Goal: Task Accomplishment & Management: Complete application form

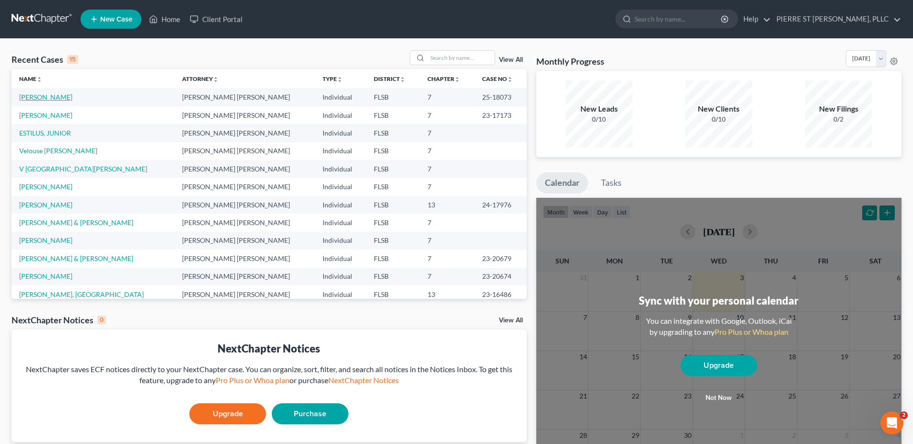
click at [52, 95] on link "[PERSON_NAME]" at bounding box center [45, 97] width 53 height 8
select select "2"
select select "0"
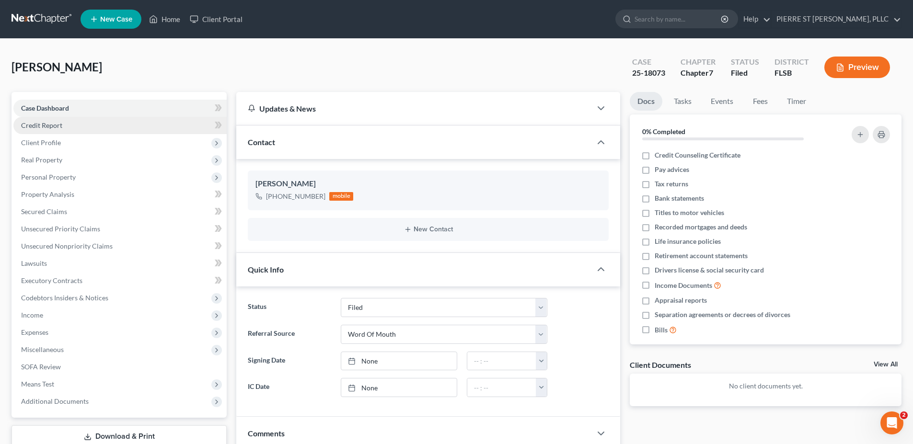
click at [55, 126] on span "Credit Report" at bounding box center [41, 125] width 41 height 8
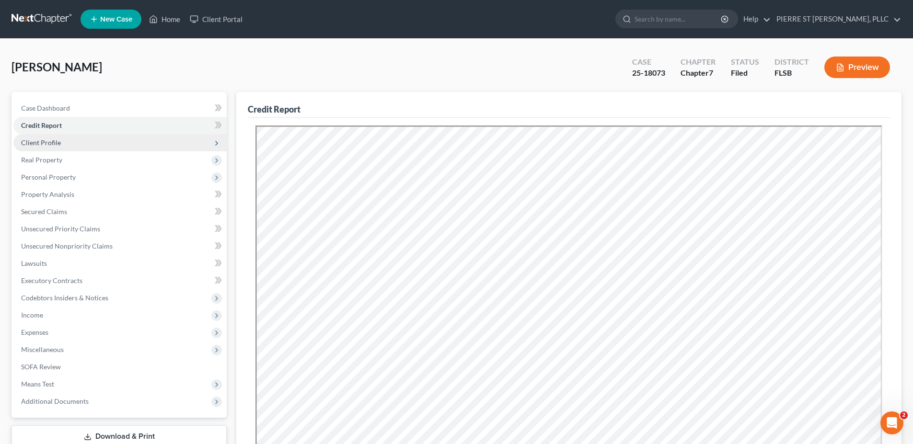
click at [48, 145] on span "Client Profile" at bounding box center [41, 142] width 40 height 8
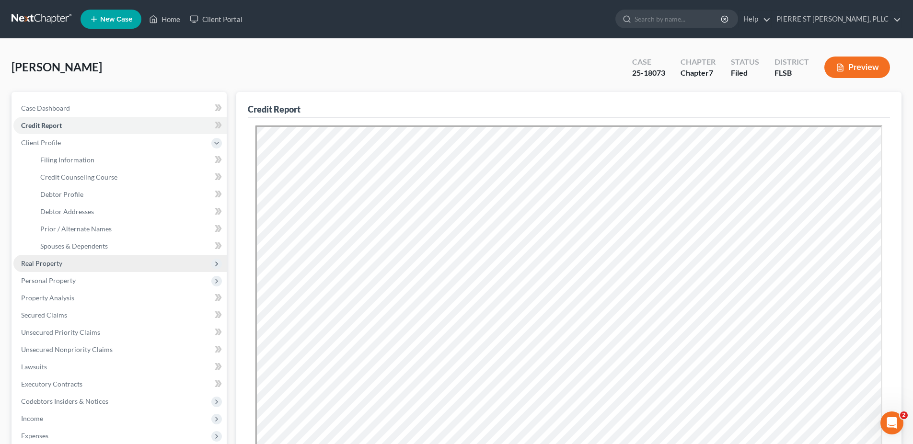
click at [38, 264] on span "Real Property" at bounding box center [41, 263] width 41 height 8
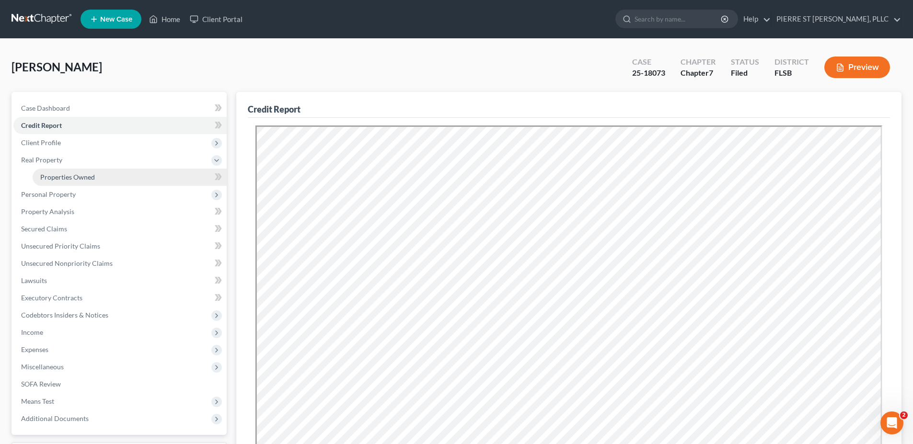
click at [72, 175] on span "Properties Owned" at bounding box center [67, 177] width 55 height 8
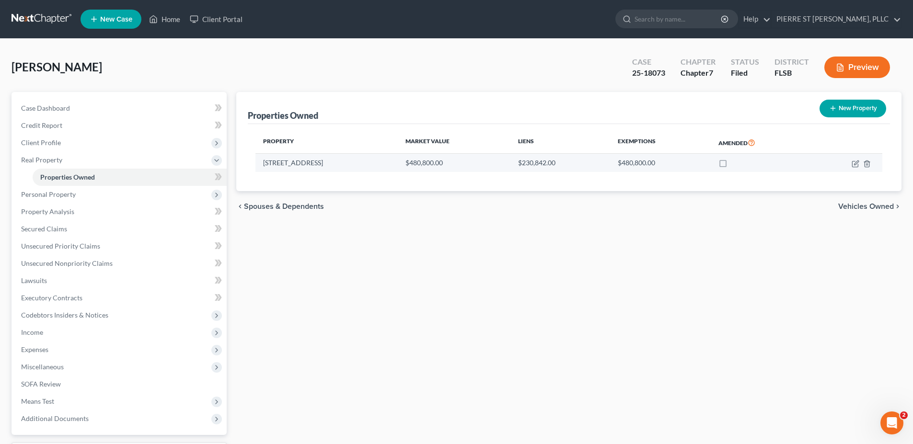
click at [732, 165] on label at bounding box center [732, 165] width 0 height 0
click at [735, 163] on input "checkbox" at bounding box center [738, 161] width 6 height 6
checkbox input "true"
click at [853, 165] on icon "button" at bounding box center [855, 164] width 8 height 8
select select "9"
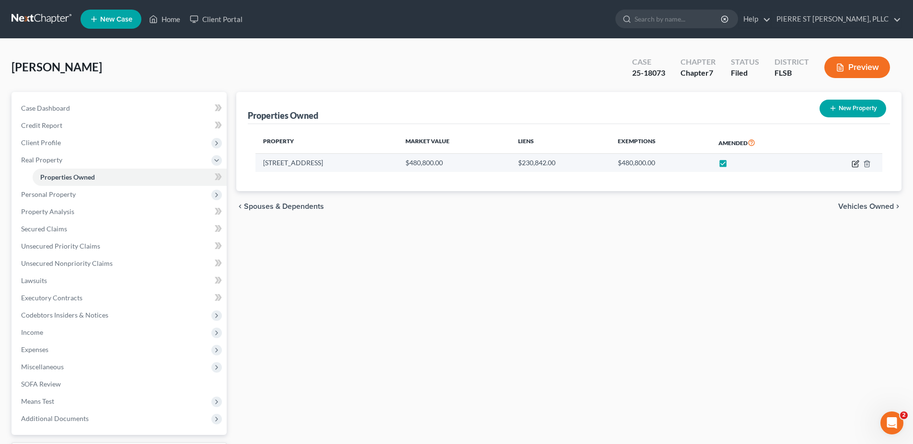
select select "0"
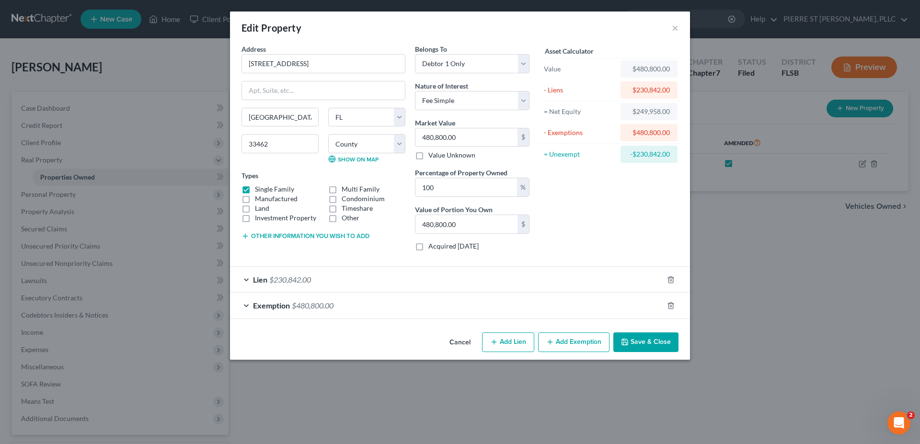
click at [566, 342] on button "Add Exemption" at bounding box center [573, 342] width 71 height 20
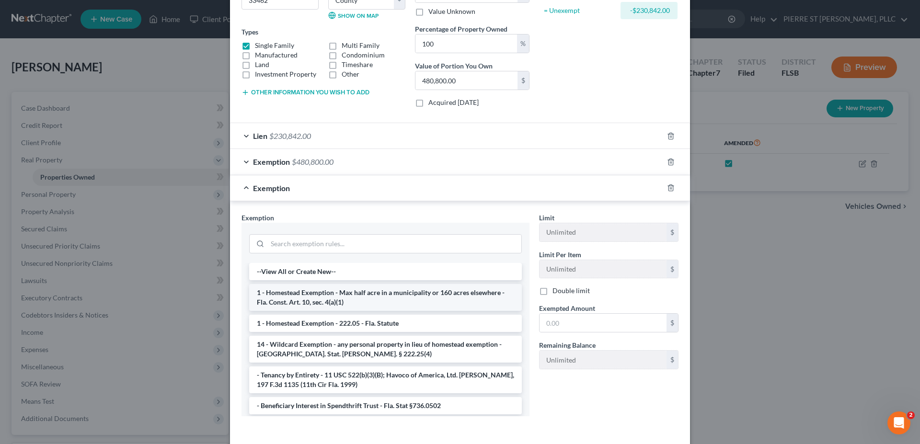
click at [285, 301] on li "1 - Homestead Exemption - Max half acre in a municipality or 160 acres elsewher…" at bounding box center [385, 297] width 273 height 27
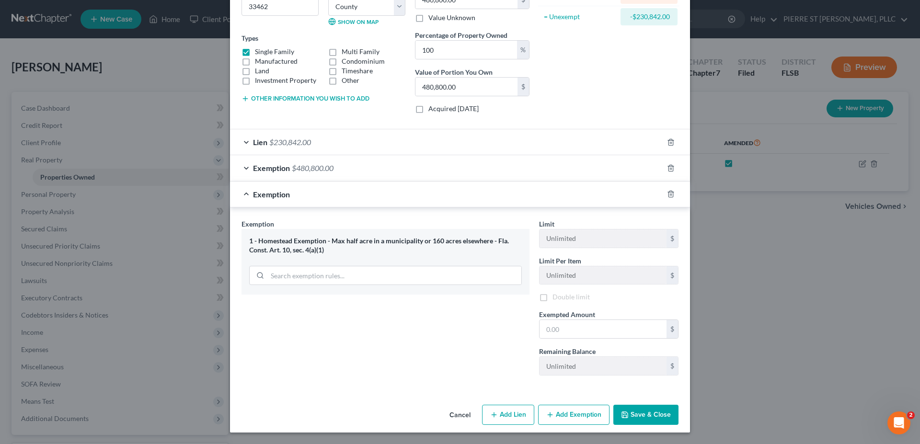
scroll to position [139, 0]
click at [308, 168] on span "$480,800.00" at bounding box center [313, 166] width 42 height 9
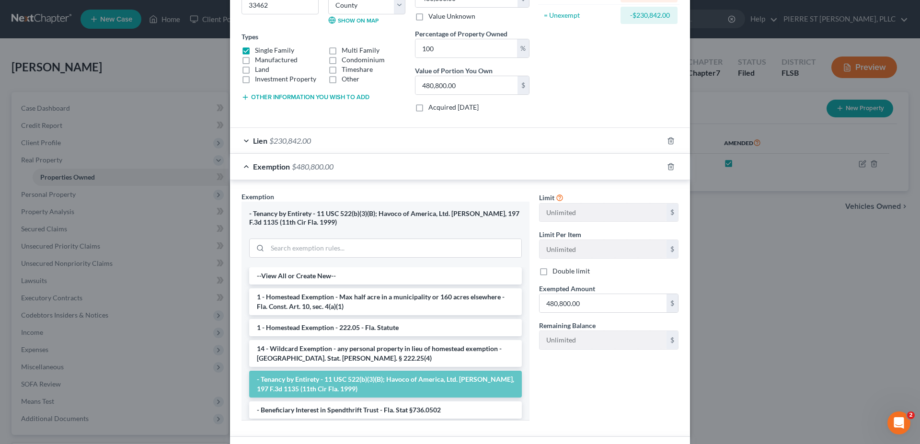
scroll to position [144, 0]
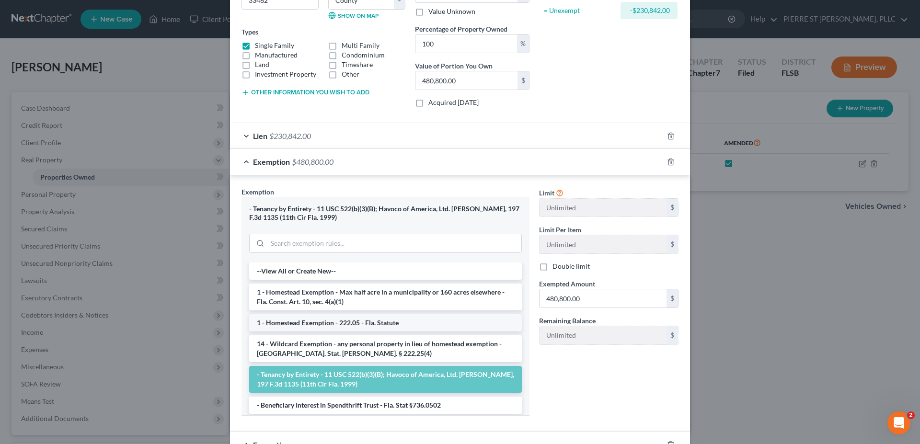
click at [322, 324] on li "1 - Homestead Exemption - 222.05 - Fla. Statute" at bounding box center [385, 322] width 273 height 17
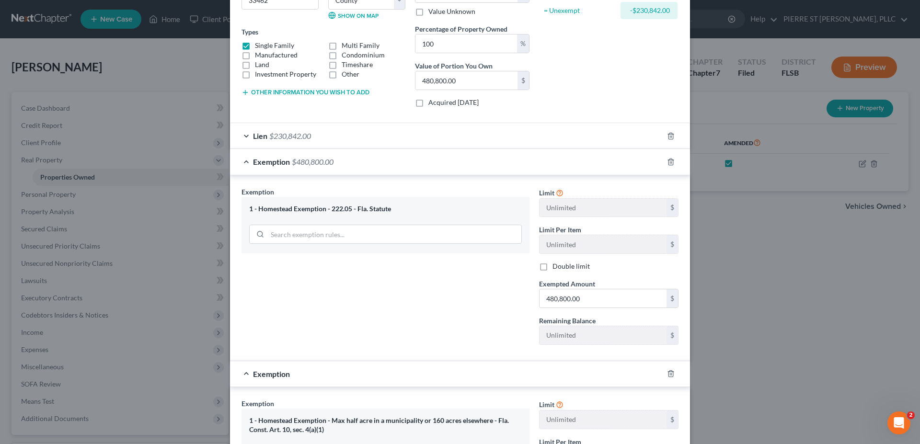
click at [347, 208] on div "1 - Homestead Exemption - 222.05 - Fla. Statute" at bounding box center [385, 209] width 273 height 9
click at [386, 209] on div "1 - Homestead Exemption - 222.05 - Fla. Statute" at bounding box center [385, 209] width 273 height 9
click at [317, 160] on span "$480,800.00" at bounding box center [313, 161] width 42 height 9
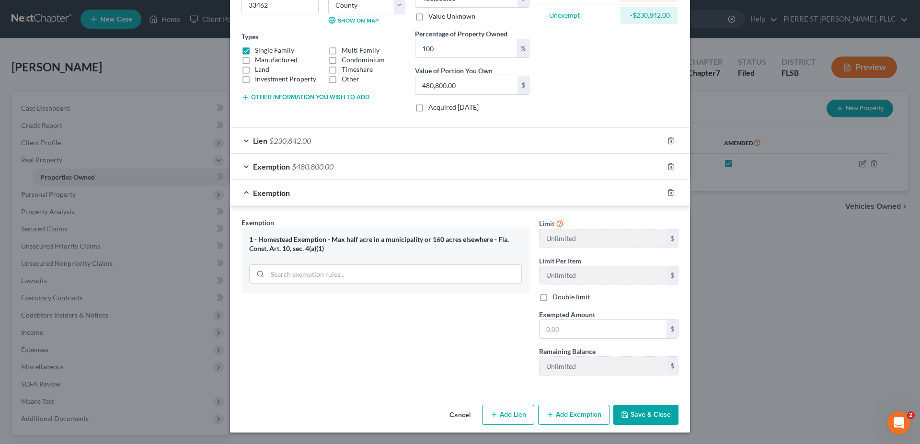
scroll to position [139, 0]
click at [284, 245] on div "1 - Homestead Exemption - Max half acre in a municipality or 160 acres elsewher…" at bounding box center [385, 244] width 273 height 18
click at [302, 167] on span "$480,800.00" at bounding box center [313, 166] width 42 height 9
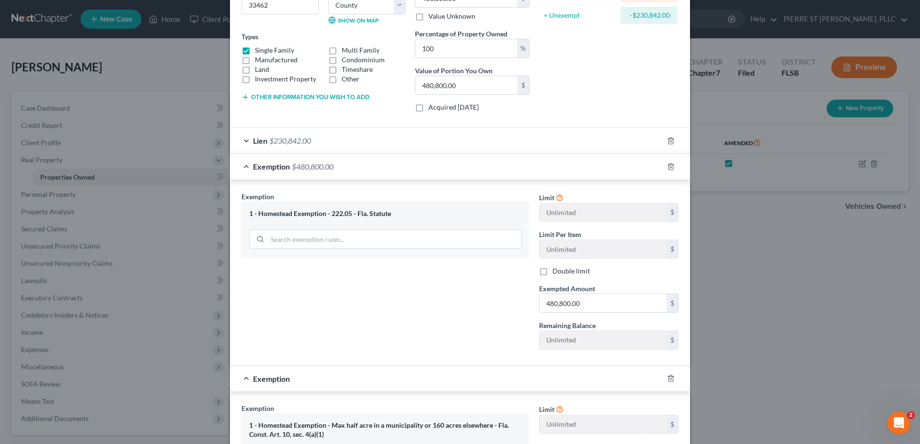
scroll to position [144, 0]
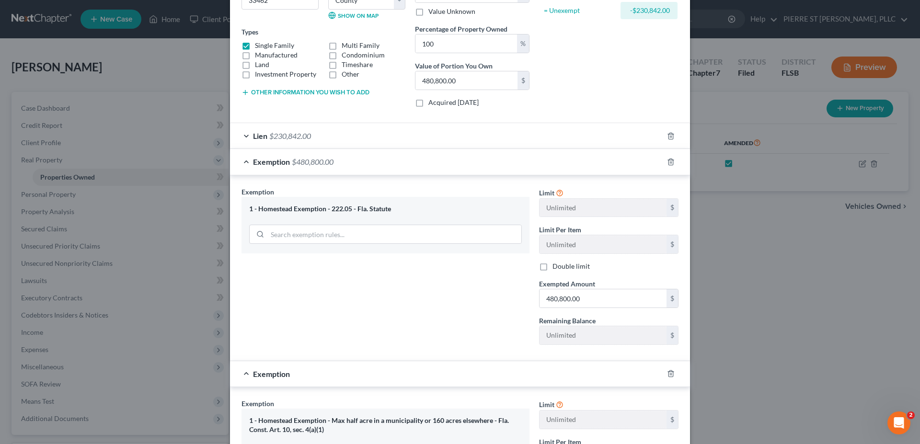
click at [310, 210] on div "1 - Homestead Exemption - 222.05 - Fla. Statute" at bounding box center [385, 209] width 273 height 9
click at [292, 162] on span "$480,800.00" at bounding box center [313, 161] width 42 height 9
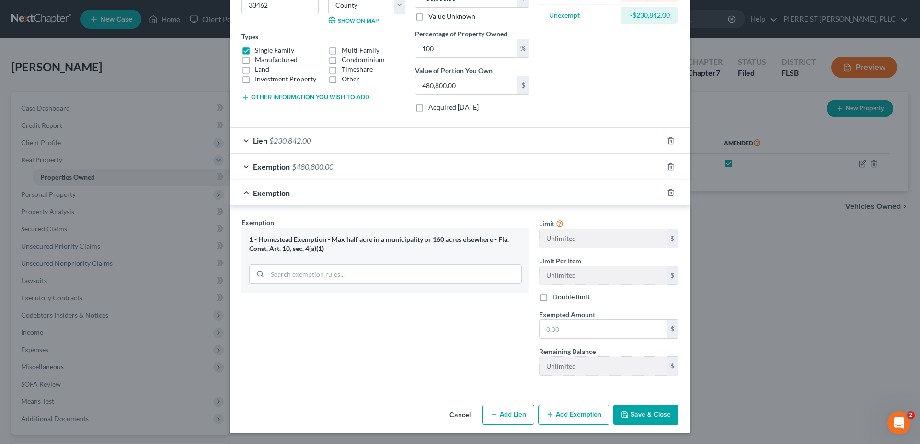
scroll to position [139, 0]
click at [667, 193] on icon "button" at bounding box center [671, 193] width 8 height 8
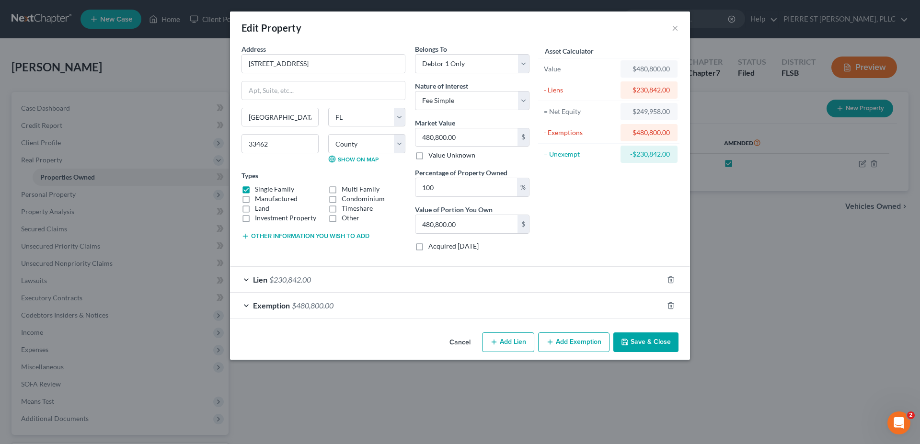
click at [302, 306] on span "$480,800.00" at bounding box center [313, 305] width 42 height 9
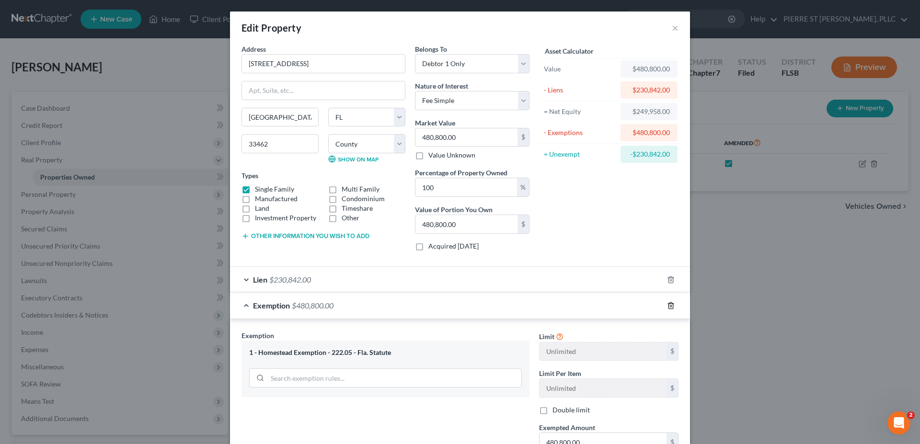
click at [669, 302] on icon "button" at bounding box center [671, 306] width 8 height 8
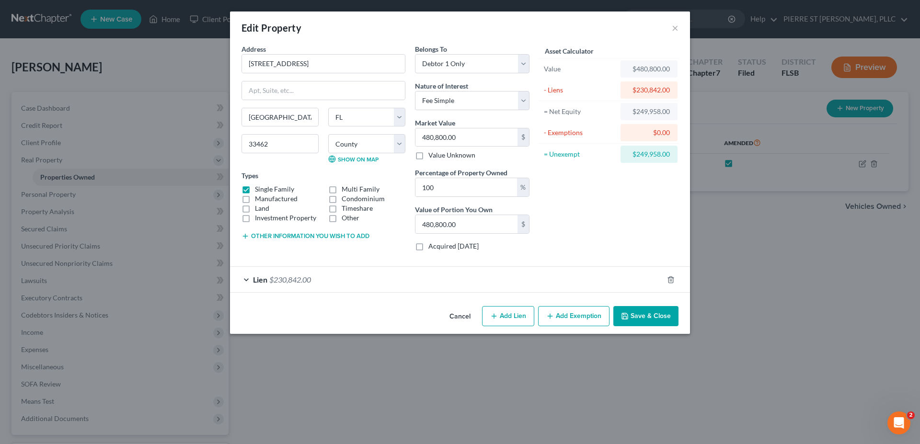
click at [566, 314] on button "Add Exemption" at bounding box center [573, 316] width 71 height 20
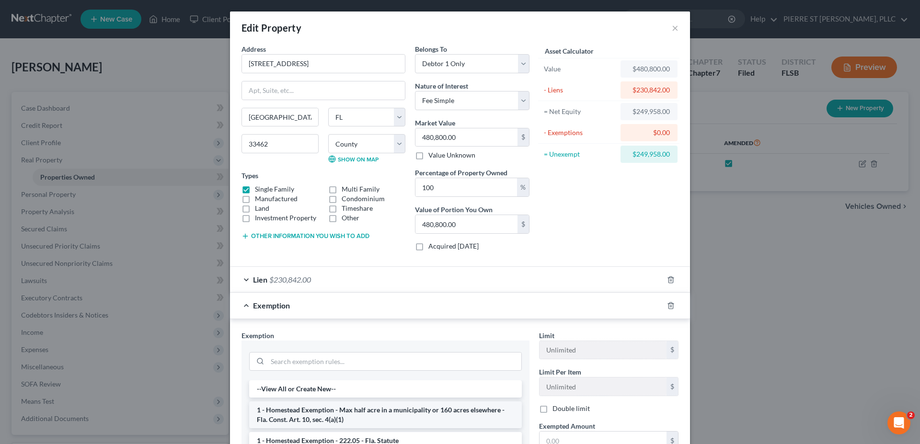
click at [299, 408] on li "1 - Homestead Exemption - Max half acre in a municipality or 160 acres elsewher…" at bounding box center [385, 414] width 273 height 27
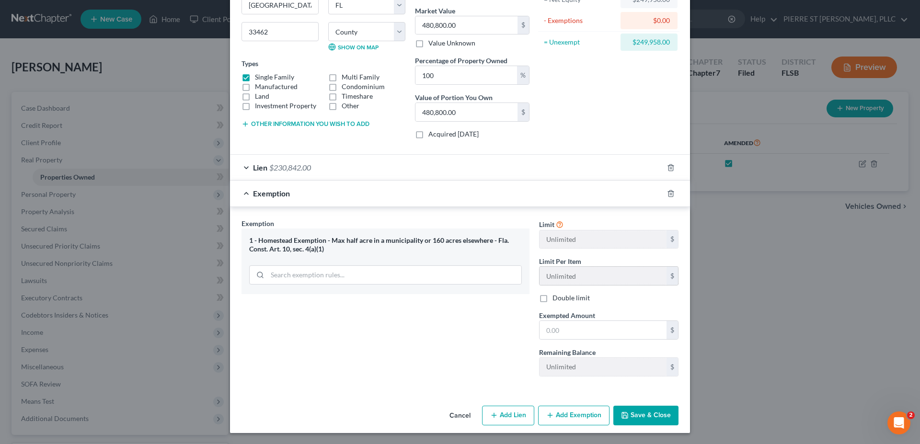
scroll to position [113, 0]
click at [580, 322] on input "text" at bounding box center [602, 330] width 127 height 18
click at [626, 288] on div "Limit Unlimited $ Limit Per Item Unlimited $ Double limit Exempted Amount * $ R…" at bounding box center [608, 301] width 149 height 166
click at [609, 332] on input "text" at bounding box center [602, 330] width 127 height 18
type input "480,800"
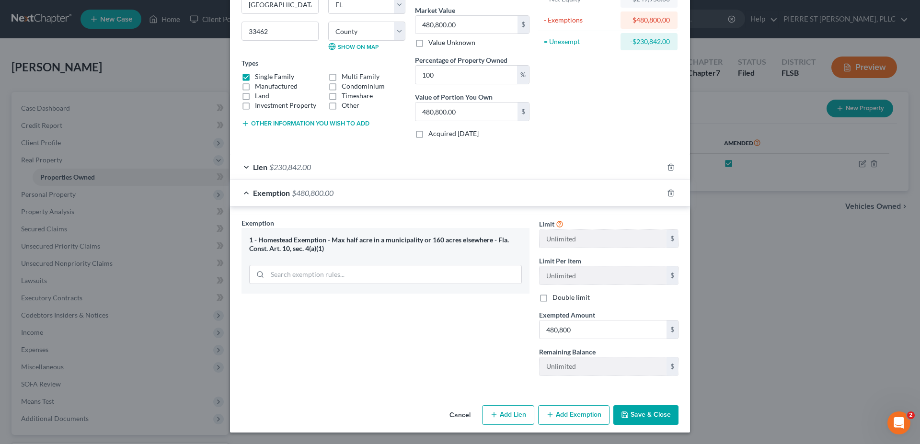
click at [632, 413] on button "Save & Close" at bounding box center [645, 415] width 65 height 20
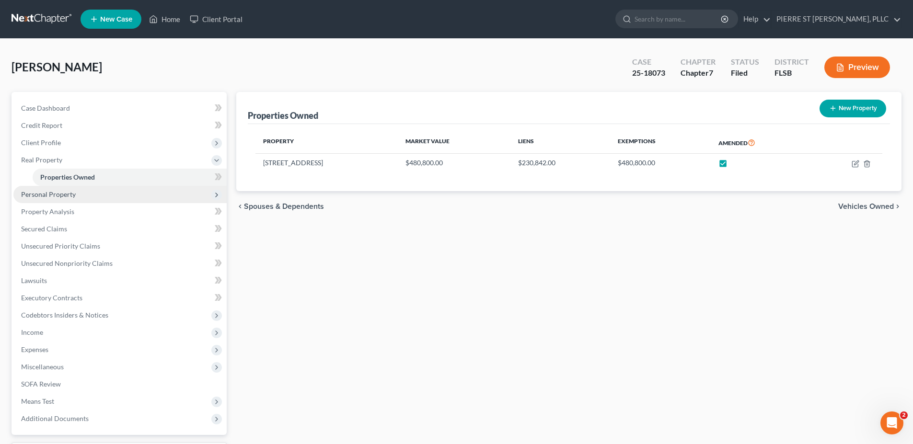
click at [56, 195] on span "Personal Property" at bounding box center [48, 194] width 55 height 8
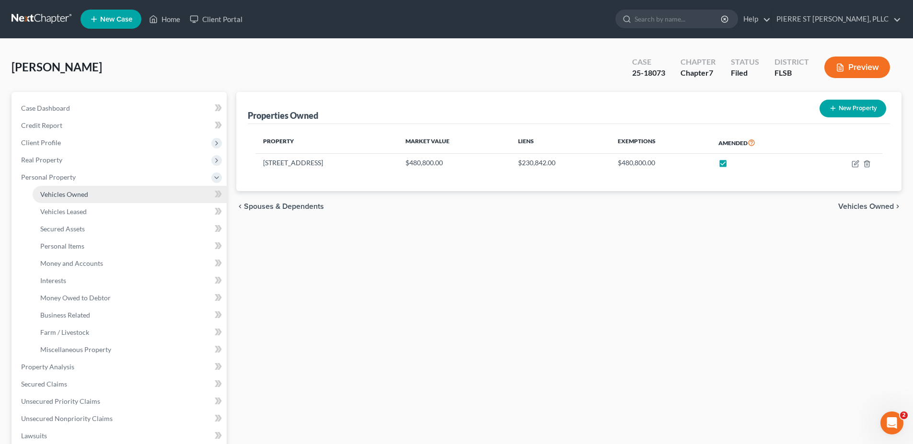
click at [54, 193] on span "Vehicles Owned" at bounding box center [64, 194] width 48 height 8
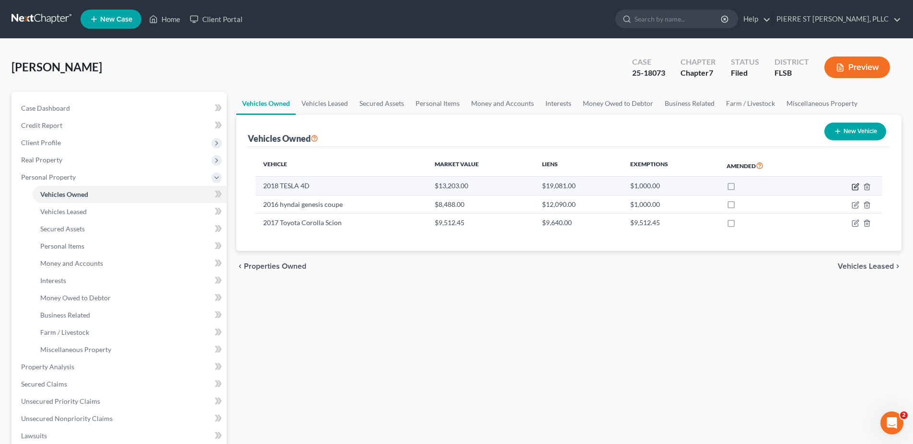
click at [855, 184] on icon "button" at bounding box center [855, 187] width 6 height 6
select select "0"
select select "8"
select select "3"
select select "0"
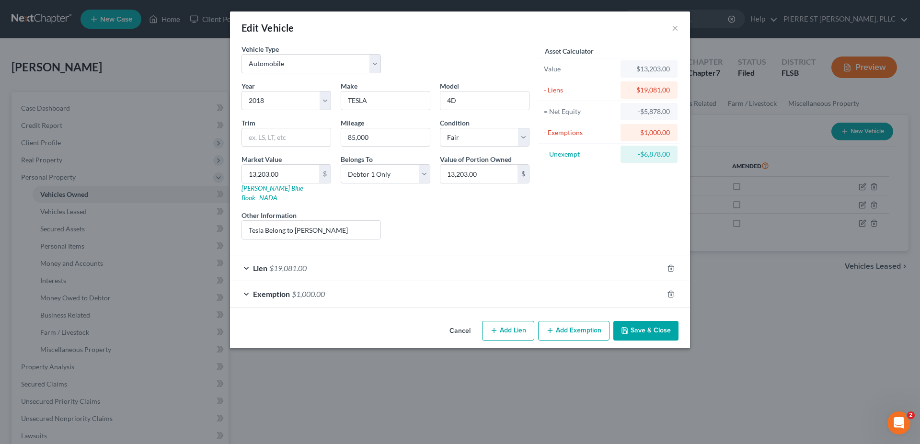
click at [630, 321] on button "Save & Close" at bounding box center [645, 331] width 65 height 20
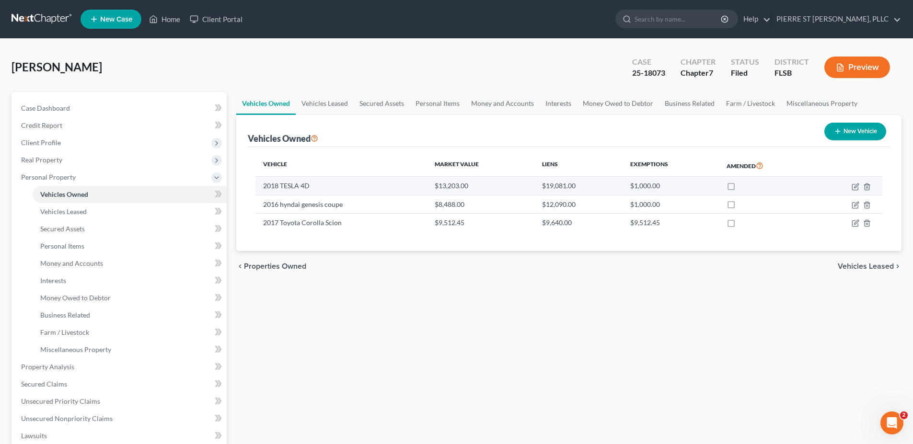
click at [740, 188] on label at bounding box center [740, 188] width 0 height 0
click at [744, 187] on input "checkbox" at bounding box center [747, 184] width 6 height 6
checkbox input "true"
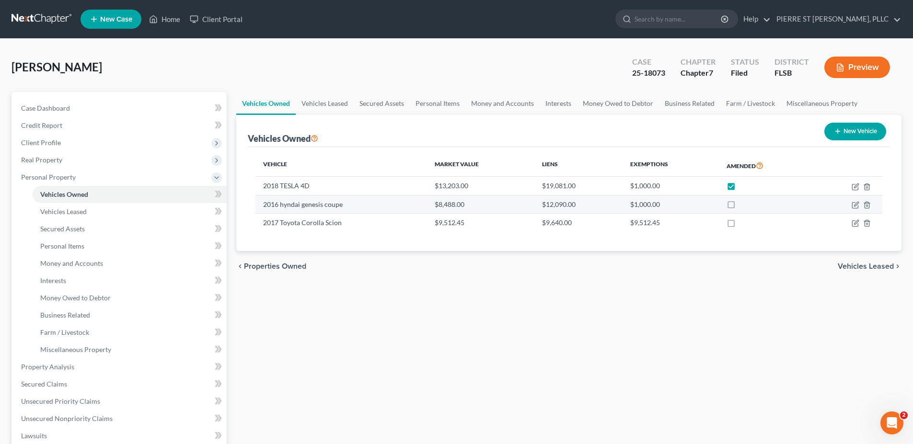
click at [740, 207] on label at bounding box center [740, 207] width 0 height 0
click at [744, 203] on input "checkbox" at bounding box center [747, 203] width 6 height 6
checkbox input "true"
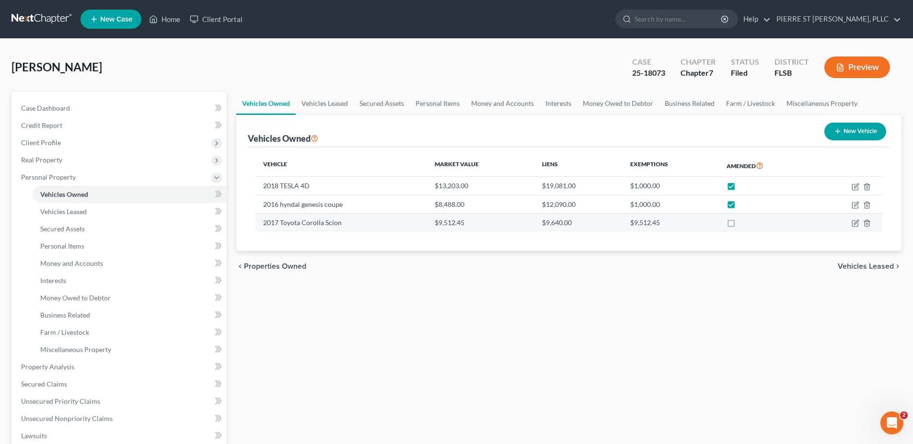
click at [740, 225] on label at bounding box center [740, 225] width 0 height 0
click at [744, 224] on input "checkbox" at bounding box center [747, 221] width 6 height 6
click at [740, 225] on label at bounding box center [740, 225] width 0 height 0
click at [744, 222] on input "checkbox" at bounding box center [747, 221] width 6 height 6
checkbox input "false"
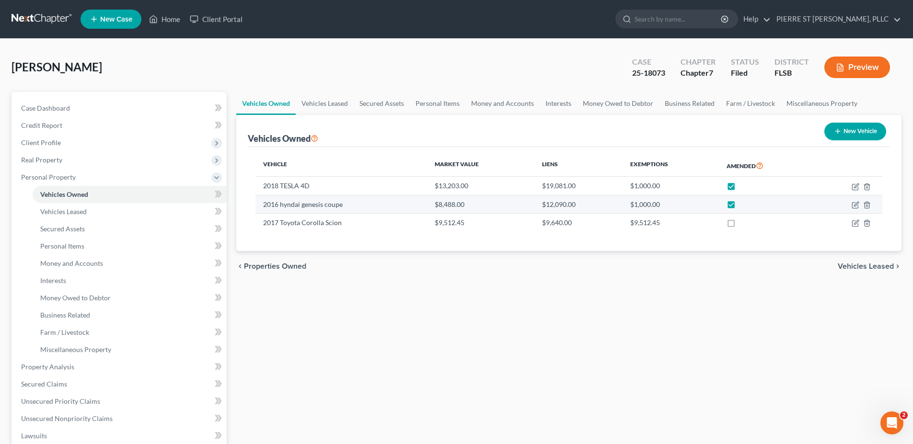
click at [740, 207] on label at bounding box center [740, 207] width 0 height 0
click at [744, 206] on input "checkbox" at bounding box center [747, 203] width 6 height 6
checkbox input "false"
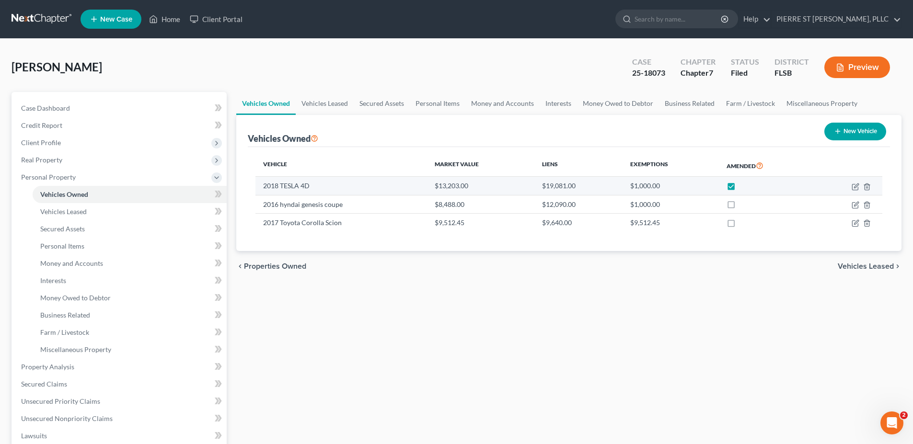
click at [740, 188] on label at bounding box center [740, 188] width 0 height 0
click at [744, 187] on input "checkbox" at bounding box center [747, 184] width 6 height 6
checkbox input "false"
click at [854, 187] on icon "button" at bounding box center [856, 185] width 4 height 4
select select "0"
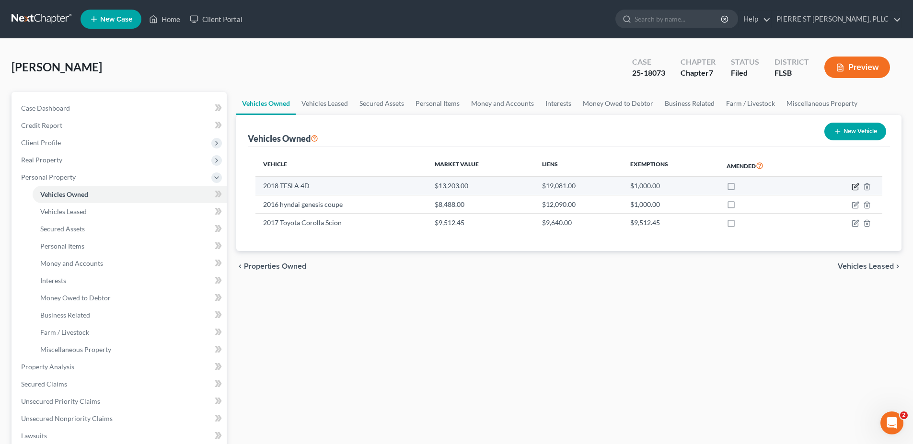
select select "8"
select select "3"
select select "0"
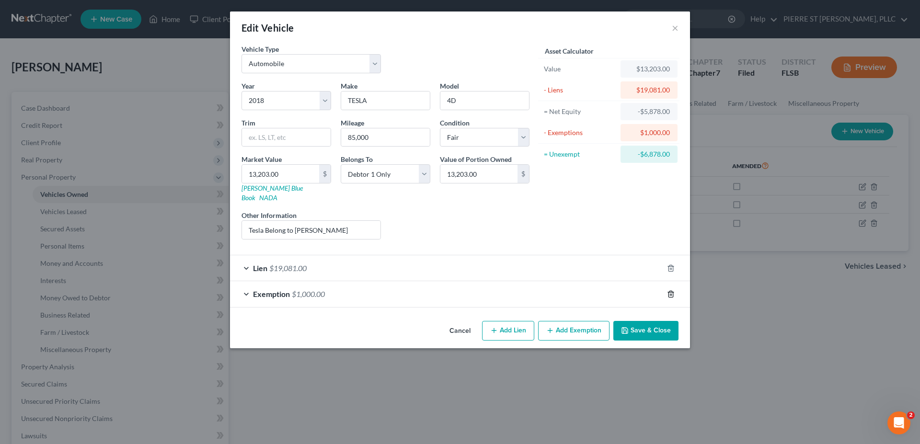
click at [671, 290] on icon "button" at bounding box center [671, 294] width 8 height 8
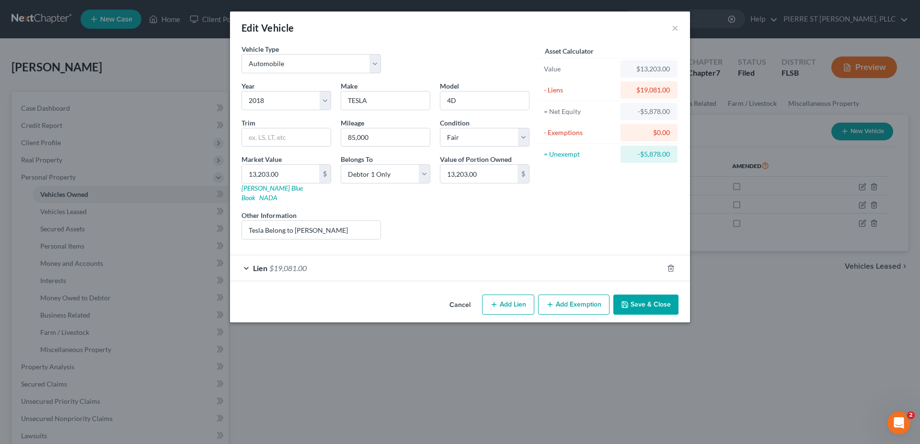
click at [650, 296] on button "Save & Close" at bounding box center [645, 305] width 65 height 20
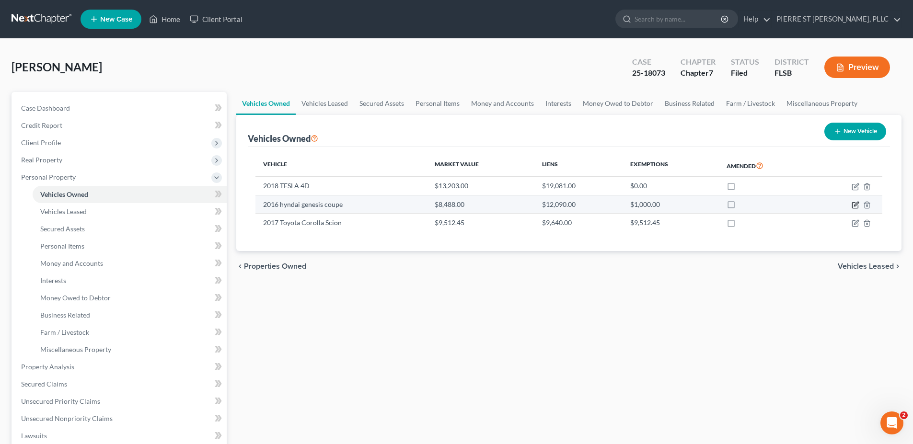
click at [854, 205] on icon "button" at bounding box center [855, 205] width 8 height 8
select select "0"
select select "10"
select select "3"
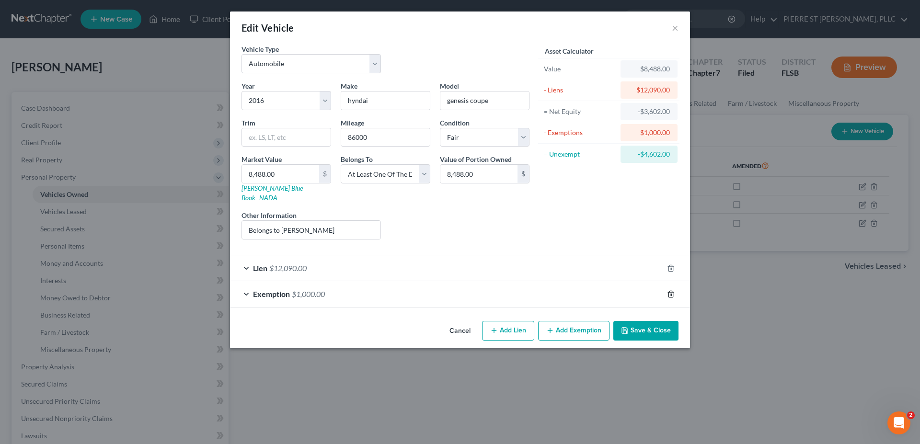
click at [672, 290] on icon "button" at bounding box center [671, 294] width 8 height 8
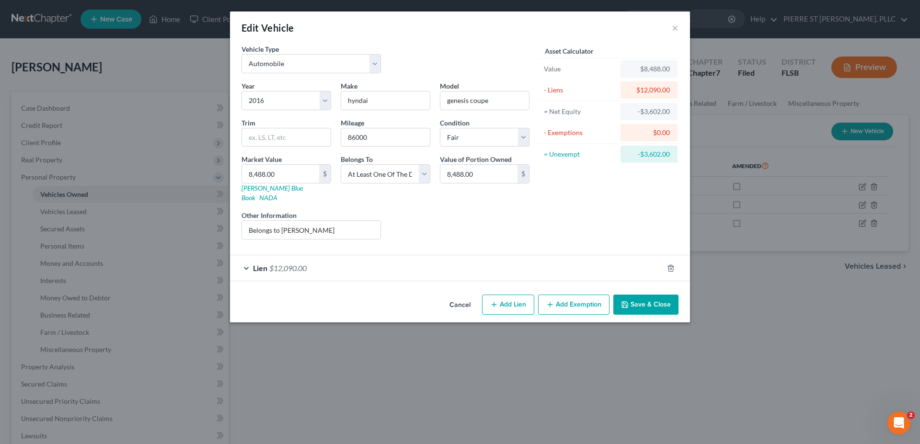
click at [656, 295] on button "Save & Close" at bounding box center [645, 305] width 65 height 20
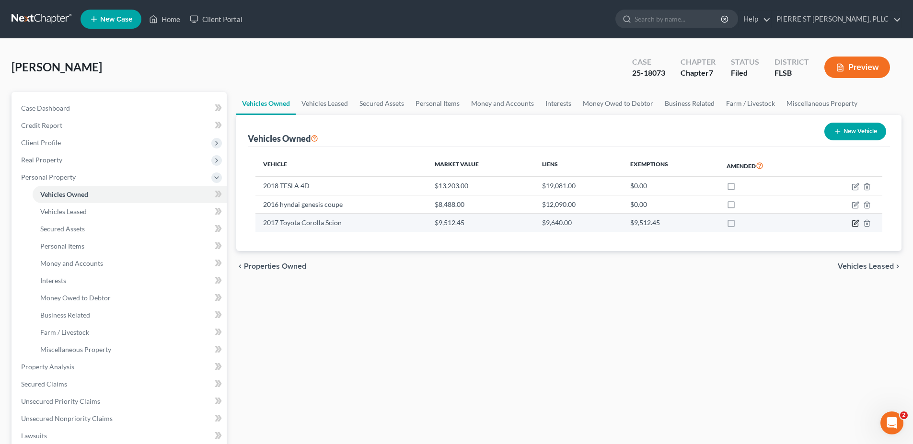
click at [856, 221] on icon "button" at bounding box center [855, 223] width 8 height 8
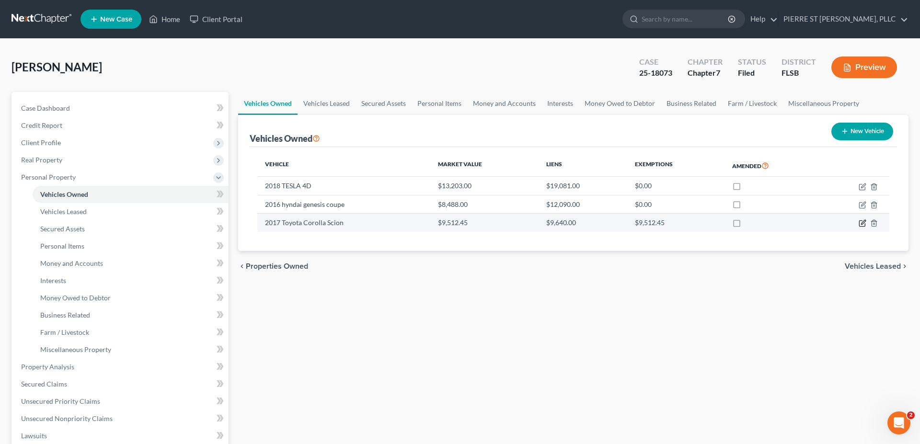
select select "0"
select select "9"
select select "3"
select select "0"
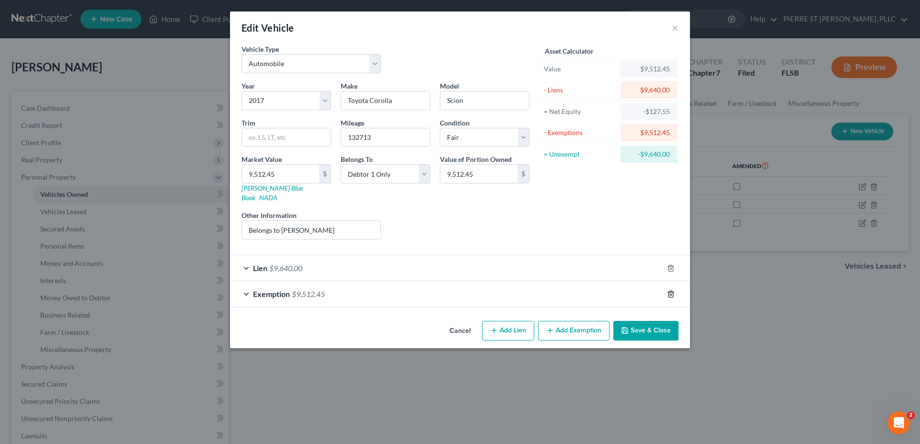
click at [668, 291] on icon "button" at bounding box center [670, 294] width 4 height 6
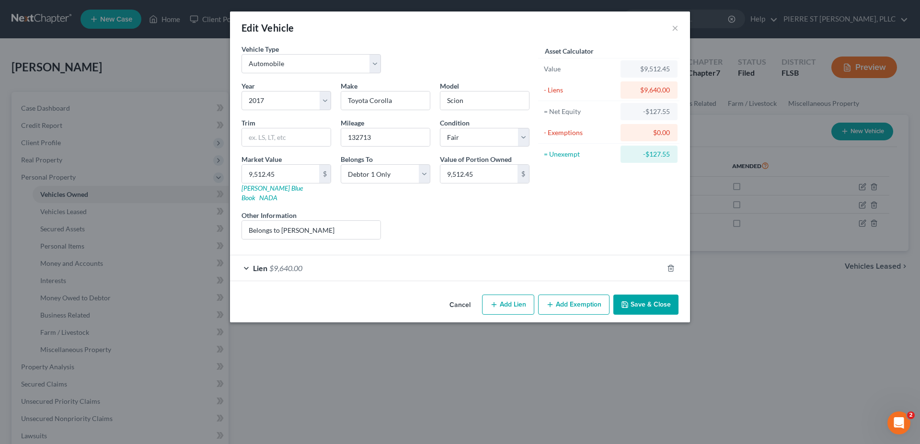
click at [630, 296] on button "Save & Close" at bounding box center [645, 305] width 65 height 20
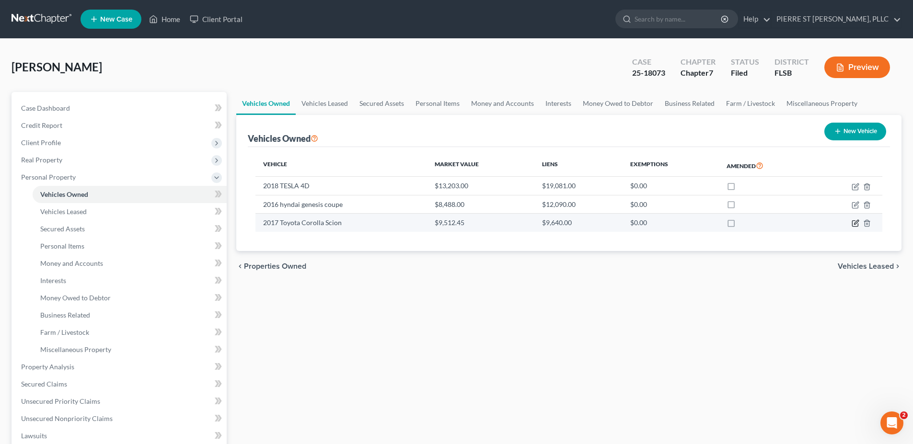
click at [859, 222] on icon "button" at bounding box center [855, 223] width 8 height 8
select select "0"
select select "9"
select select "3"
select select "0"
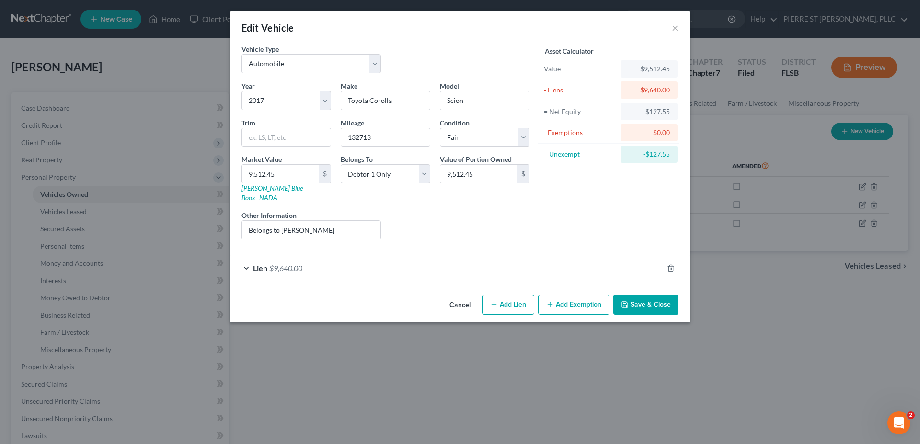
click at [631, 295] on button "Save & Close" at bounding box center [645, 305] width 65 height 20
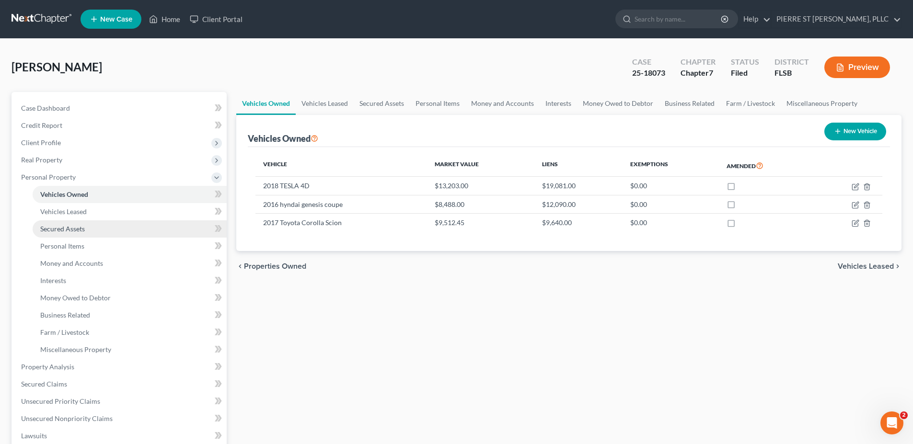
click at [69, 228] on span "Secured Assets" at bounding box center [62, 229] width 45 height 8
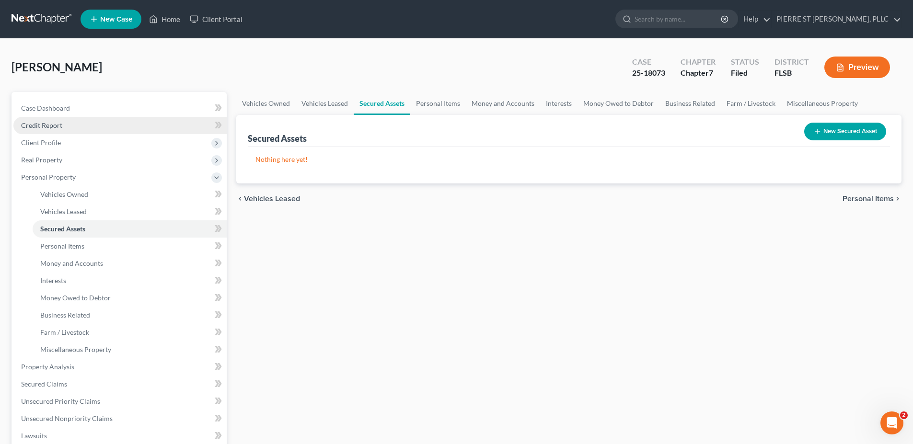
click at [45, 124] on span "Credit Report" at bounding box center [41, 125] width 41 height 8
click at [39, 125] on span "Credit Report" at bounding box center [41, 125] width 41 height 8
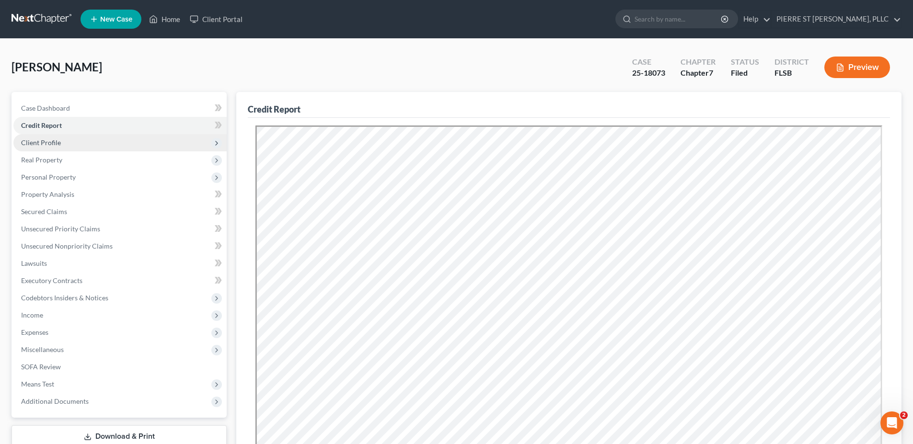
click at [47, 139] on span "Client Profile" at bounding box center [41, 142] width 40 height 8
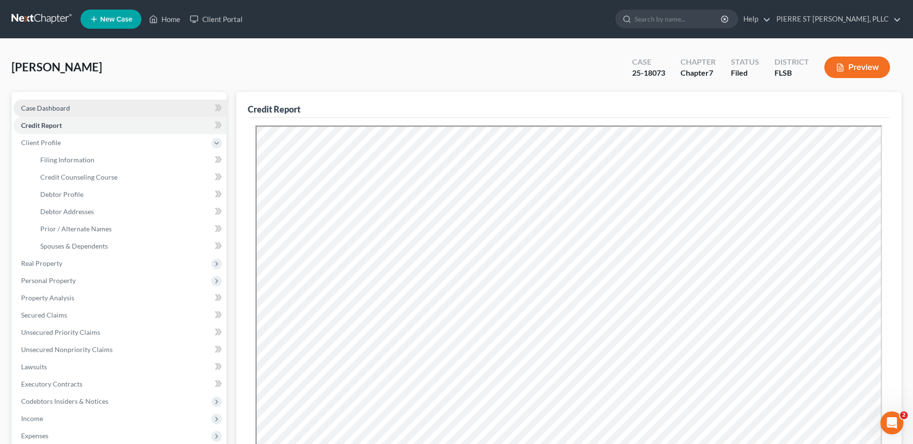
click at [54, 105] on span "Case Dashboard" at bounding box center [45, 108] width 49 height 8
select select "2"
select select "0"
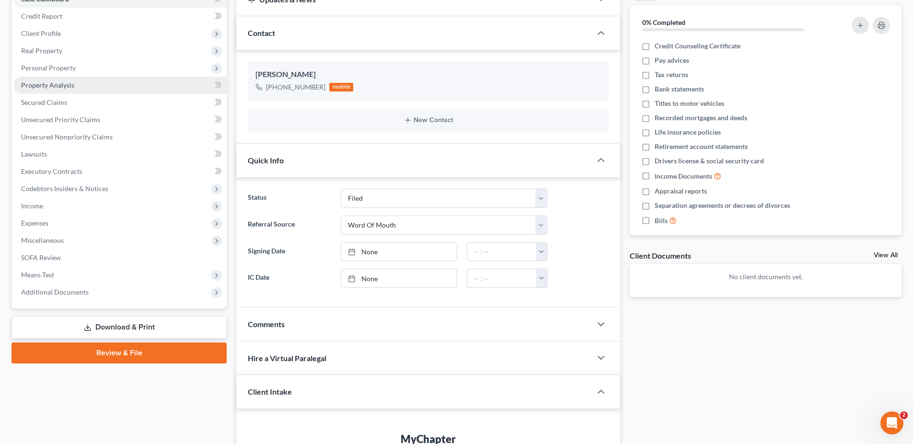
scroll to position [21, 0]
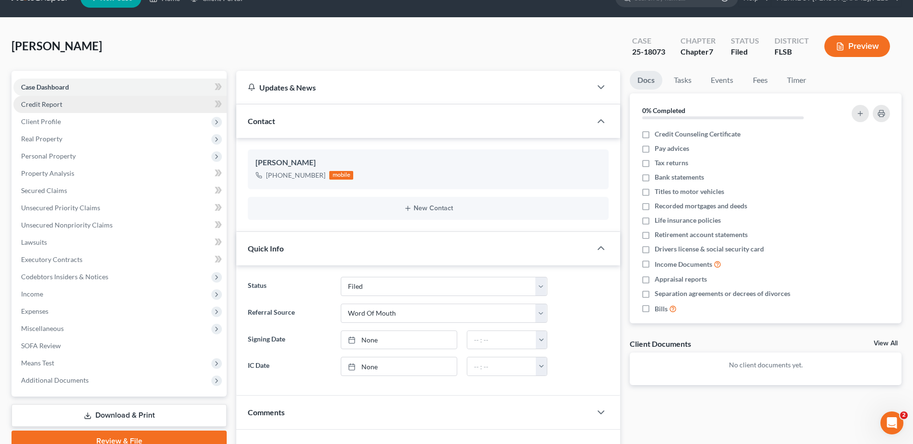
click at [56, 106] on span "Credit Report" at bounding box center [41, 104] width 41 height 8
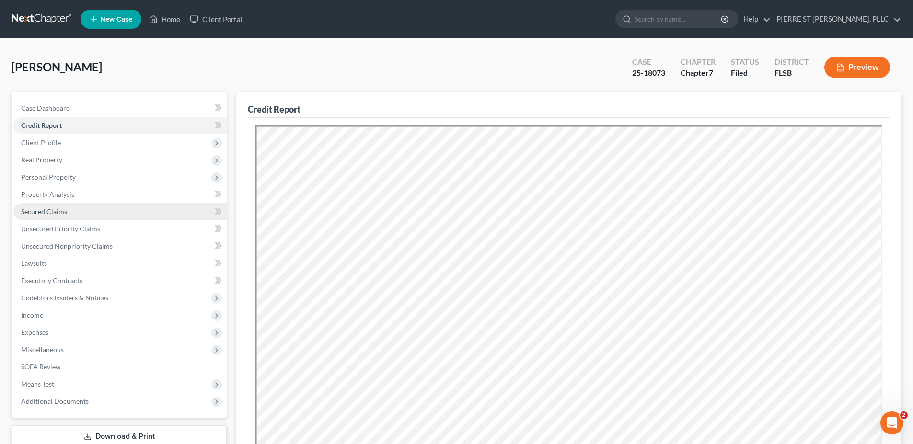
click at [36, 210] on span "Secured Claims" at bounding box center [44, 211] width 46 height 8
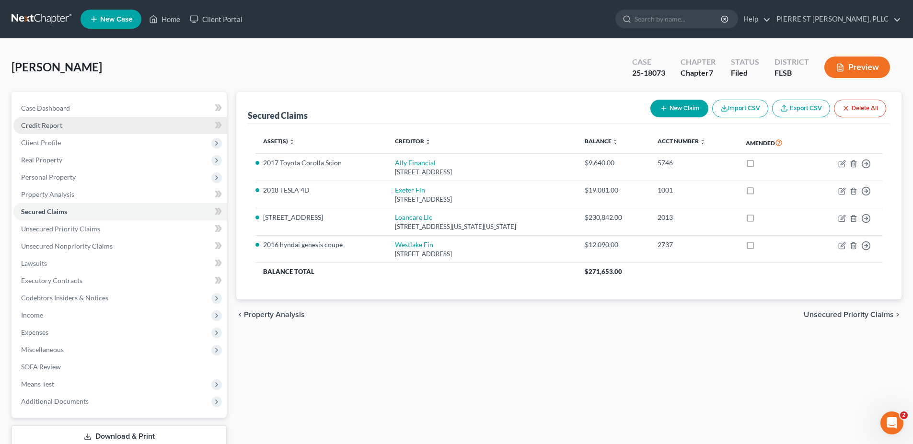
click at [46, 125] on span "Credit Report" at bounding box center [41, 125] width 41 height 8
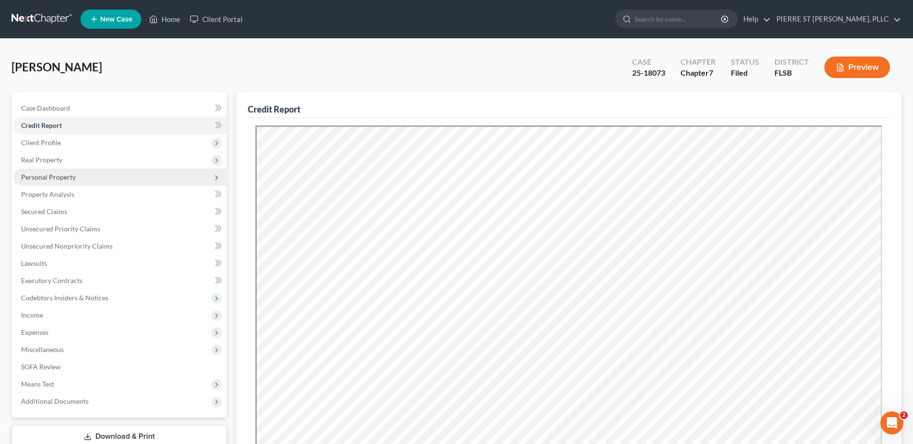
click at [44, 177] on span "Personal Property" at bounding box center [48, 177] width 55 height 8
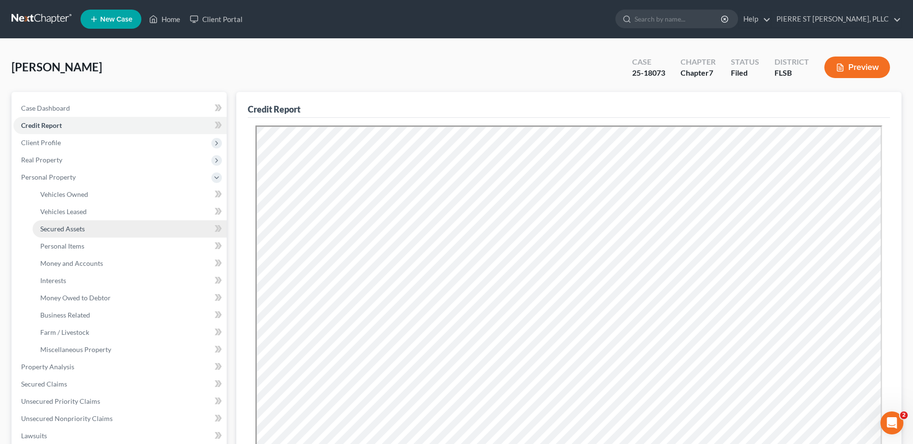
click at [60, 230] on span "Secured Assets" at bounding box center [62, 229] width 45 height 8
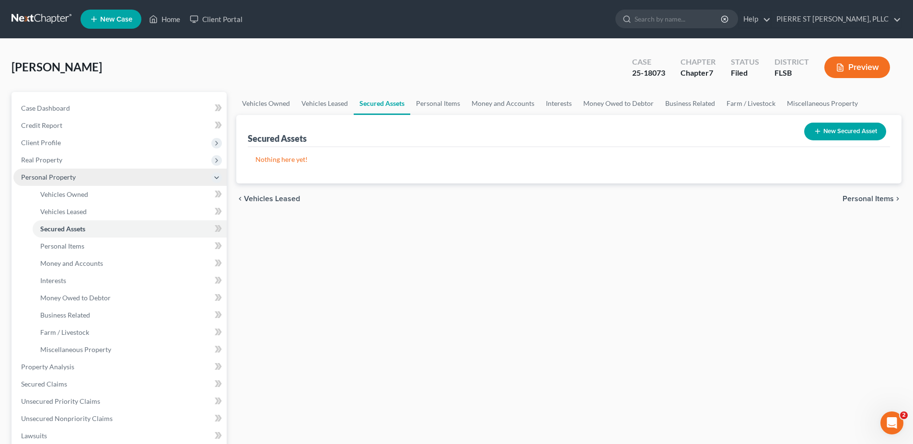
click at [54, 177] on span "Personal Property" at bounding box center [48, 177] width 55 height 8
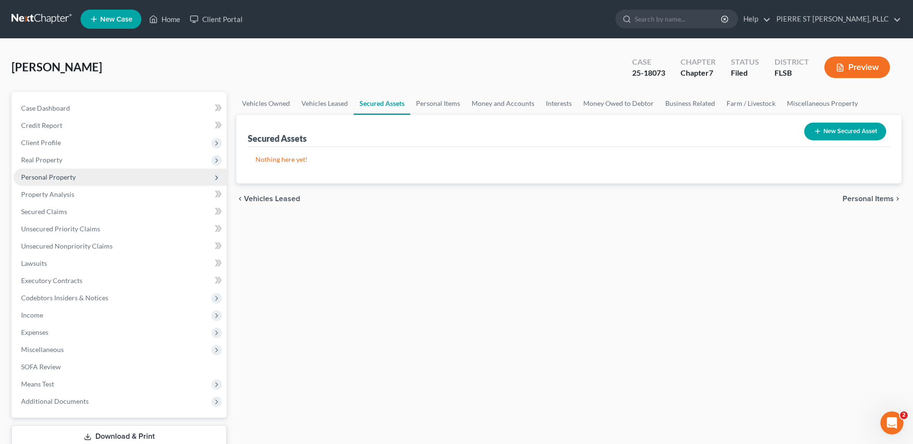
click at [54, 177] on span "Personal Property" at bounding box center [48, 177] width 55 height 8
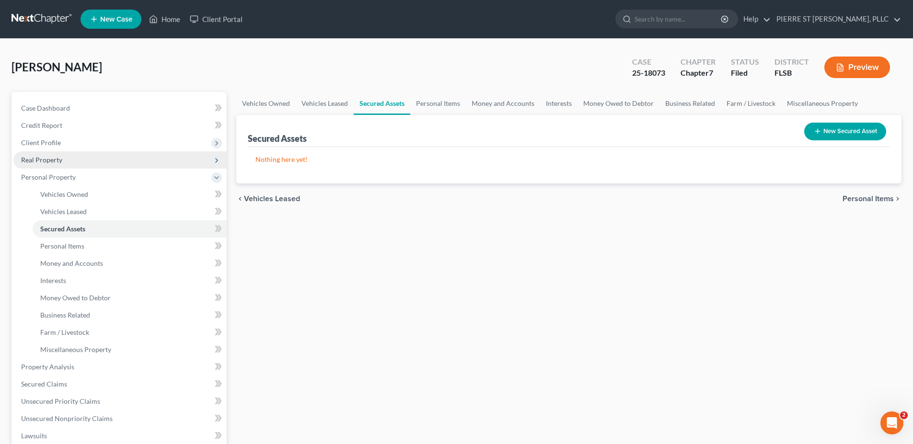
click at [53, 160] on span "Real Property" at bounding box center [41, 160] width 41 height 8
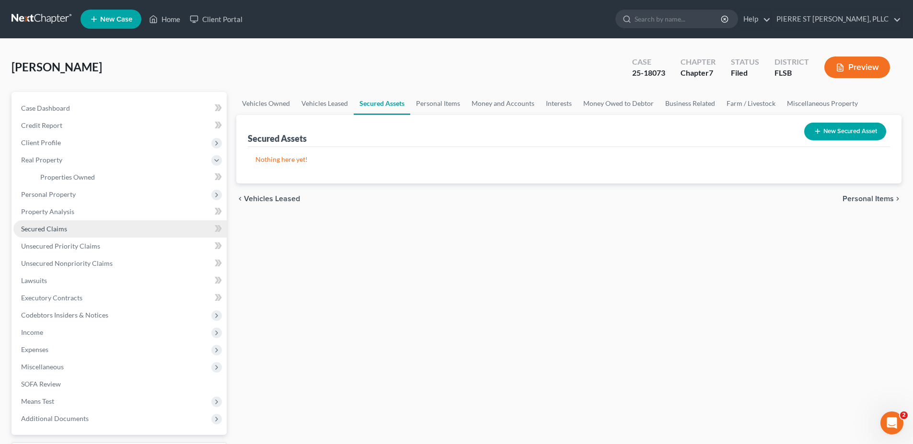
click at [42, 229] on span "Secured Claims" at bounding box center [44, 229] width 46 height 8
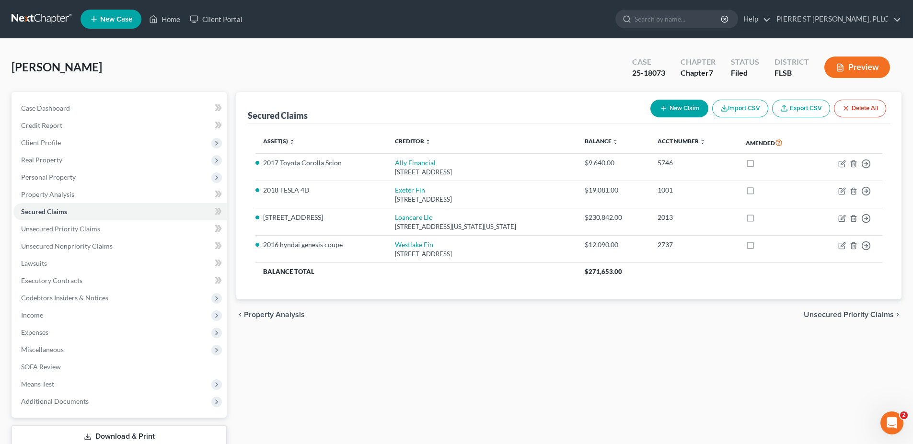
click at [742, 107] on button "Import CSV" at bounding box center [740, 109] width 56 height 18
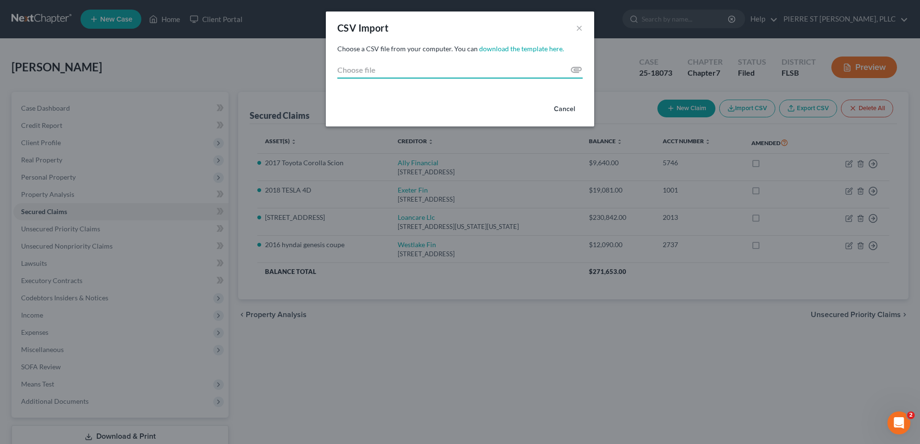
click at [572, 68] on input "Choose file" at bounding box center [459, 69] width 245 height 17
type input "C:\fakepath\credit-report (1).pdf"
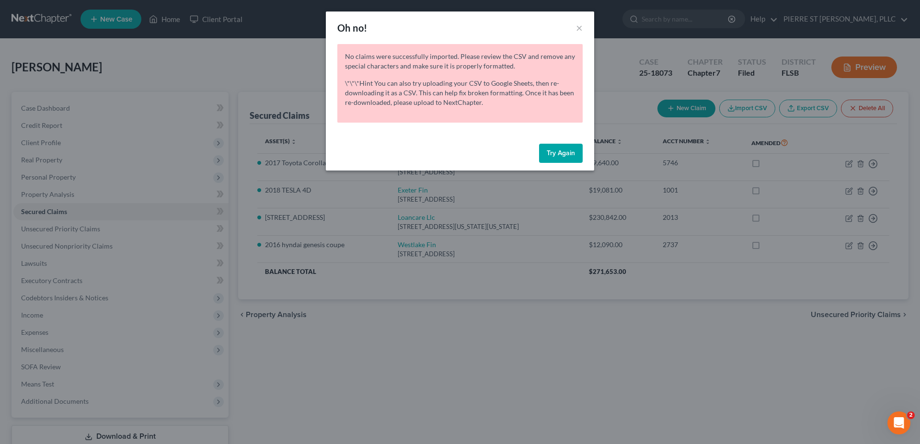
click at [555, 148] on button "Try Again" at bounding box center [561, 153] width 44 height 19
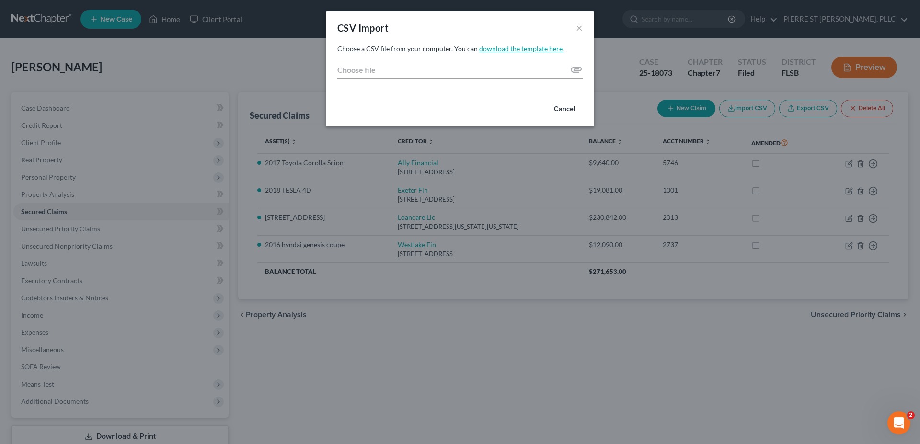
click at [504, 48] on link "download the template here." at bounding box center [521, 49] width 85 height 8
click at [575, 68] on input "Choose file" at bounding box center [459, 69] width 245 height 17
type input "C:\fakepath\credit-report (1).pdf"
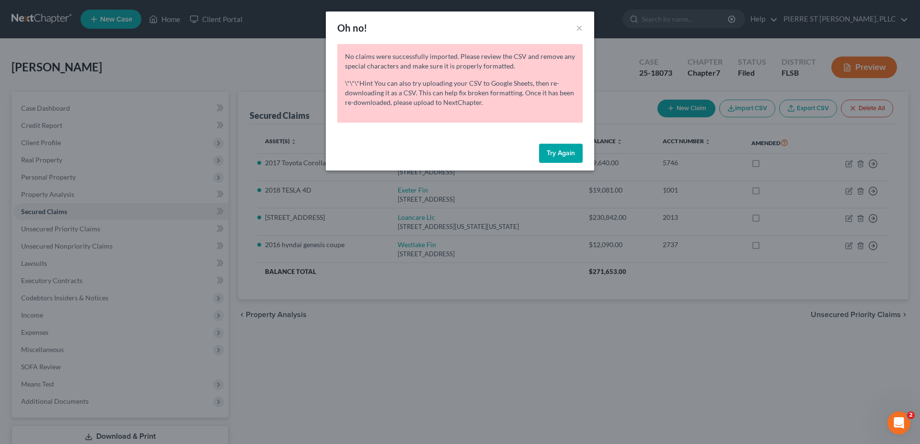
click at [559, 145] on button "Try Again" at bounding box center [561, 153] width 44 height 19
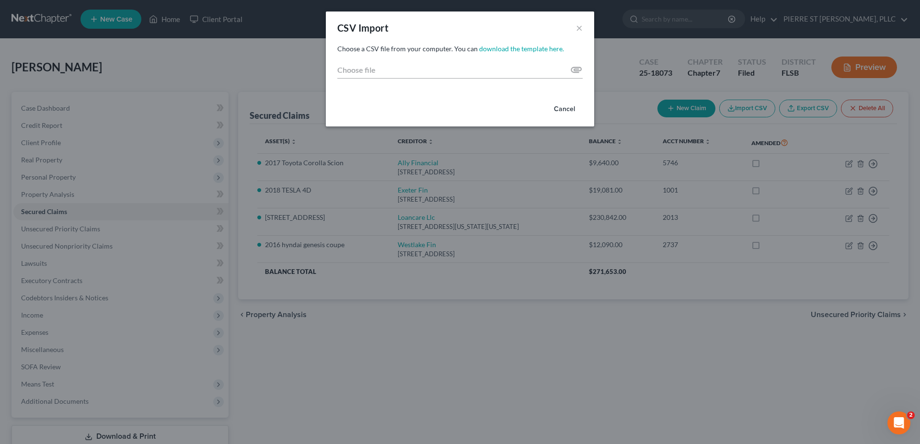
click at [574, 24] on div "CSV Import ×" at bounding box center [460, 27] width 268 height 33
click at [577, 25] on button "×" at bounding box center [579, 27] width 7 height 11
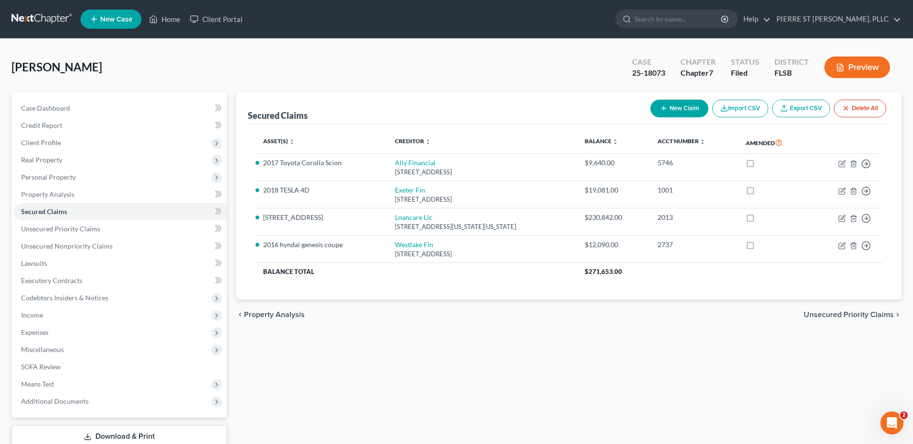
click at [737, 108] on button "Import CSV" at bounding box center [740, 109] width 56 height 18
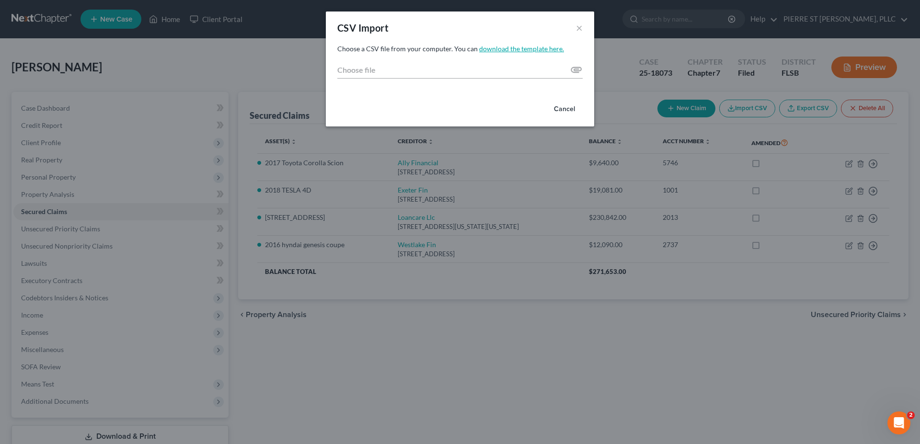
click at [526, 48] on link "download the template here." at bounding box center [521, 49] width 85 height 8
click at [577, 69] on input "Choose file" at bounding box center [459, 69] width 245 height 17
type input "C:\fakepath\Creditor_Import_Template (2).csv"
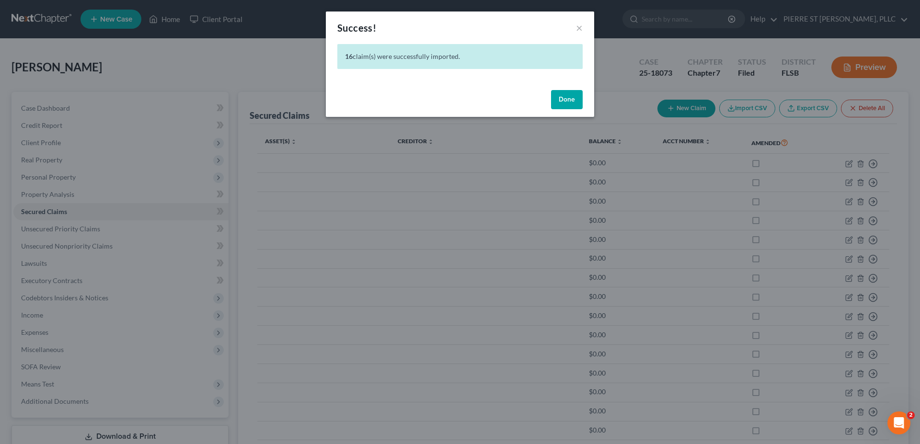
click at [570, 96] on button "Done" at bounding box center [567, 99] width 32 height 19
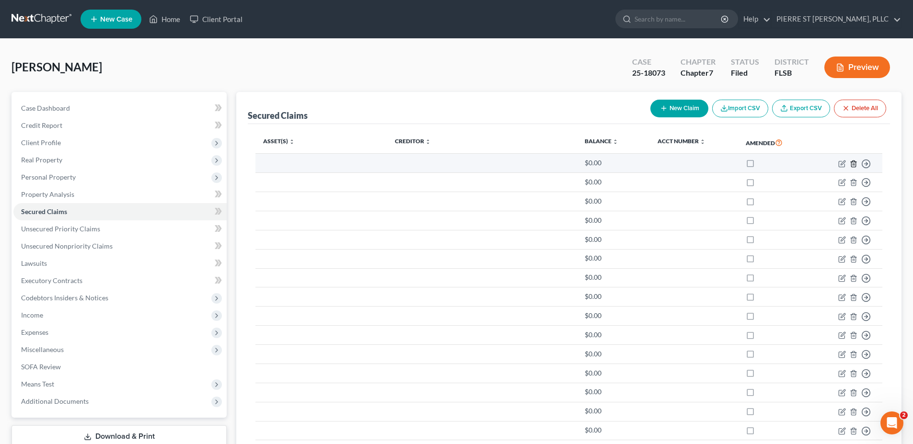
click at [853, 163] on icon "button" at bounding box center [853, 164] width 8 height 8
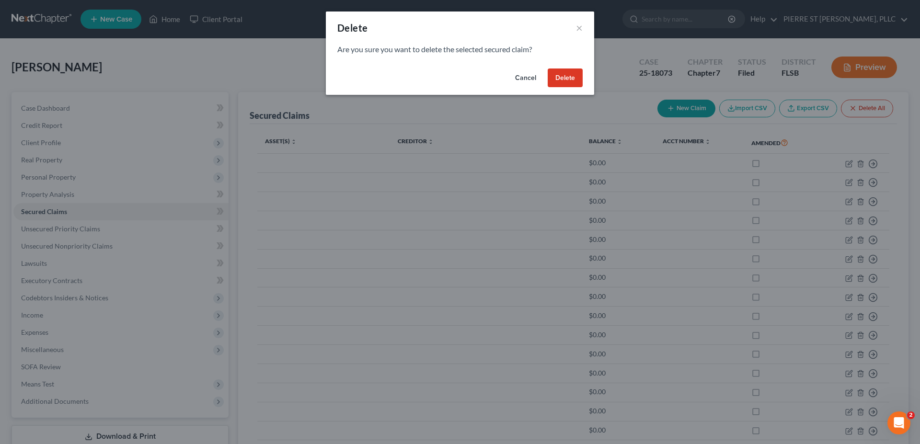
click at [573, 83] on button "Delete" at bounding box center [565, 78] width 35 height 19
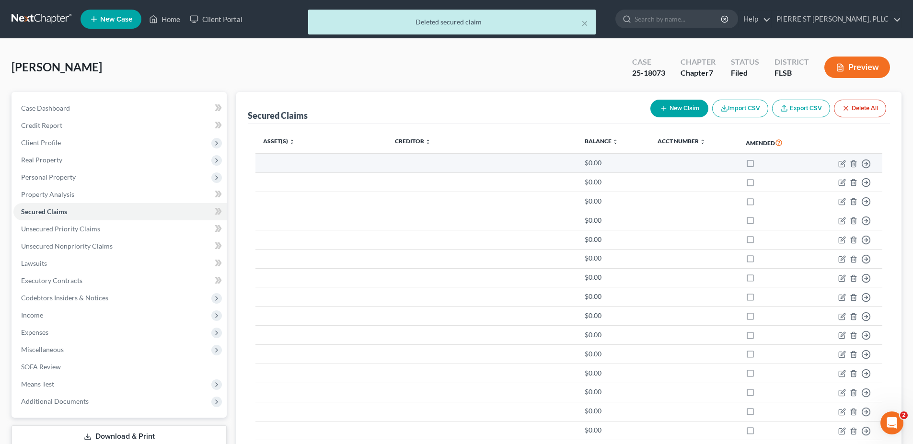
click at [759, 165] on label at bounding box center [759, 165] width 0 height 0
click at [763, 164] on input "checkbox" at bounding box center [766, 161] width 6 height 6
drag, startPoint x: 748, startPoint y: 163, endPoint x: 768, endPoint y: 161, distance: 20.3
click at [759, 165] on label at bounding box center [759, 165] width 0 height 0
click at [763, 163] on input "checkbox" at bounding box center [766, 161] width 6 height 6
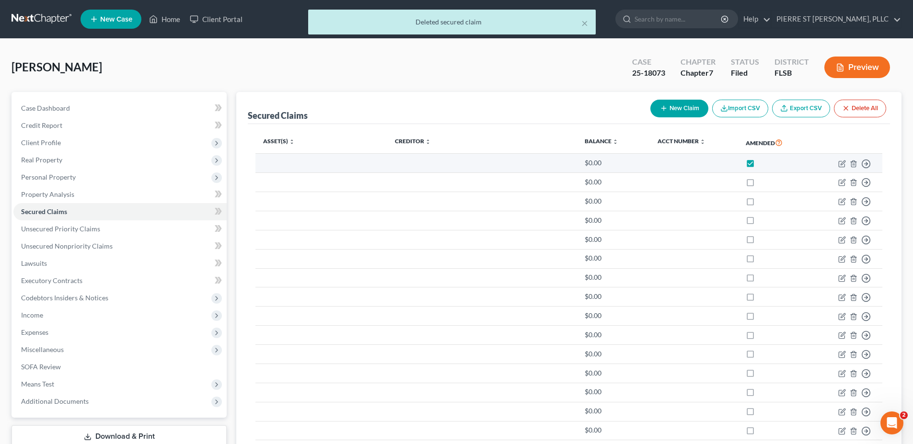
checkbox input "false"
click at [848, 162] on td "Move to E Move to F Move to G Move to Notice Only" at bounding box center [846, 163] width 72 height 19
click at [852, 164] on icon "button" at bounding box center [853, 164] width 8 height 8
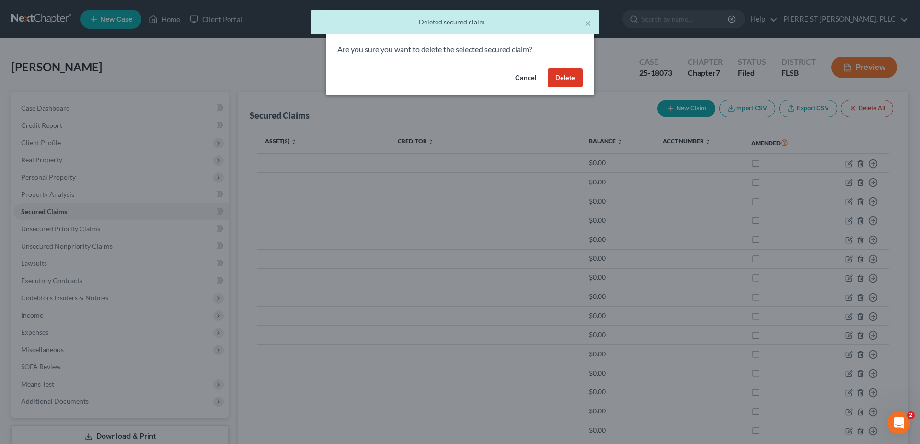
drag, startPoint x: 554, startPoint y: 72, endPoint x: 560, endPoint y: 79, distance: 8.8
click at [559, 77] on button "Delete" at bounding box center [565, 78] width 35 height 19
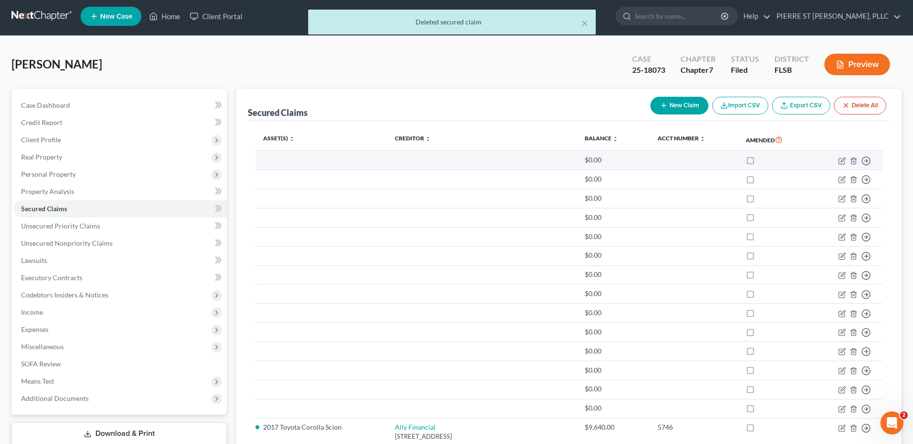
scroll to position [144, 0]
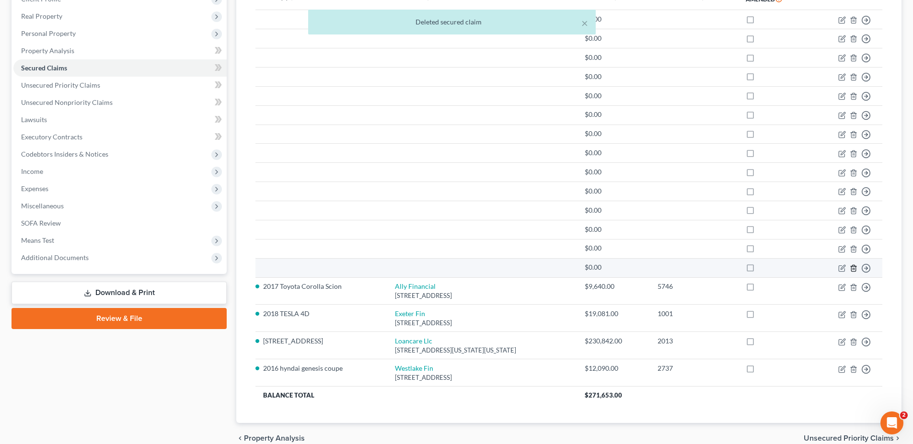
click at [851, 268] on icon "button" at bounding box center [853, 268] width 4 height 6
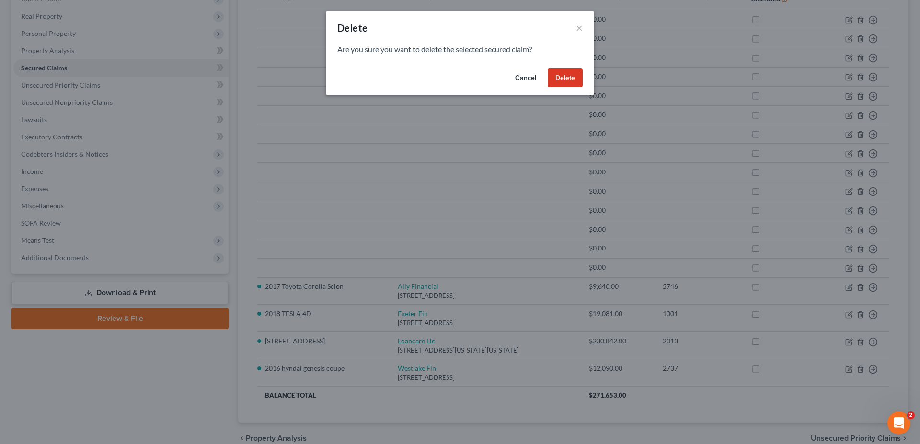
click at [564, 76] on button "Delete" at bounding box center [565, 78] width 35 height 19
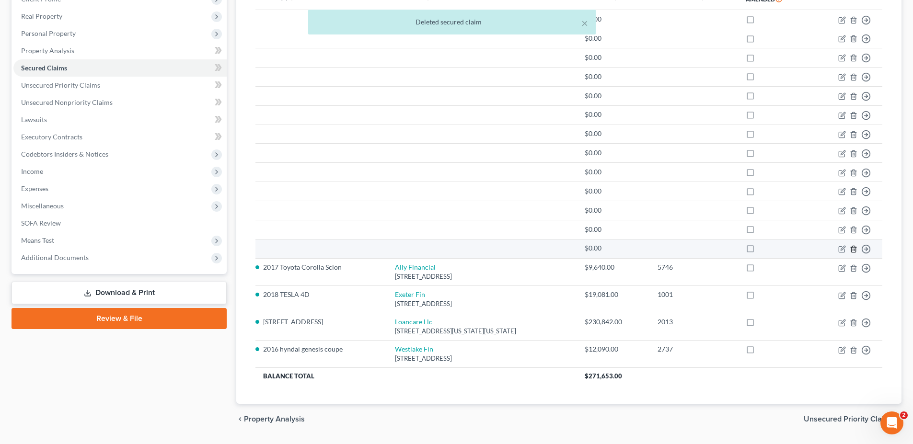
click at [852, 252] on icon "button" at bounding box center [853, 249] width 8 height 8
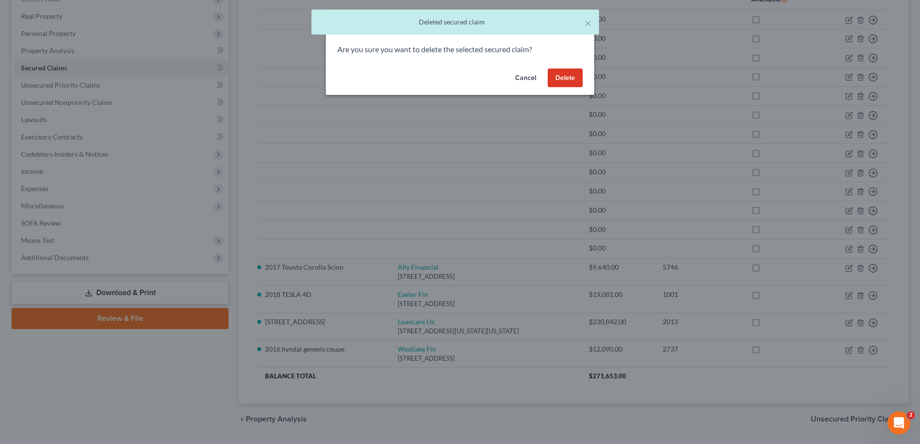
click at [567, 80] on button "Delete" at bounding box center [565, 78] width 35 height 19
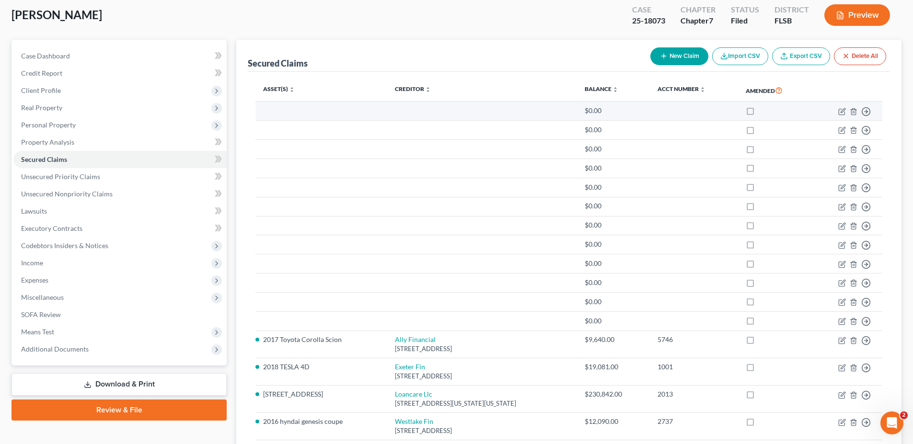
scroll to position [48, 0]
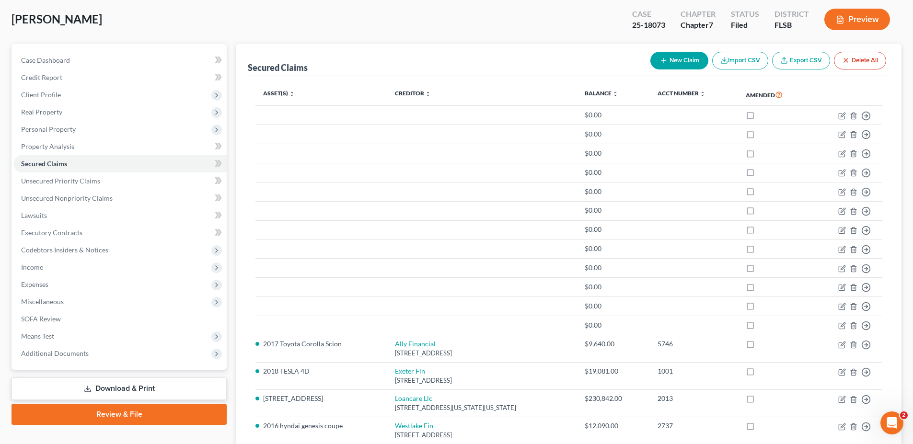
click at [673, 59] on button "New Claim" at bounding box center [679, 61] width 58 height 18
select select "0"
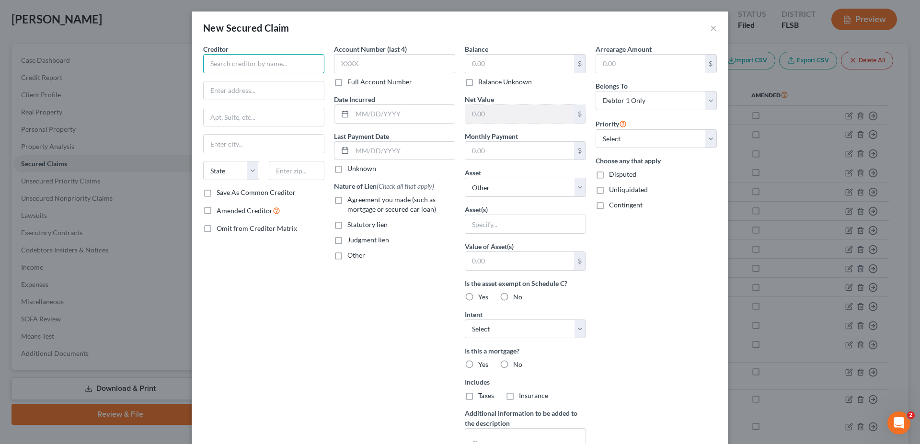
click at [298, 69] on input "text" at bounding box center [263, 63] width 121 height 19
type input "Loan Care"
click at [381, 62] on input "text" at bounding box center [394, 63] width 121 height 19
click at [34, 178] on div "New Secured Claim × Creditor * Loan Care State [US_STATE] AK AR [GEOGRAPHIC_DAT…" at bounding box center [460, 222] width 920 height 444
click at [34, 179] on div "New Secured Claim × Creditor * Loan Care State [US_STATE] AK AR [GEOGRAPHIC_DAT…" at bounding box center [460, 222] width 920 height 444
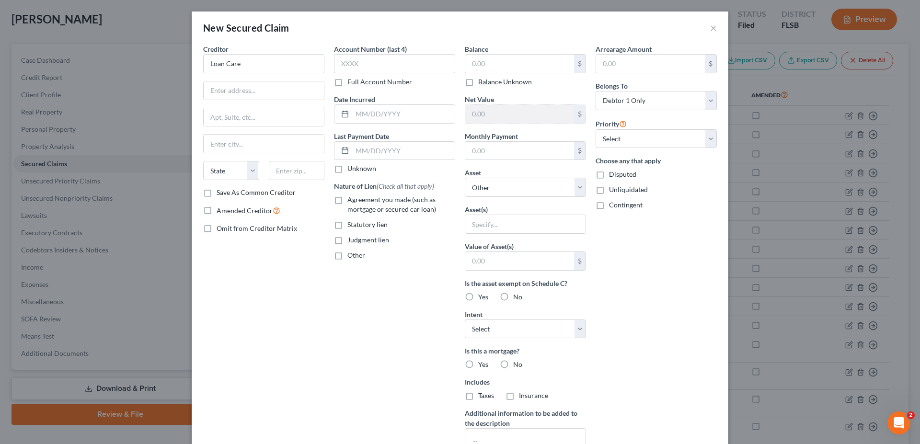
click at [824, 97] on div "New Secured Claim × Creditor * Loan Care State [US_STATE] AK AR [GEOGRAPHIC_DAT…" at bounding box center [460, 222] width 920 height 444
click at [705, 24] on div "New Secured Claim ×" at bounding box center [460, 27] width 537 height 33
click at [705, 31] on div "New Secured Claim ×" at bounding box center [460, 27] width 537 height 33
click at [711, 32] on button "×" at bounding box center [713, 27] width 7 height 11
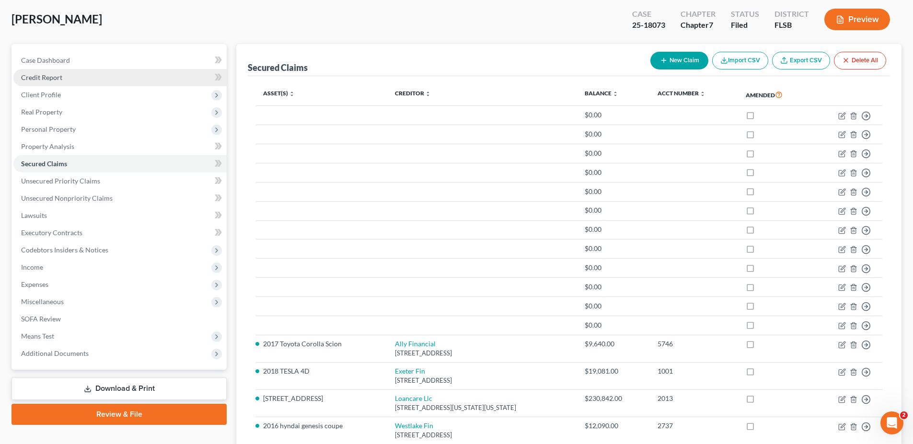
click at [58, 74] on span "Credit Report" at bounding box center [41, 77] width 41 height 8
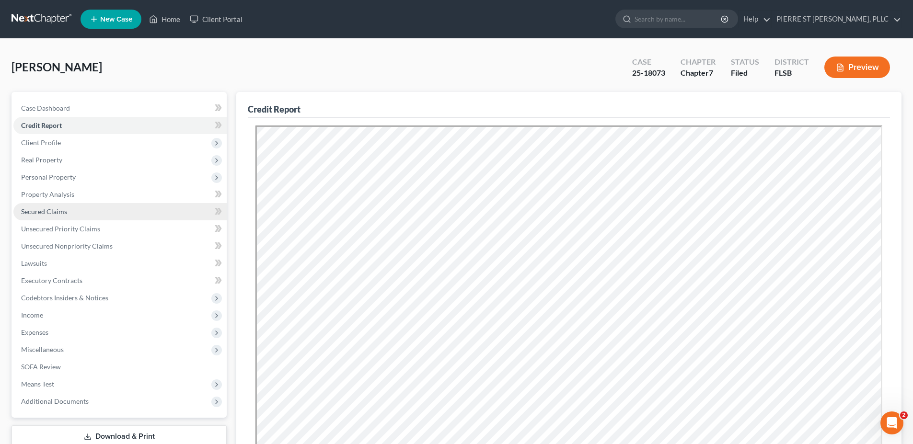
click at [38, 211] on span "Secured Claims" at bounding box center [44, 211] width 46 height 8
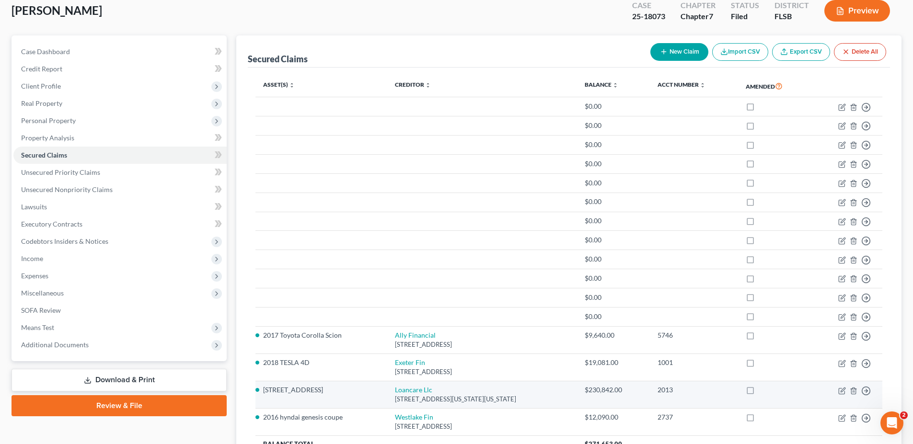
scroll to position [56, 0]
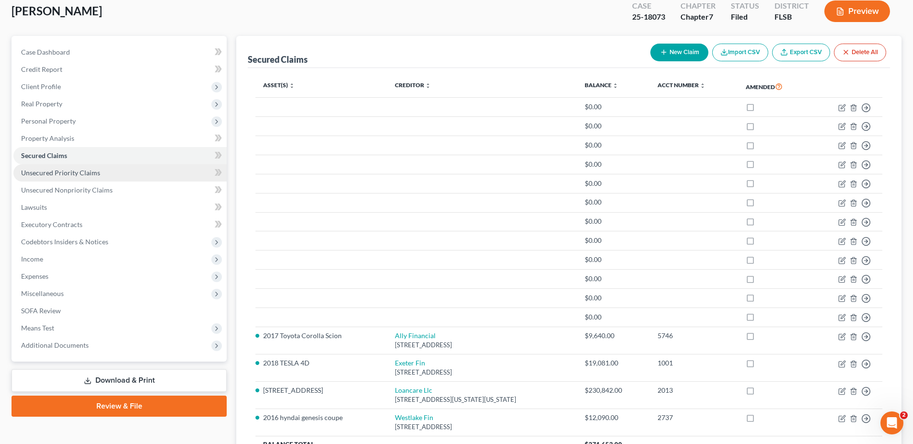
click at [58, 171] on span "Unsecured Priority Claims" at bounding box center [60, 173] width 79 height 8
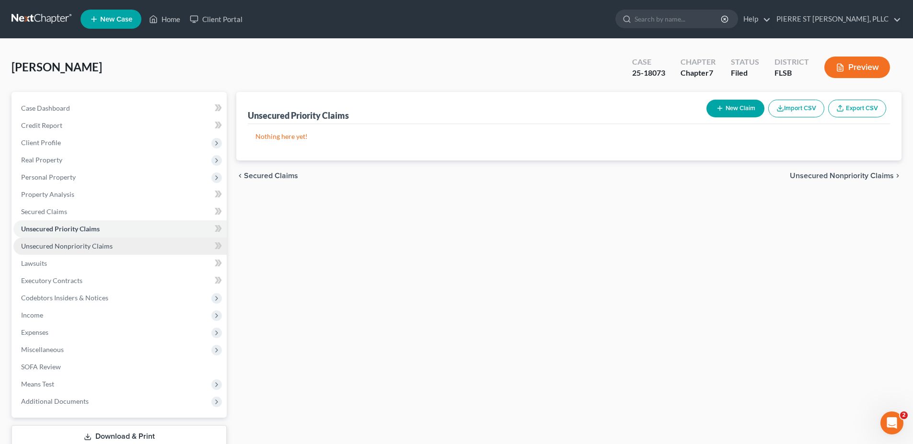
click at [57, 247] on span "Unsecured Nonpriority Claims" at bounding box center [67, 246] width 92 height 8
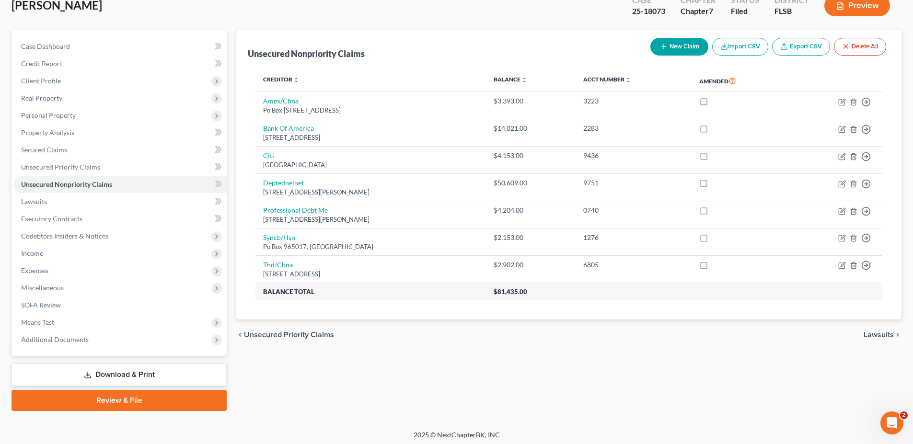
scroll to position [65, 0]
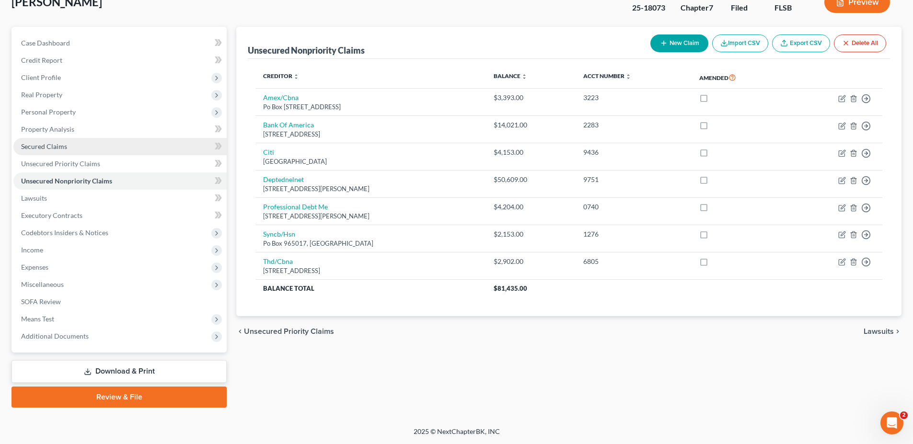
click at [46, 145] on span "Secured Claims" at bounding box center [44, 146] width 46 height 8
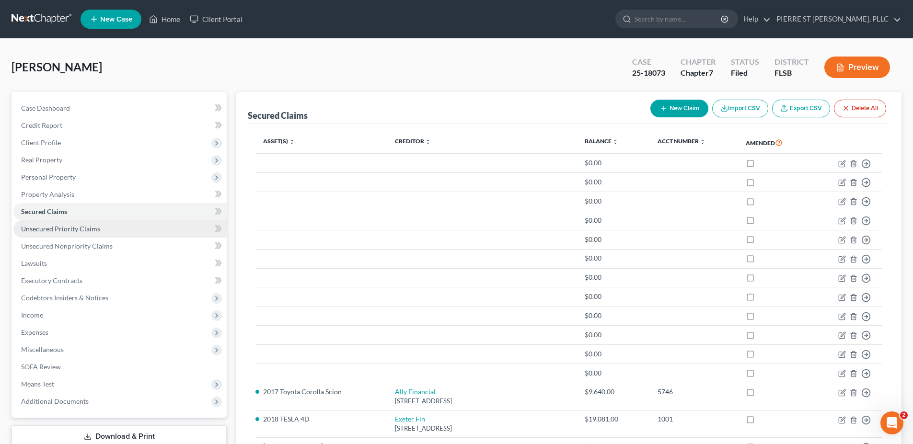
click at [62, 228] on span "Unsecured Priority Claims" at bounding box center [60, 229] width 79 height 8
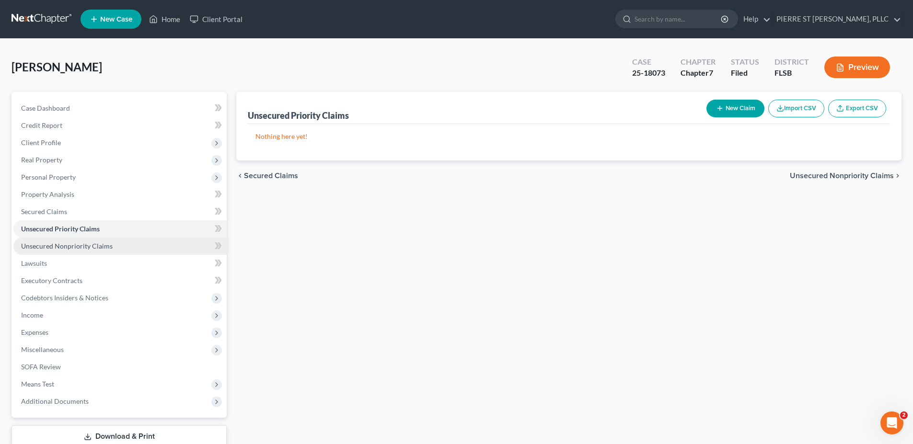
click at [51, 247] on span "Unsecured Nonpriority Claims" at bounding box center [67, 246] width 92 height 8
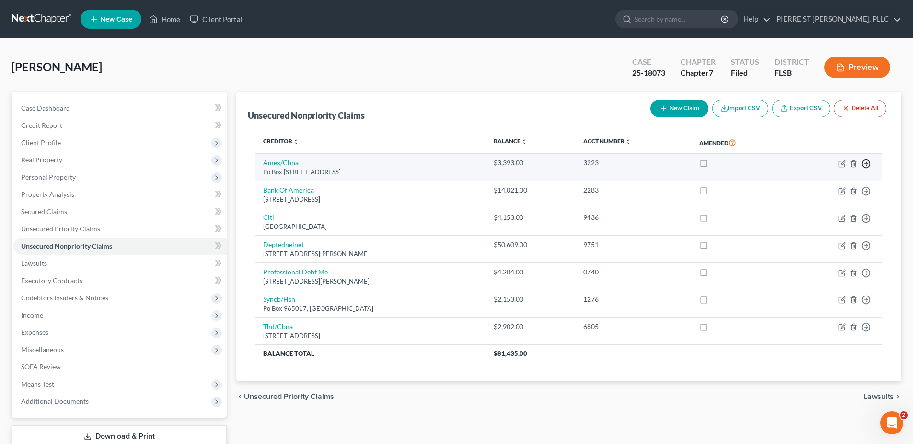
click at [866, 164] on line "button" at bounding box center [865, 164] width 3 height 0
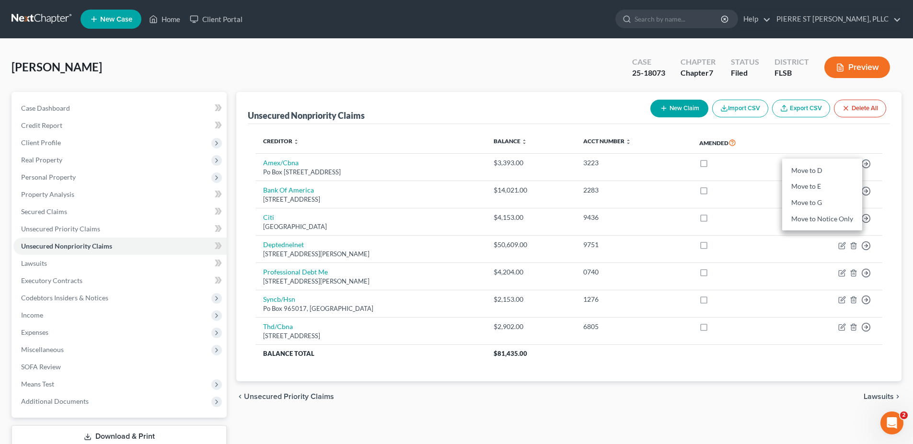
click at [902, 137] on div "Unsecured Nonpriority Claims New Claim Import CSV Export CSV Delete All Credito…" at bounding box center [568, 282] width 675 height 381
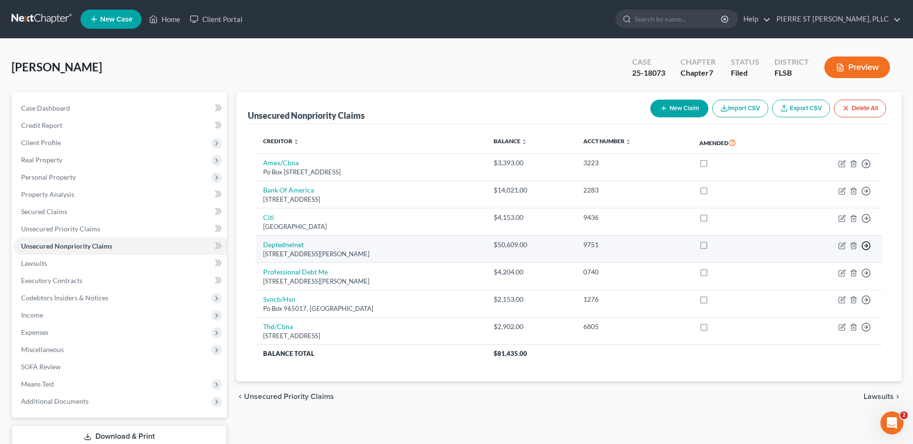
click at [867, 169] on icon "button" at bounding box center [866, 164] width 10 height 10
click at [807, 267] on link "Move to E" at bounding box center [822, 269] width 80 height 16
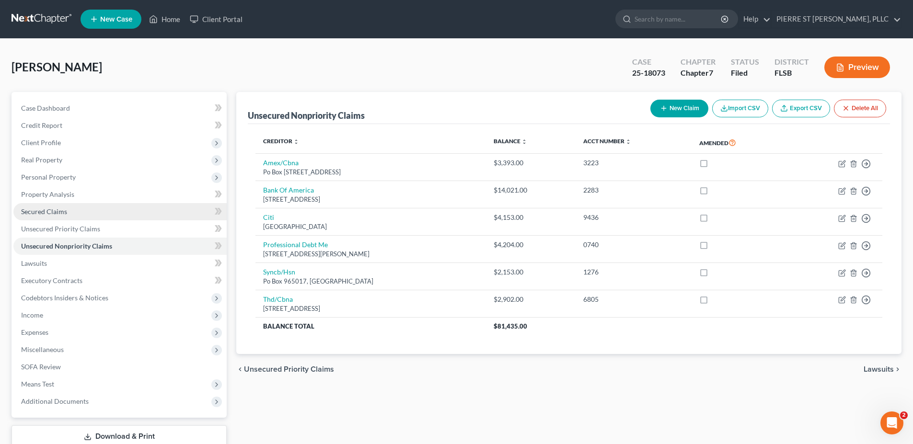
click at [50, 212] on span "Secured Claims" at bounding box center [44, 211] width 46 height 8
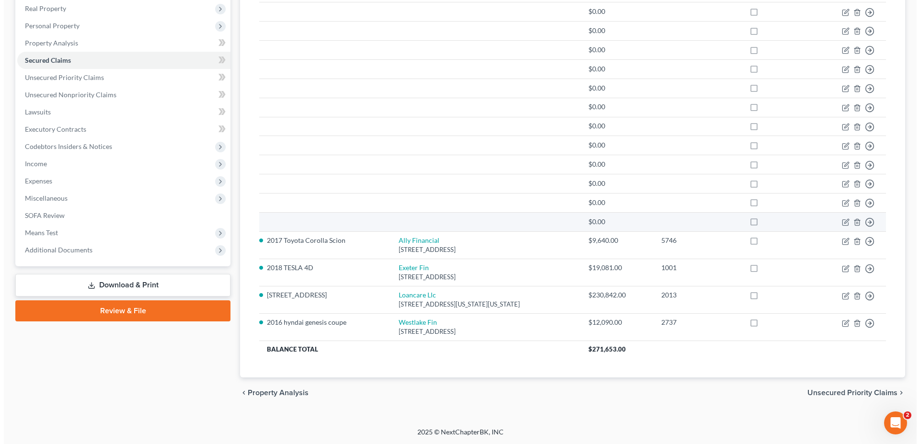
scroll to position [152, 0]
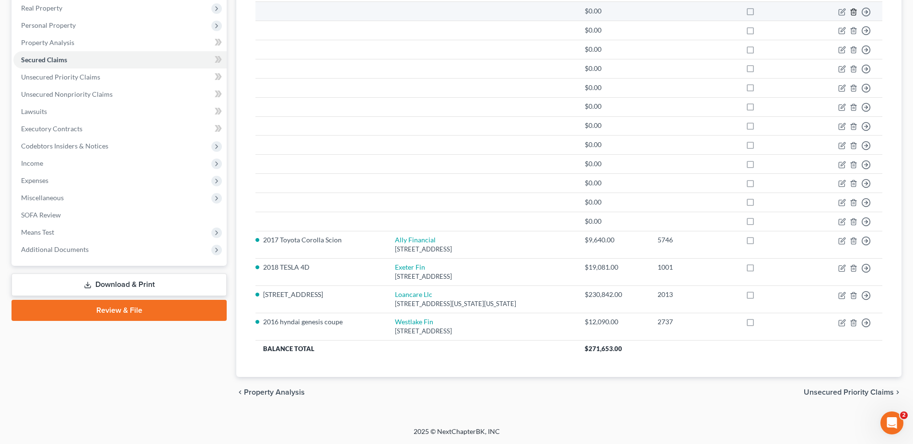
click at [854, 12] on line "button" at bounding box center [854, 12] width 0 height 2
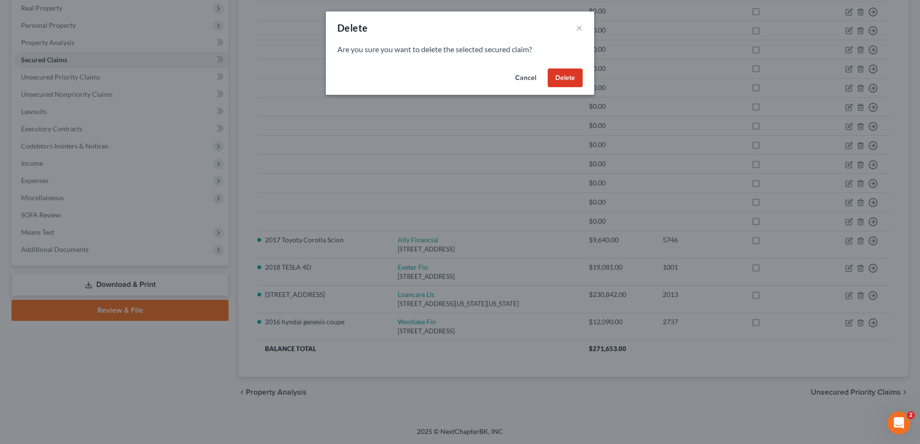
click at [559, 75] on button "Delete" at bounding box center [565, 78] width 35 height 19
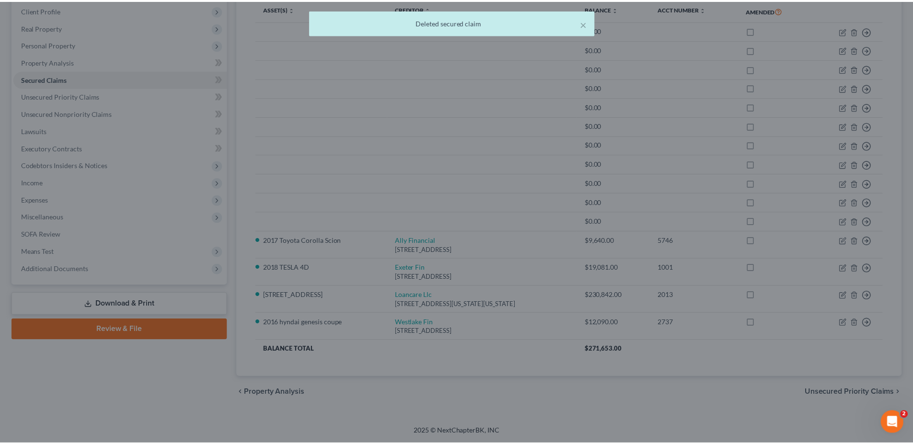
scroll to position [133, 0]
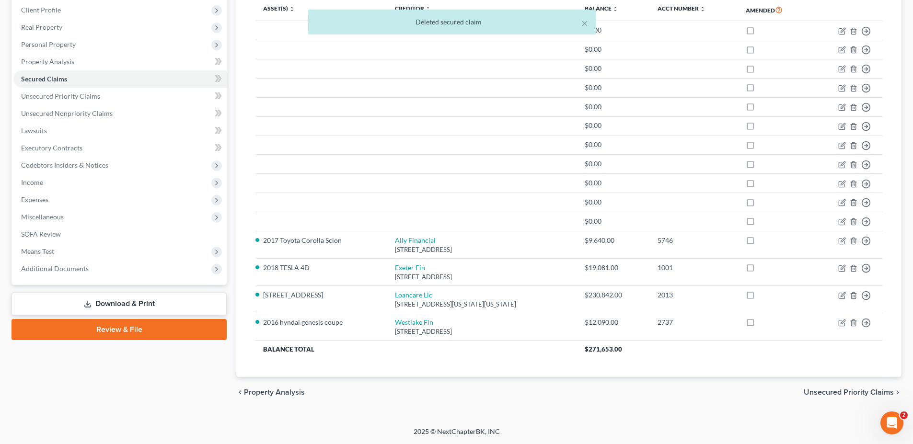
click at [853, 31] on div "× Deleted secured claim" at bounding box center [451, 25] width 913 height 30
click at [853, 32] on div "× Deleted secured claim" at bounding box center [451, 25] width 913 height 30
click at [890, 47] on div "Secured Claims New Claim Import CSV Export CSV Delete All Asset(s) expand_more …" at bounding box center [568, 168] width 665 height 418
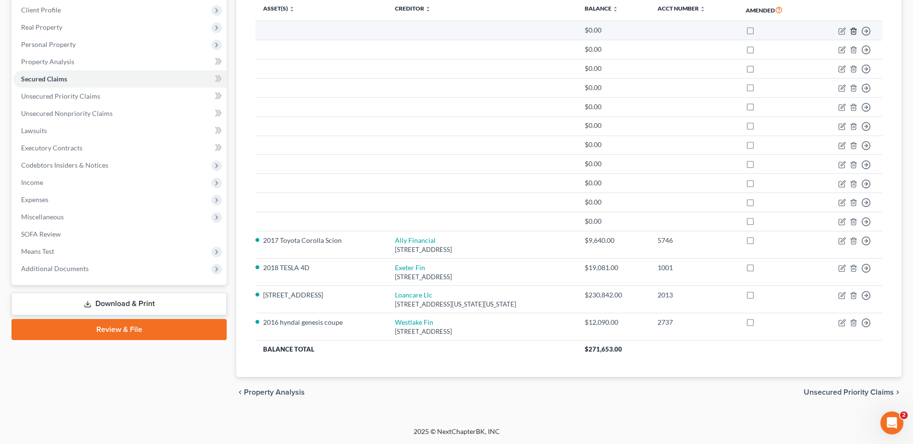
click at [850, 30] on icon "button" at bounding box center [853, 31] width 8 height 8
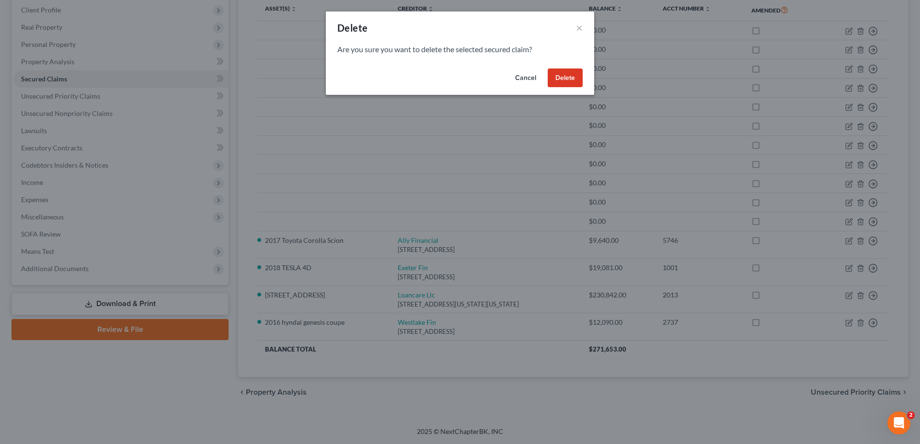
click at [567, 84] on button "Delete" at bounding box center [565, 78] width 35 height 19
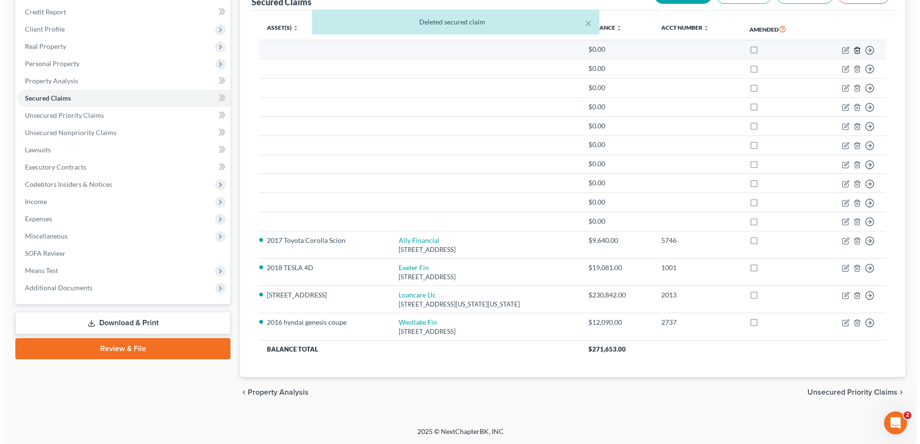
scroll to position [114, 0]
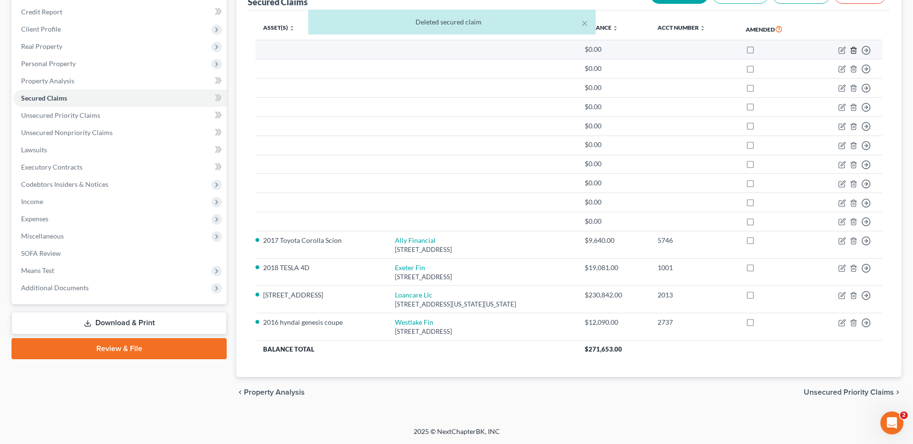
click at [853, 32] on div "× Deleted secured claim [PERSON_NAME] Upgraded Case 25-18073 Chapter Chapter 7 …" at bounding box center [456, 176] width 913 height 502
click at [853, 52] on icon "button" at bounding box center [853, 50] width 8 height 8
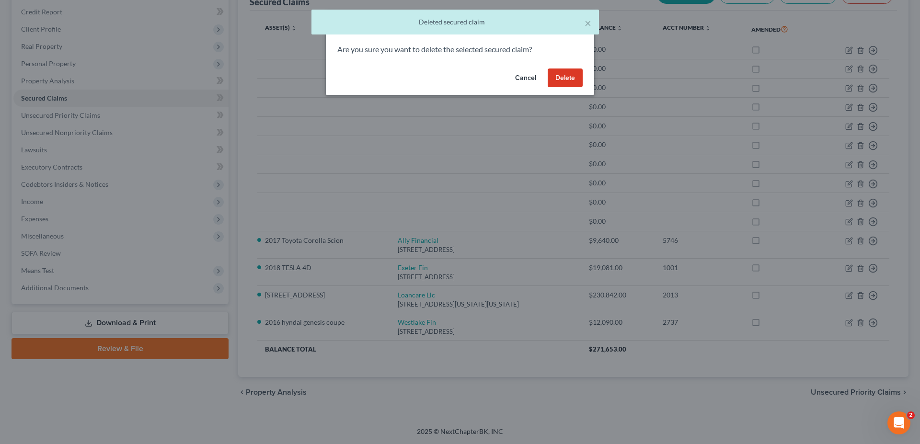
click at [564, 78] on button "Delete" at bounding box center [565, 78] width 35 height 19
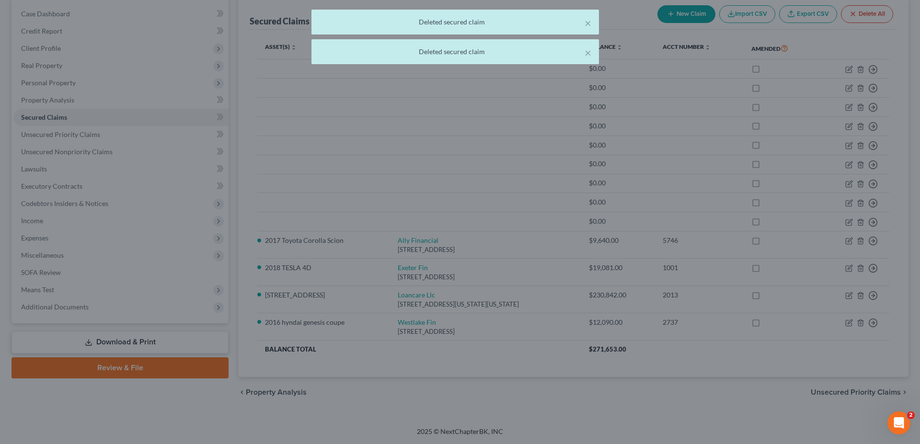
scroll to position [94, 0]
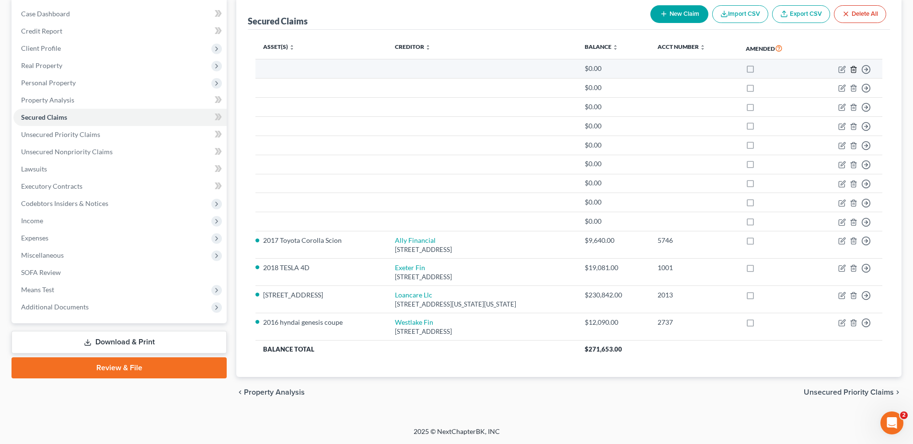
click at [850, 68] on icon "button" at bounding box center [853, 70] width 8 height 8
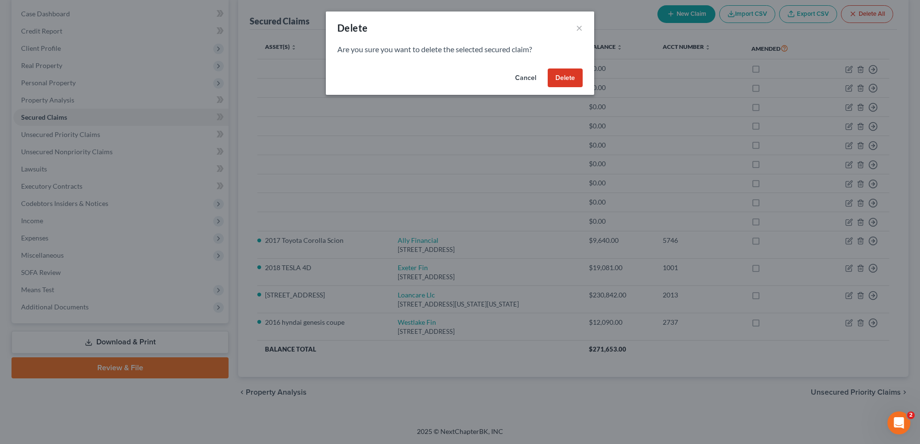
click at [568, 74] on button "Delete" at bounding box center [565, 78] width 35 height 19
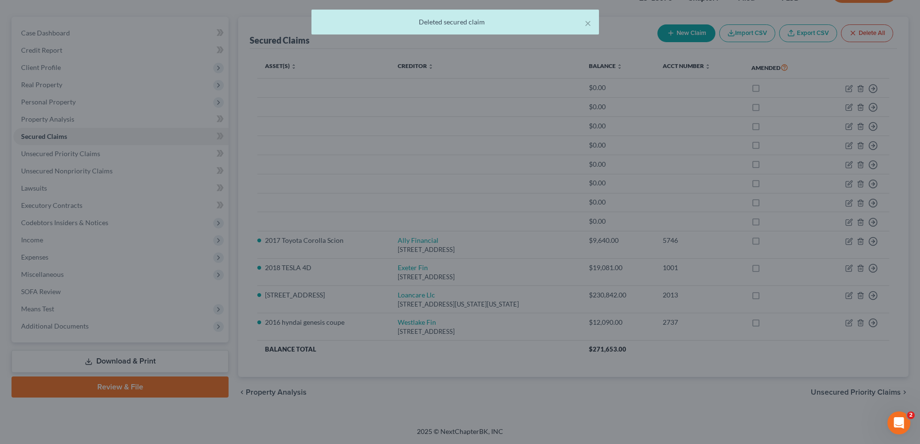
scroll to position [75, 0]
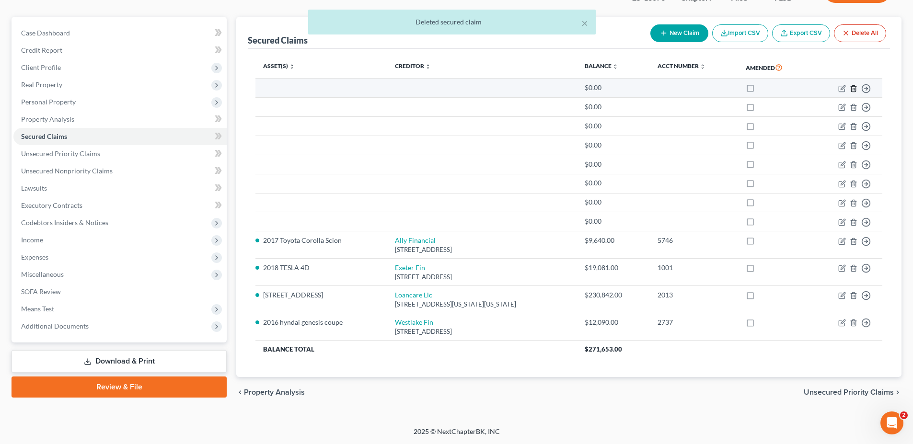
click at [852, 87] on icon "button" at bounding box center [853, 89] width 8 height 8
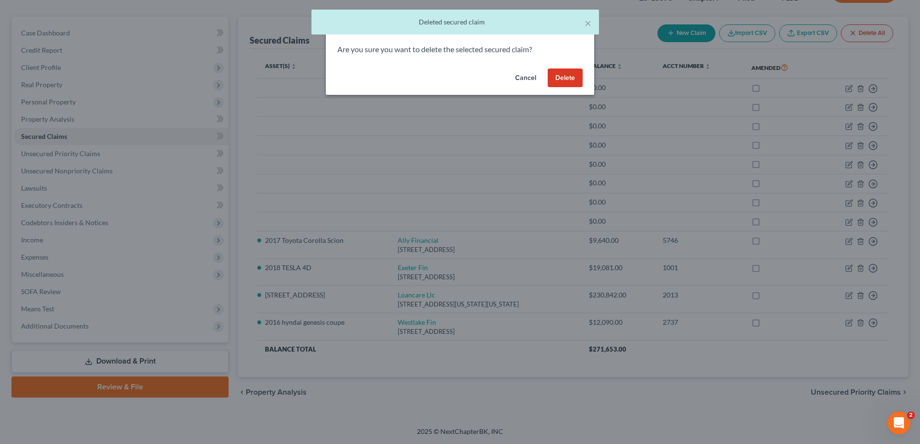
click at [572, 77] on button "Delete" at bounding box center [565, 78] width 35 height 19
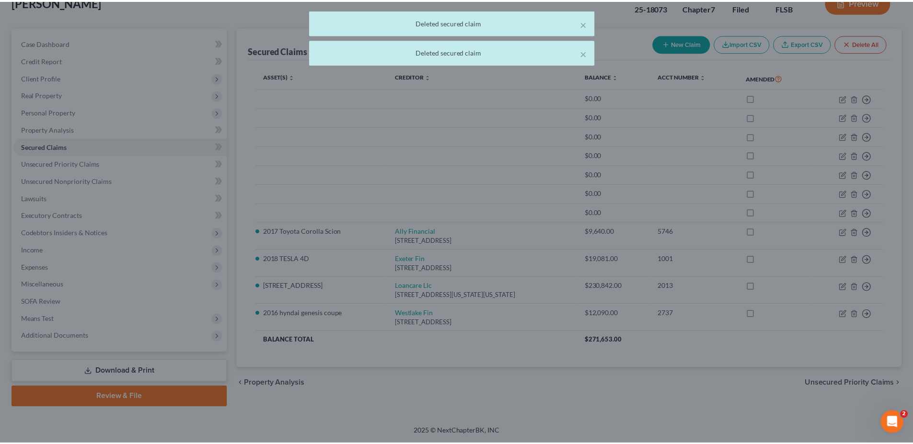
scroll to position [65, 0]
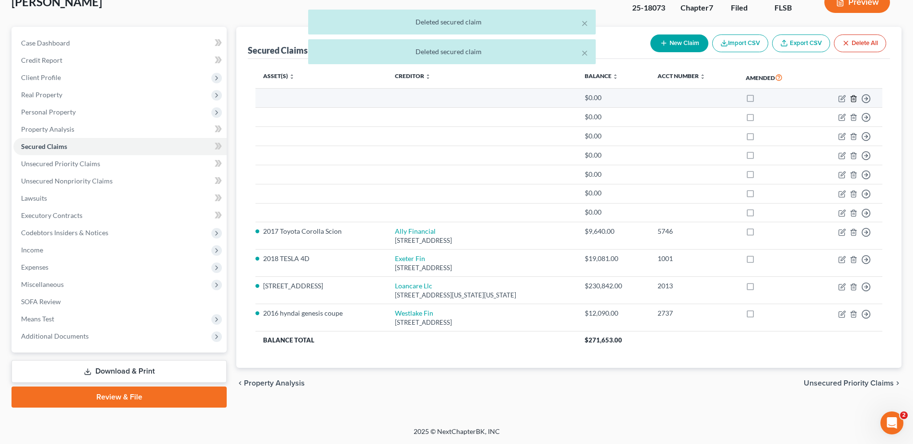
click at [852, 96] on icon "button" at bounding box center [853, 98] width 4 height 6
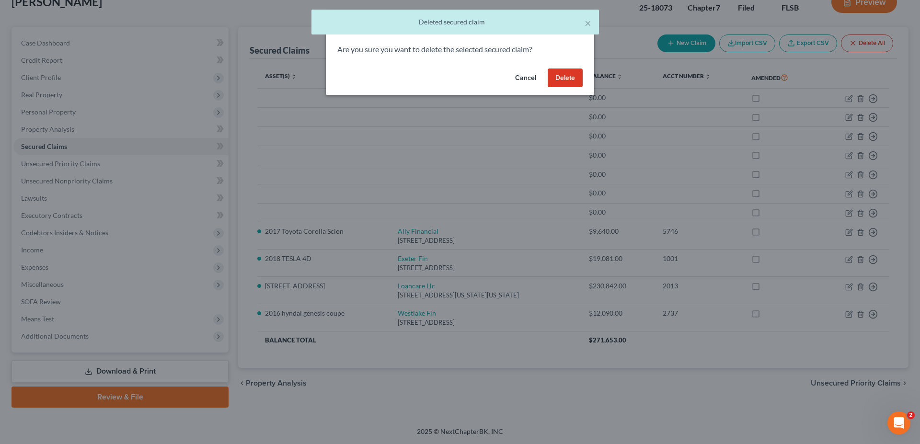
click at [571, 75] on button "Delete" at bounding box center [565, 78] width 35 height 19
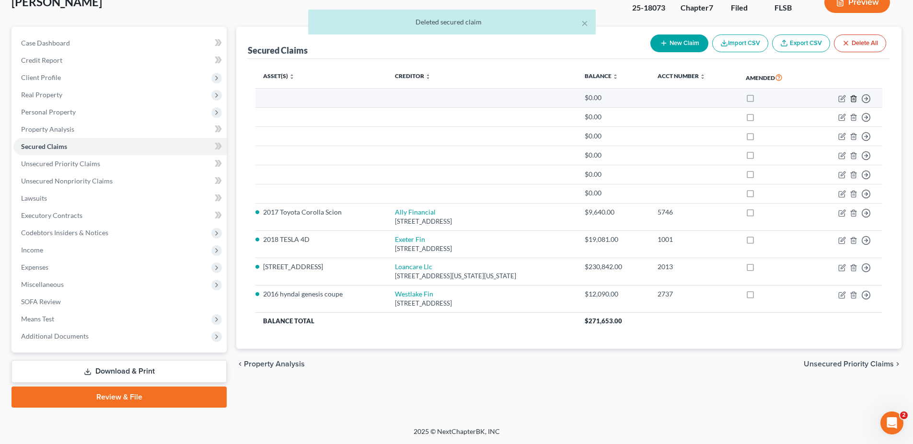
click at [851, 98] on icon "button" at bounding box center [853, 98] width 4 height 6
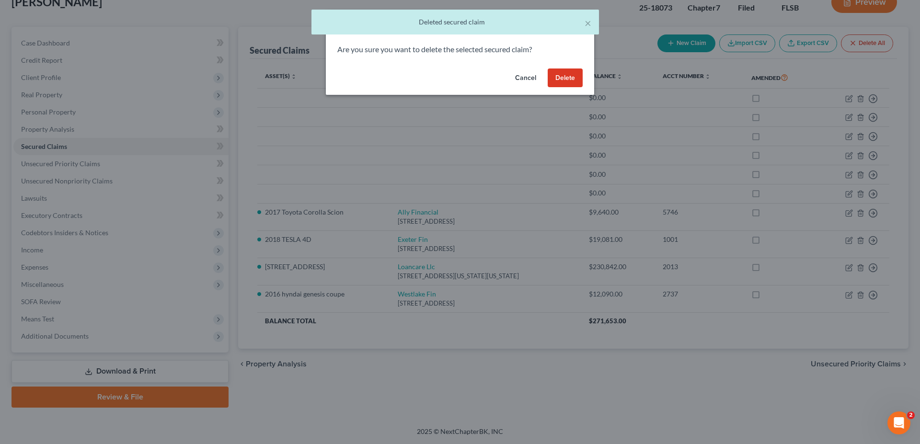
click at [555, 78] on button "Delete" at bounding box center [565, 78] width 35 height 19
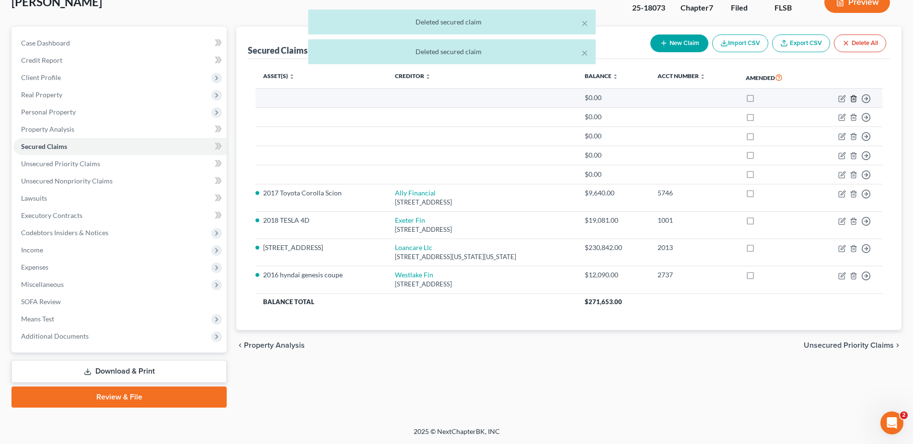
click at [854, 98] on line "button" at bounding box center [854, 99] width 0 height 2
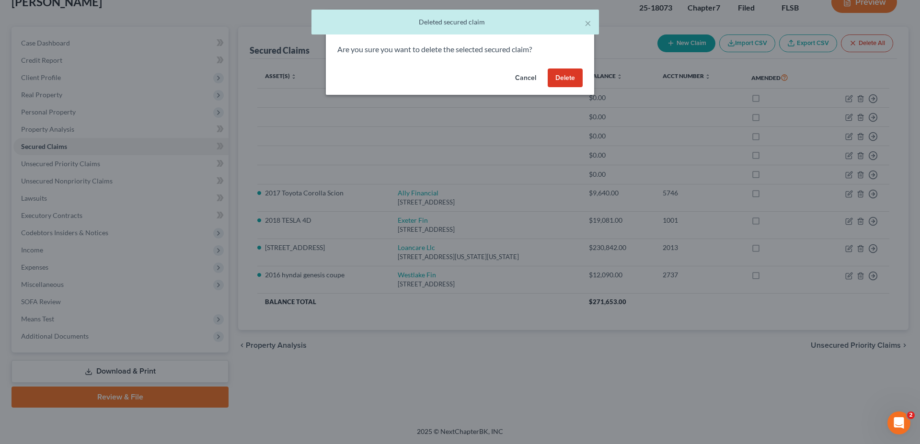
click at [568, 77] on button "Delete" at bounding box center [565, 78] width 35 height 19
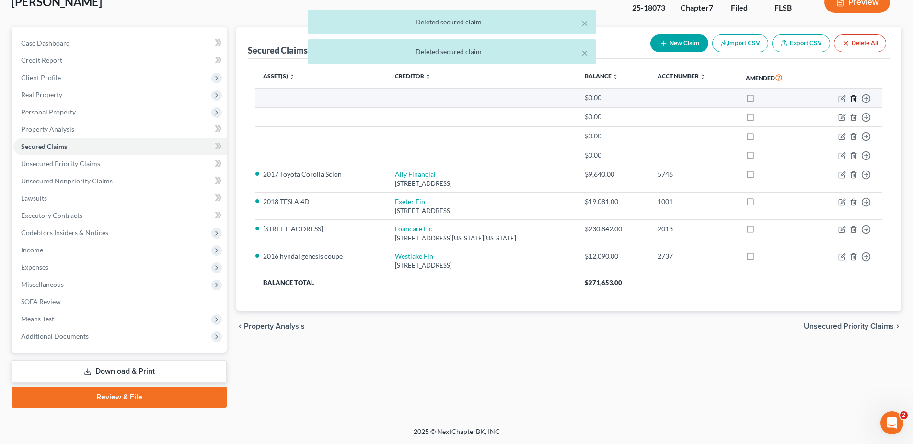
click at [849, 101] on icon "button" at bounding box center [853, 99] width 8 height 8
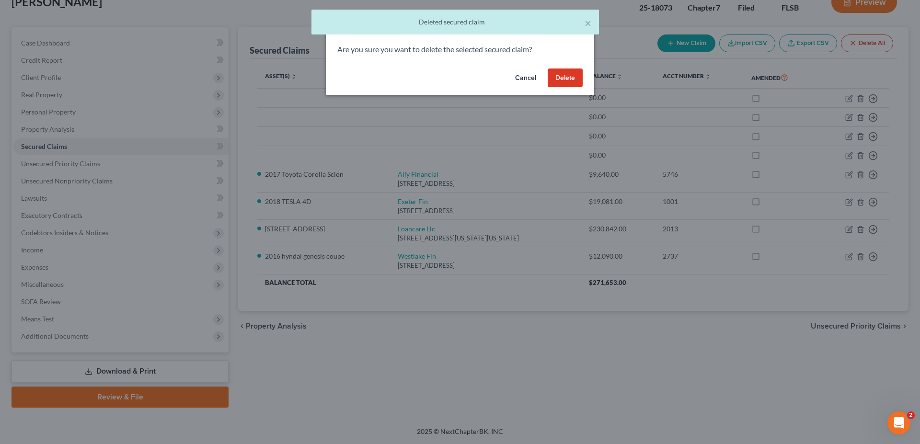
click at [563, 82] on button "Delete" at bounding box center [565, 78] width 35 height 19
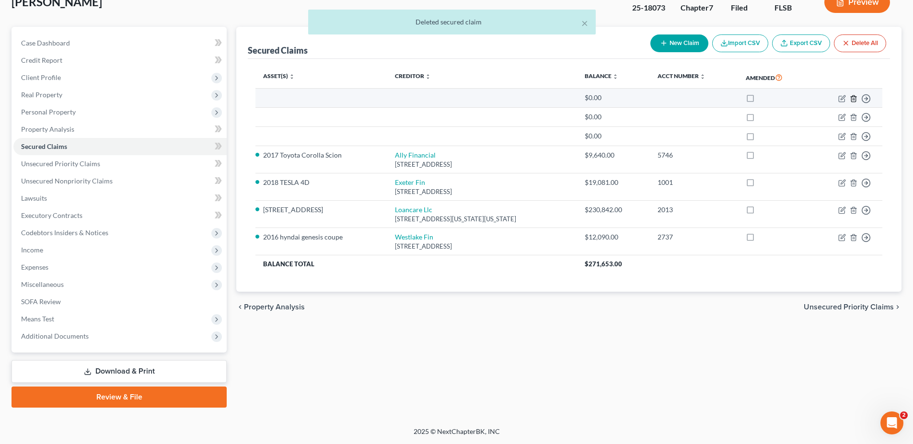
click at [853, 100] on line "button" at bounding box center [853, 99] width 0 height 2
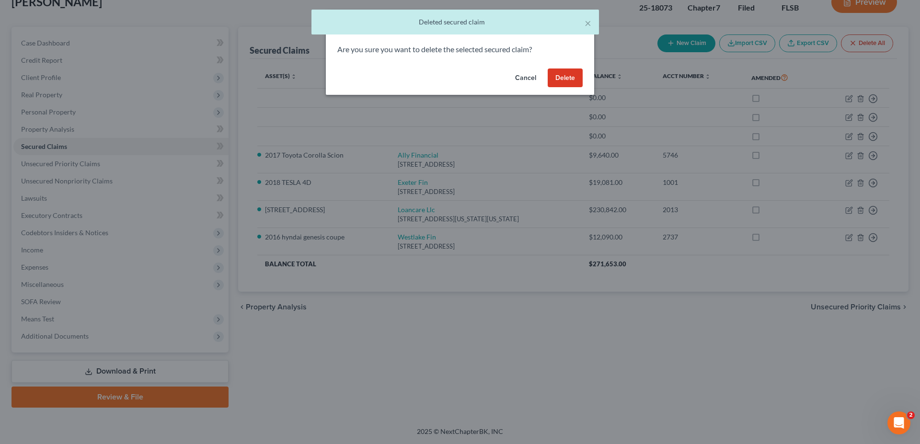
click at [558, 75] on button "Delete" at bounding box center [565, 78] width 35 height 19
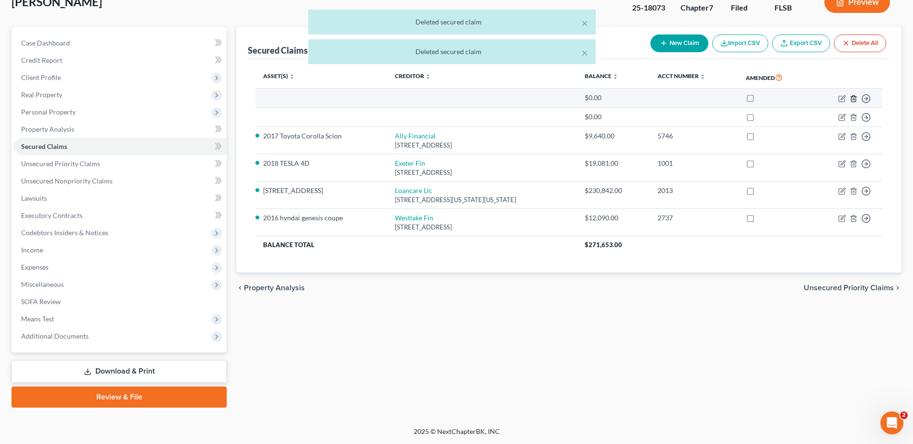
click at [853, 100] on icon "button" at bounding box center [853, 99] width 8 height 8
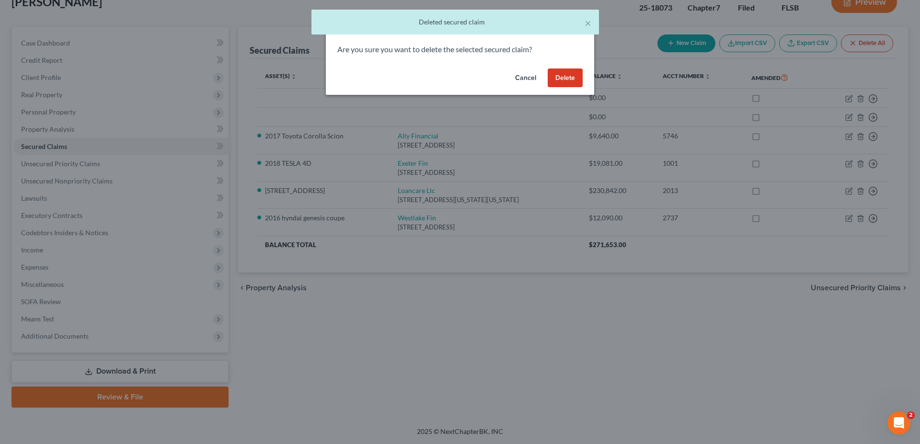
click at [568, 77] on button "Delete" at bounding box center [565, 78] width 35 height 19
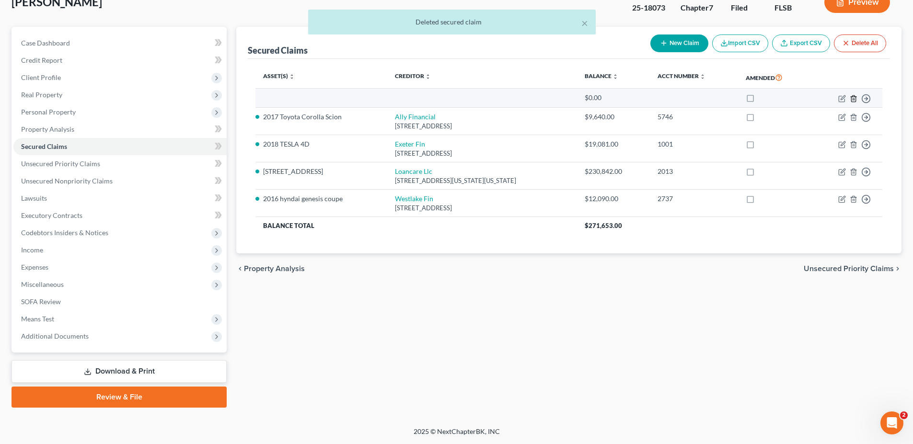
click at [853, 99] on icon "button" at bounding box center [853, 99] width 8 height 8
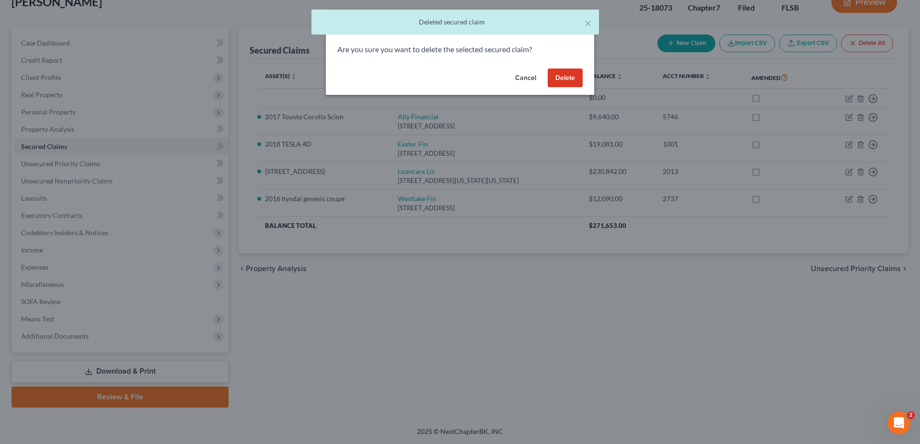
click at [567, 78] on button "Delete" at bounding box center [565, 78] width 35 height 19
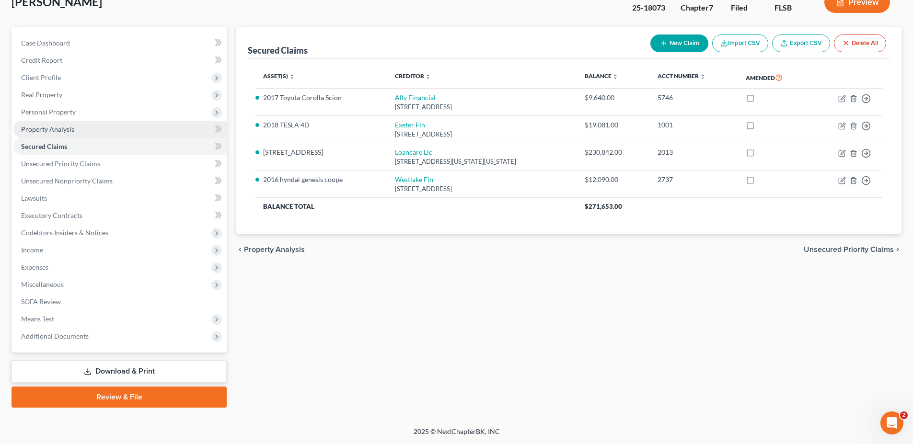
click at [54, 126] on span "Property Analysis" at bounding box center [47, 129] width 53 height 8
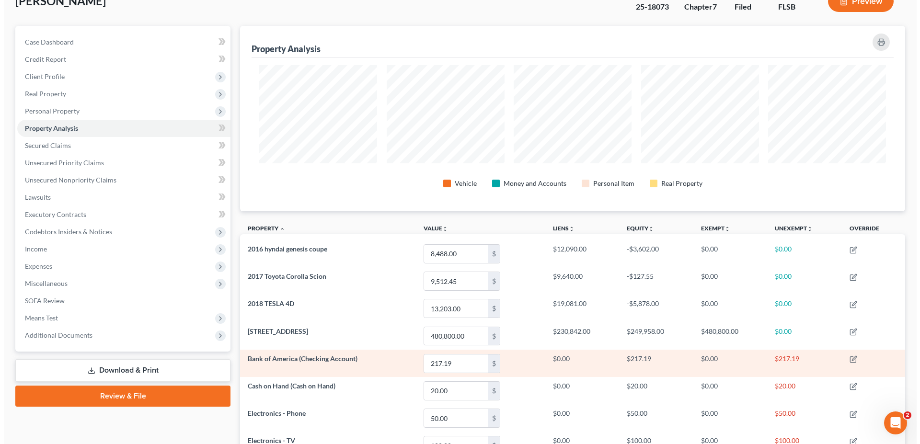
scroll to position [192, 0]
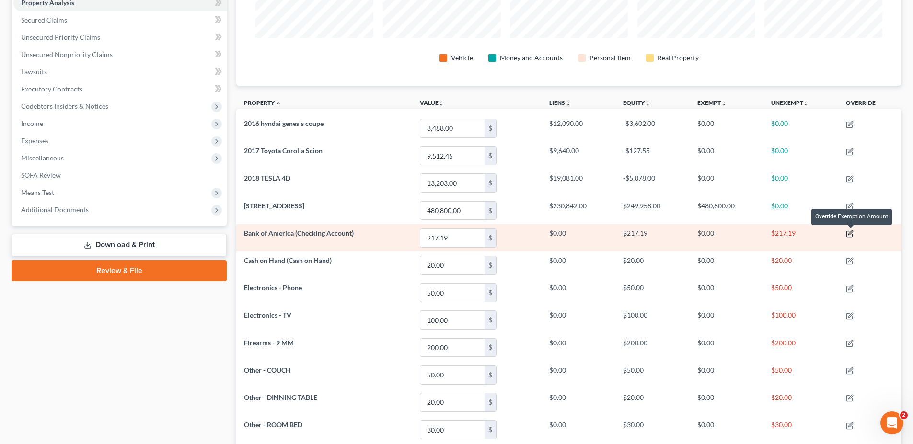
click at [850, 235] on icon "button" at bounding box center [850, 233] width 4 height 4
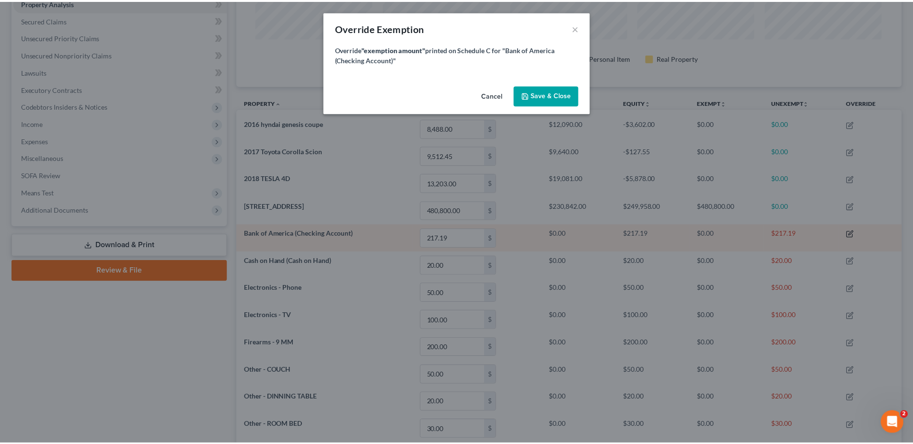
scroll to position [186, 670]
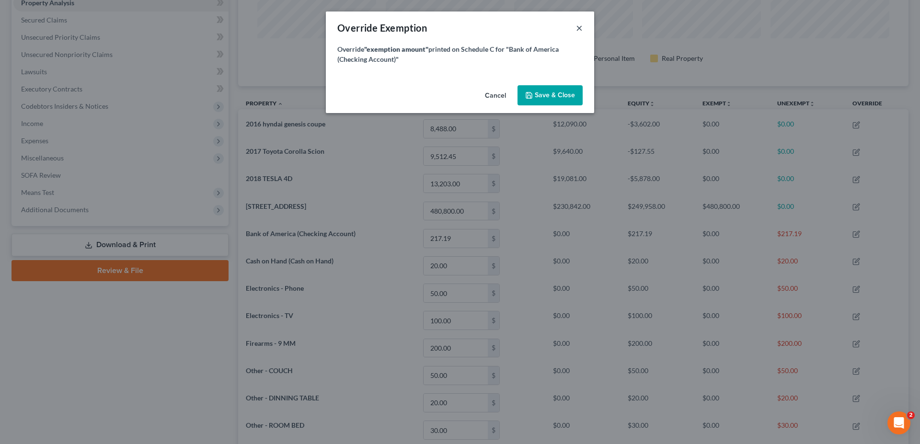
click at [582, 25] on button "×" at bounding box center [579, 27] width 7 height 11
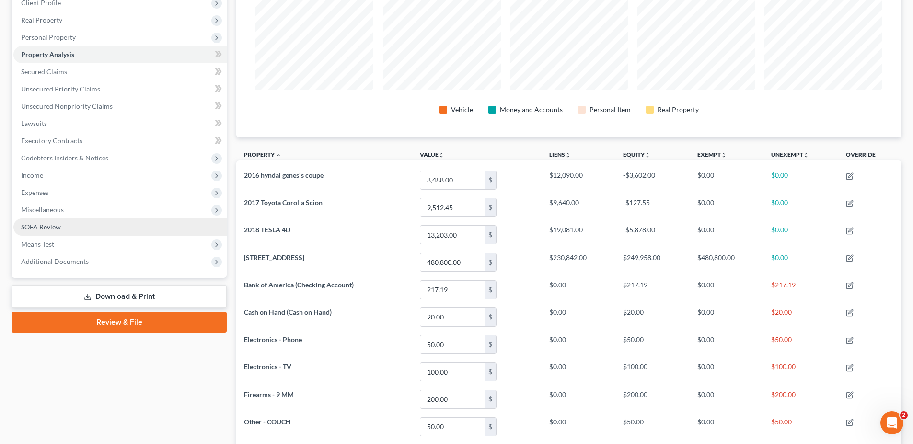
scroll to position [93, 0]
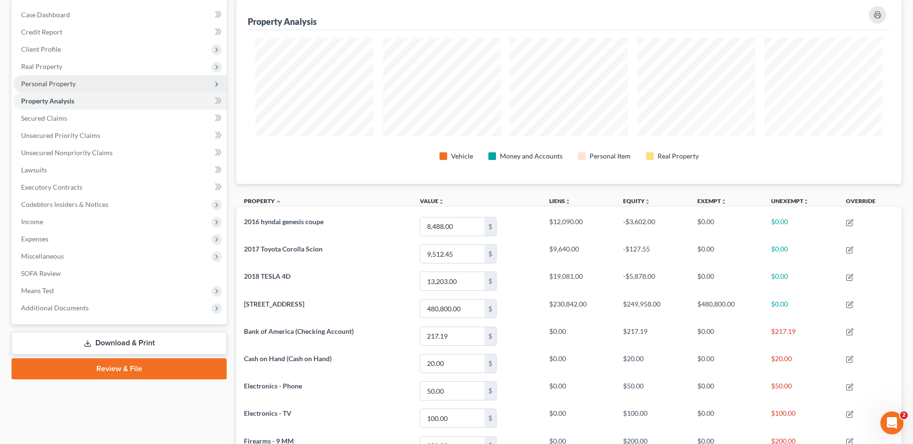
click at [30, 84] on span "Personal Property" at bounding box center [48, 84] width 55 height 8
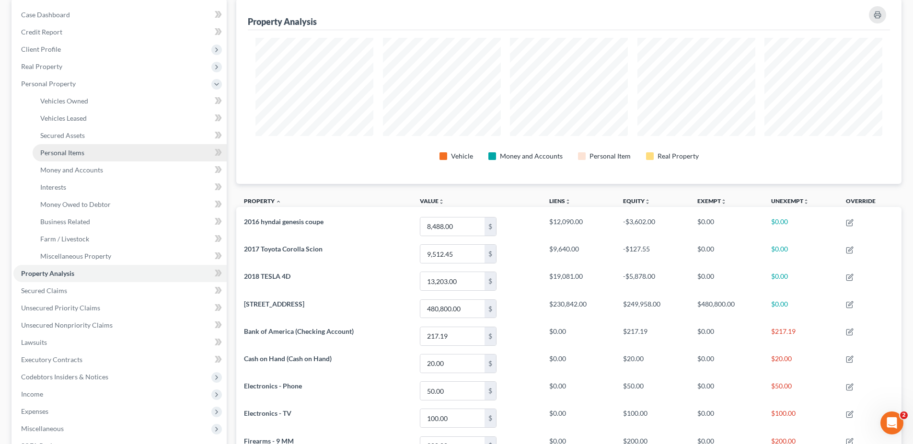
click at [67, 154] on span "Personal Items" at bounding box center [62, 153] width 44 height 8
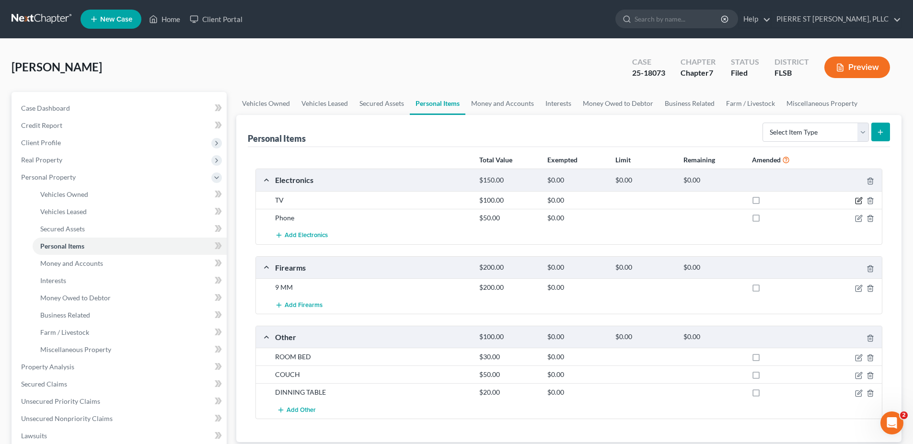
click at [856, 200] on icon "button" at bounding box center [859, 201] width 8 height 8
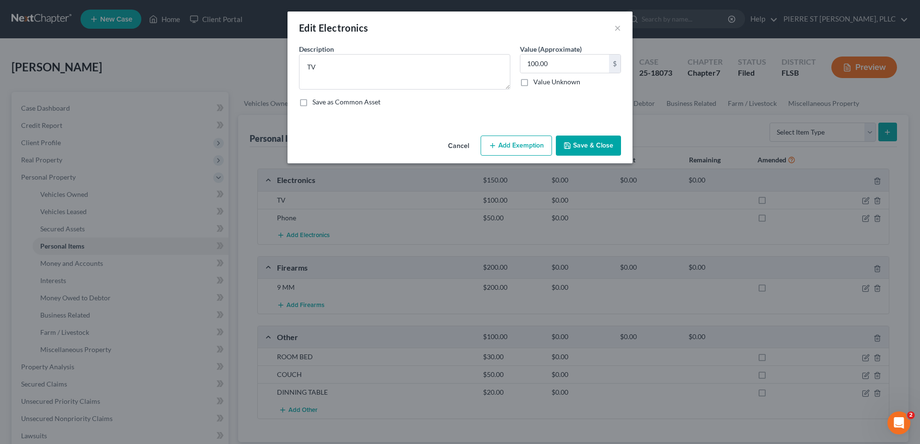
click at [514, 145] on button "Add Exemption" at bounding box center [516, 146] width 71 height 20
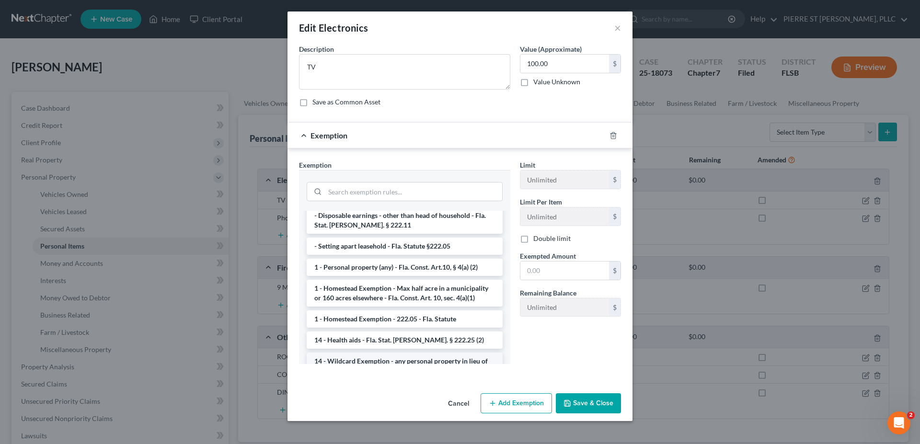
scroll to position [48, 0]
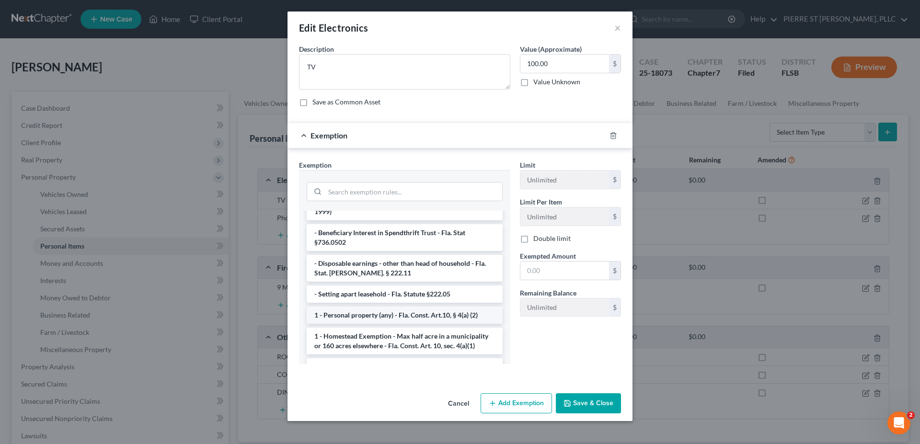
click at [365, 307] on li "1 - Personal property (any) - Fla. Const. Art.10, § 4(a) (2)" at bounding box center [405, 315] width 196 height 17
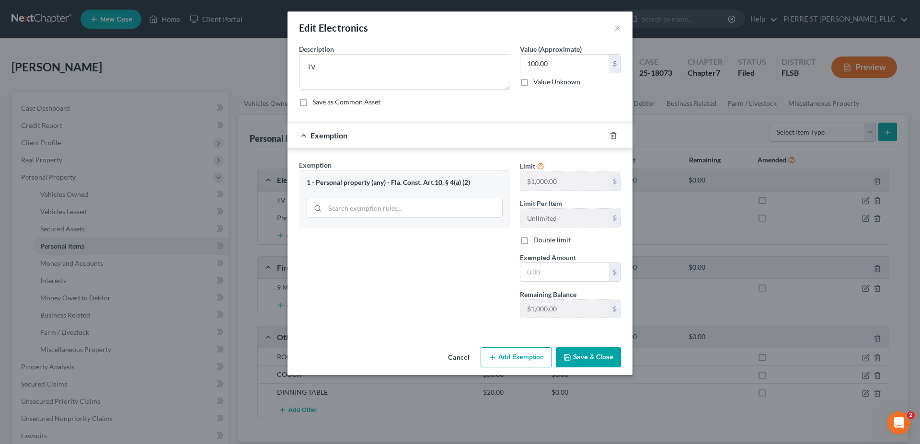
click at [463, 358] on button "Cancel" at bounding box center [458, 357] width 36 height 19
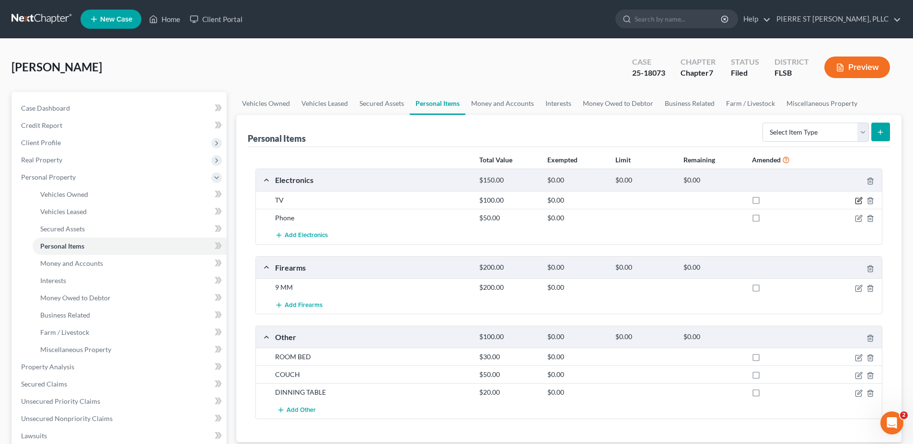
click at [860, 201] on icon "button" at bounding box center [859, 201] width 8 height 8
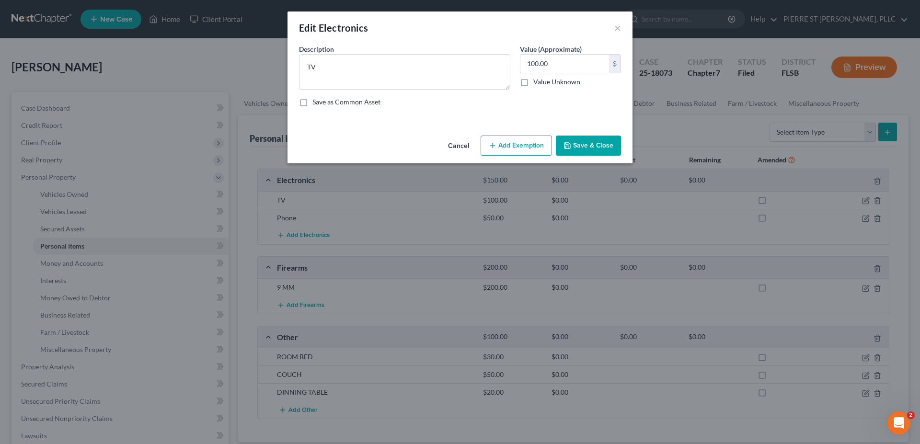
click at [518, 149] on button "Add Exemption" at bounding box center [516, 146] width 71 height 20
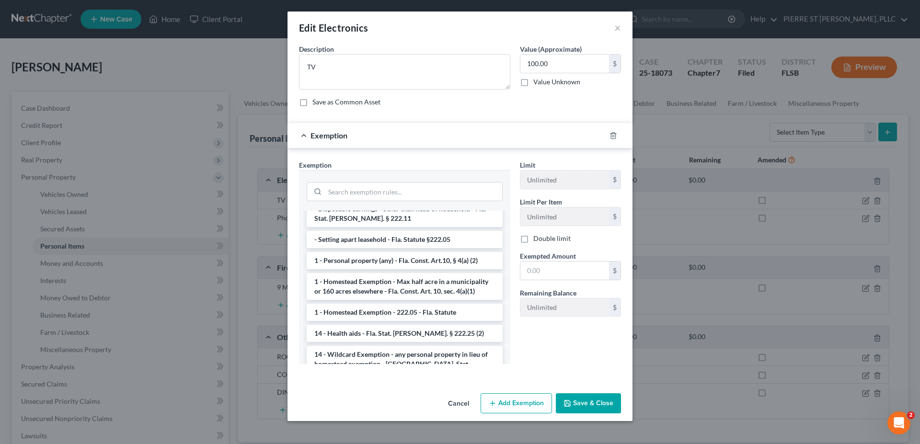
scroll to position [92, 0]
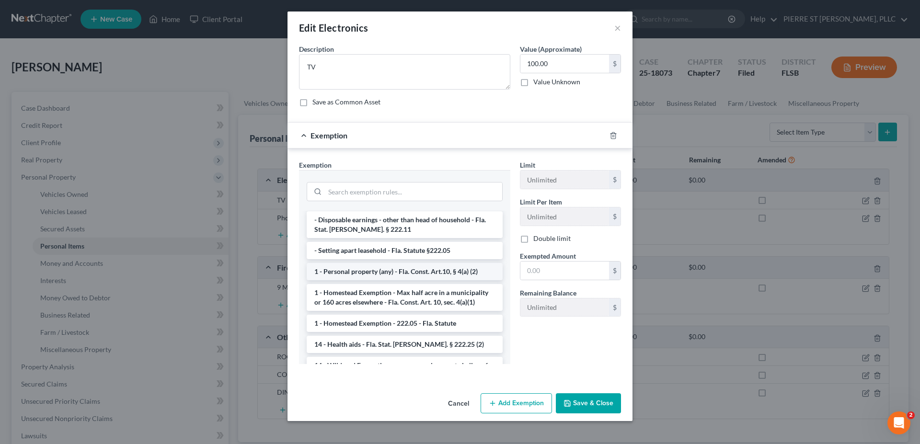
click at [391, 263] on li "1 - Personal property (any) - Fla. Const. Art.10, § 4(a) (2)" at bounding box center [405, 271] width 196 height 17
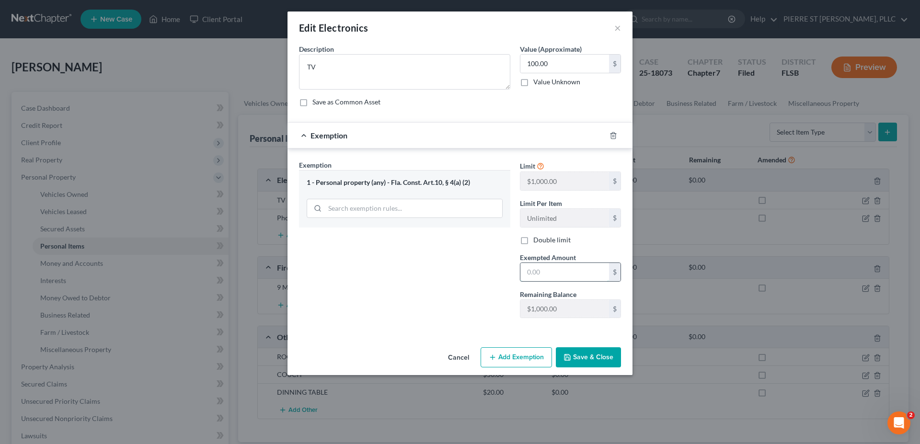
click at [548, 272] on input "text" at bounding box center [564, 272] width 89 height 18
type input "100"
click at [580, 357] on button "Save & Close" at bounding box center [588, 357] width 65 height 20
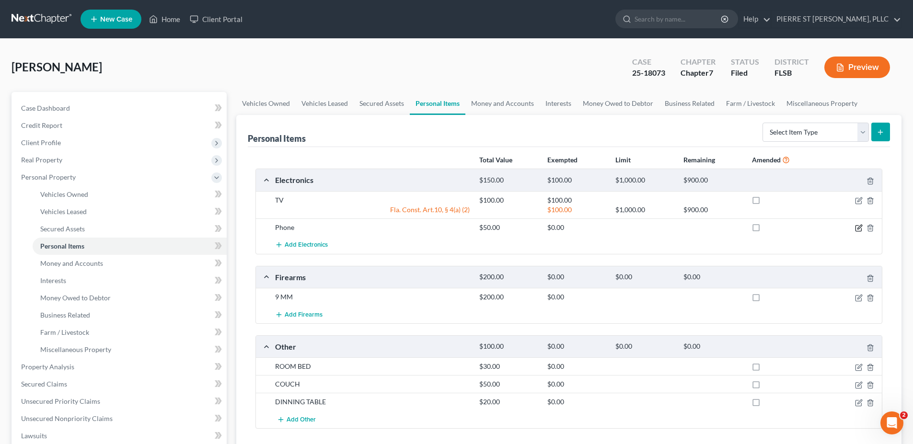
click at [858, 224] on icon "button" at bounding box center [859, 228] width 8 height 8
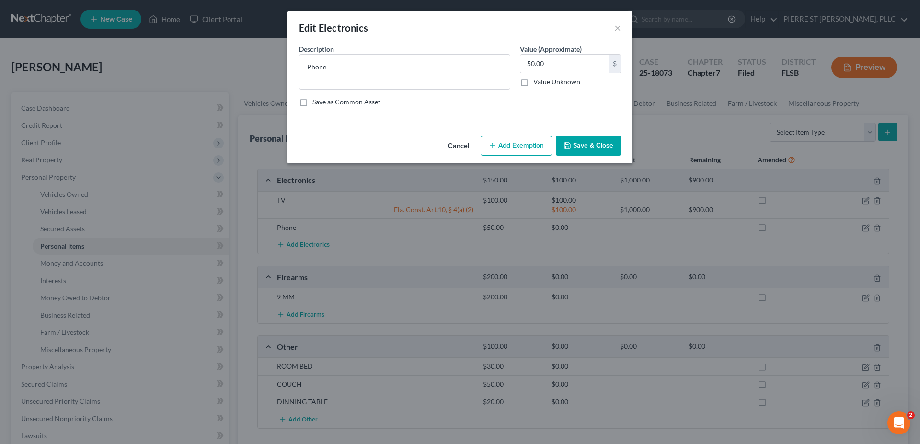
click at [513, 146] on button "Add Exemption" at bounding box center [516, 146] width 71 height 20
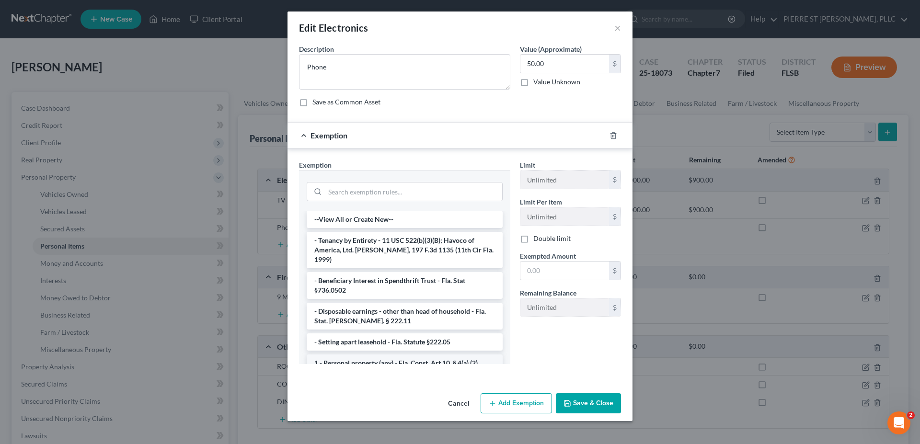
click at [370, 355] on li "1 - Personal property (any) - Fla. Const. Art.10, § 4(a) (2)" at bounding box center [405, 363] width 196 height 17
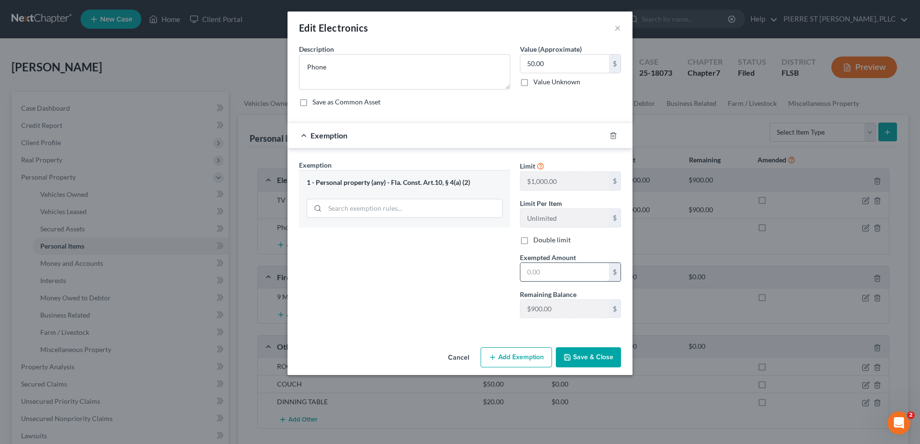
click at [550, 272] on input "text" at bounding box center [564, 272] width 89 height 18
type input "50"
click at [577, 357] on button "Save & Close" at bounding box center [588, 357] width 65 height 20
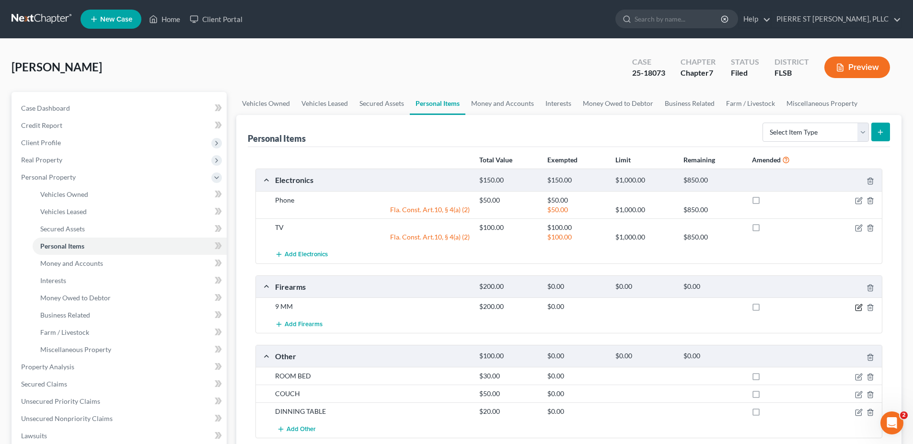
click at [859, 306] on icon "button" at bounding box center [859, 306] width 4 height 4
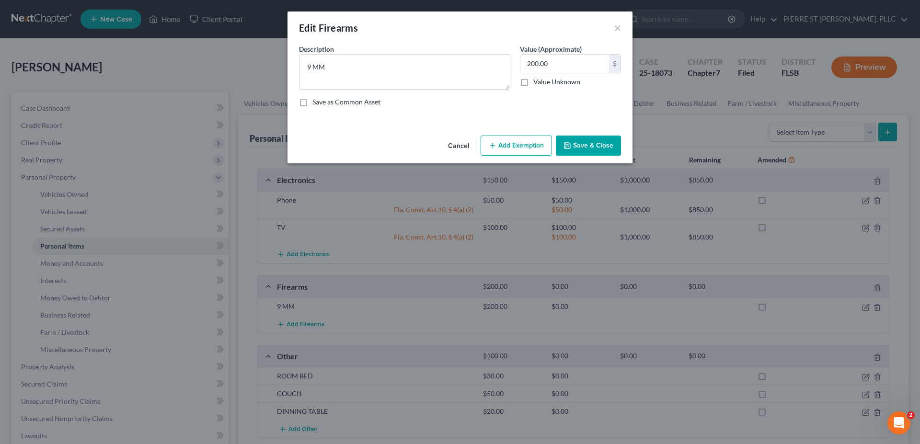
click at [513, 146] on button "Add Exemption" at bounding box center [516, 146] width 71 height 20
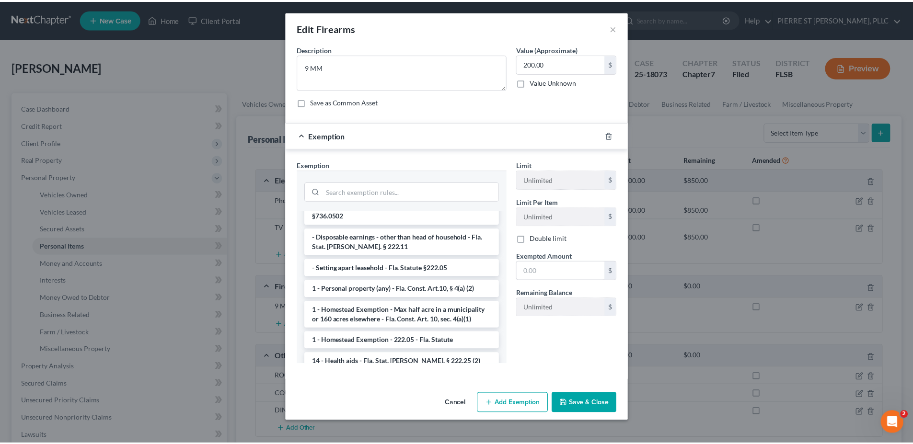
scroll to position [96, 0]
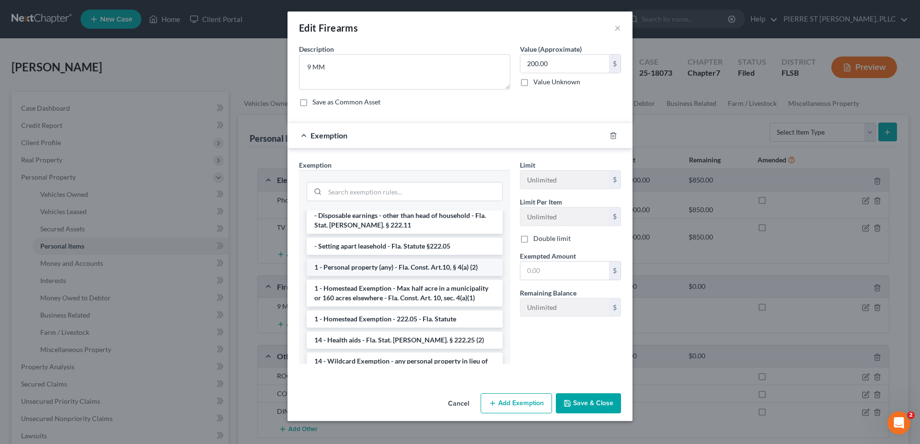
click at [366, 259] on li "1 - Personal property (any) - Fla. Const. Art.10, § 4(a) (2)" at bounding box center [405, 267] width 196 height 17
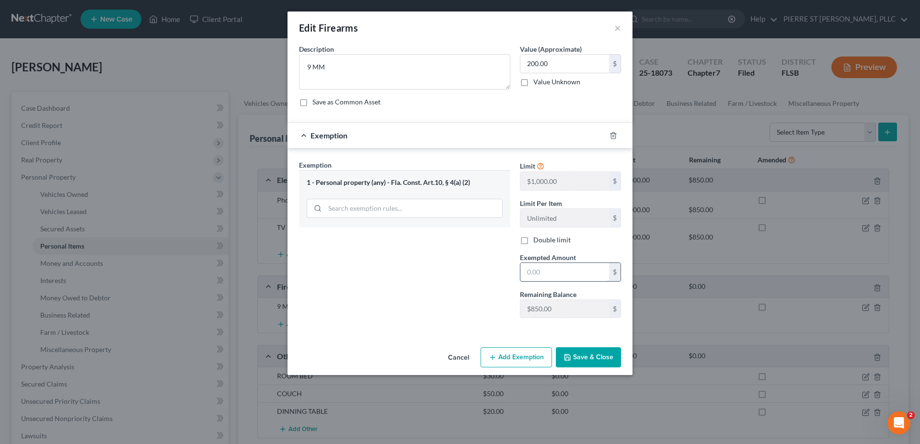
click at [568, 273] on input "text" at bounding box center [564, 272] width 89 height 18
type input "200"
click at [578, 352] on button "Save & Close" at bounding box center [588, 357] width 65 height 20
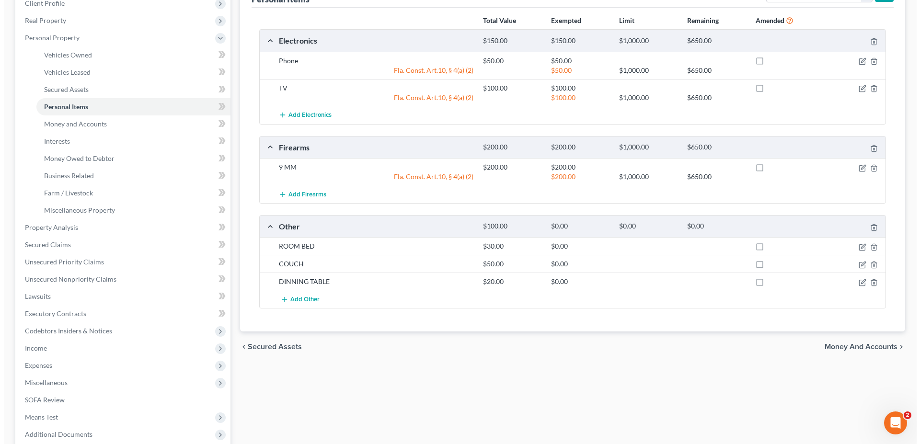
scroll to position [144, 0]
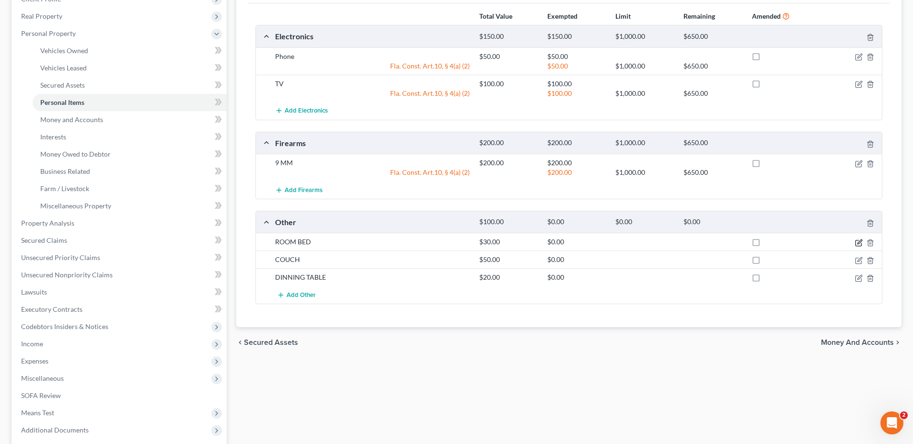
click at [858, 245] on icon "button" at bounding box center [859, 243] width 8 height 8
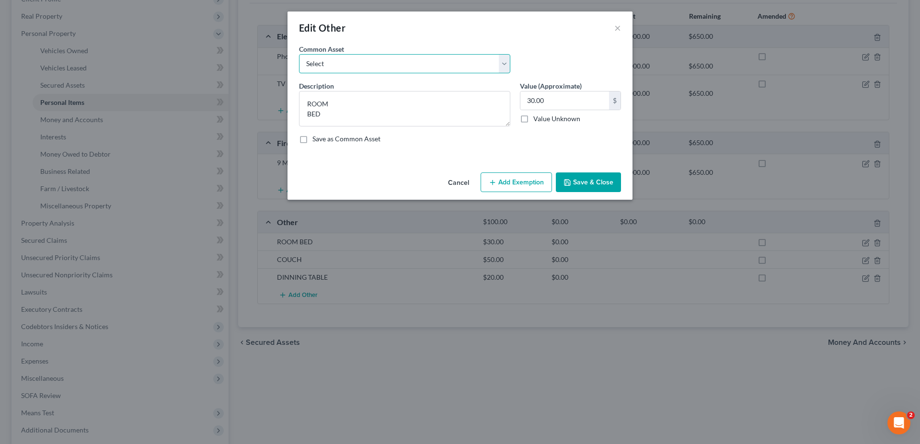
click at [507, 63] on select "Select Dining Room set" at bounding box center [404, 63] width 211 height 19
select select "0"
click at [299, 54] on select "Select Dining Room set" at bounding box center [404, 63] width 211 height 19
type textarea "Dining Room set"
type input "550.00"
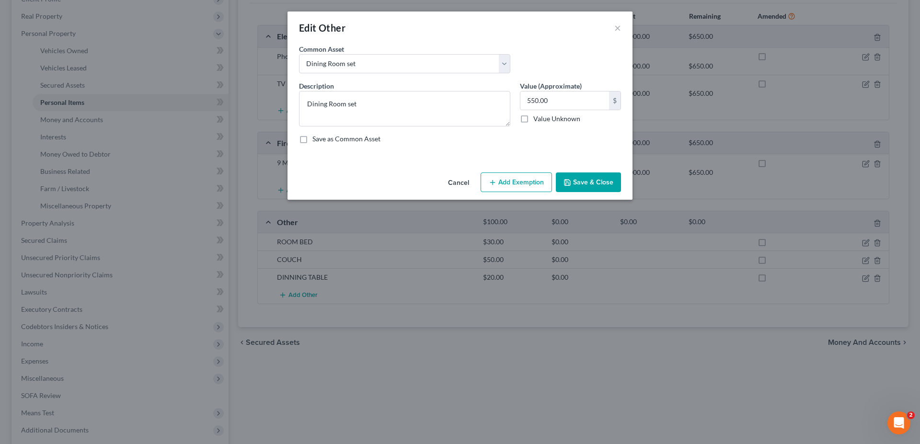
click at [523, 182] on button "Add Exemption" at bounding box center [516, 182] width 71 height 20
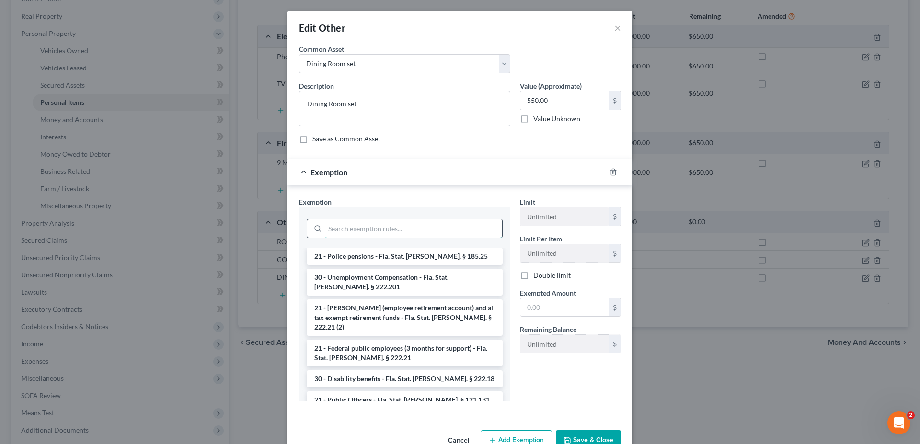
click at [360, 225] on input "search" at bounding box center [413, 228] width 177 height 18
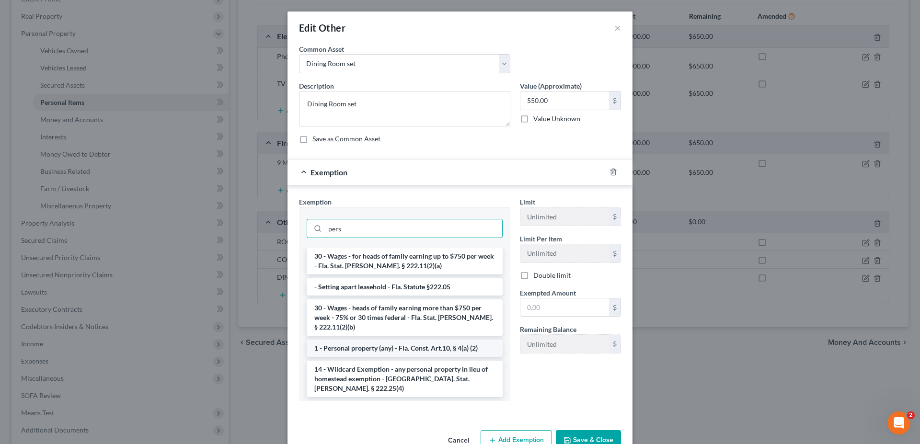
type input "pers"
click at [386, 342] on li "1 - Personal property (any) - Fla. Const. Art.10, § 4(a) (2)" at bounding box center [405, 348] width 196 height 17
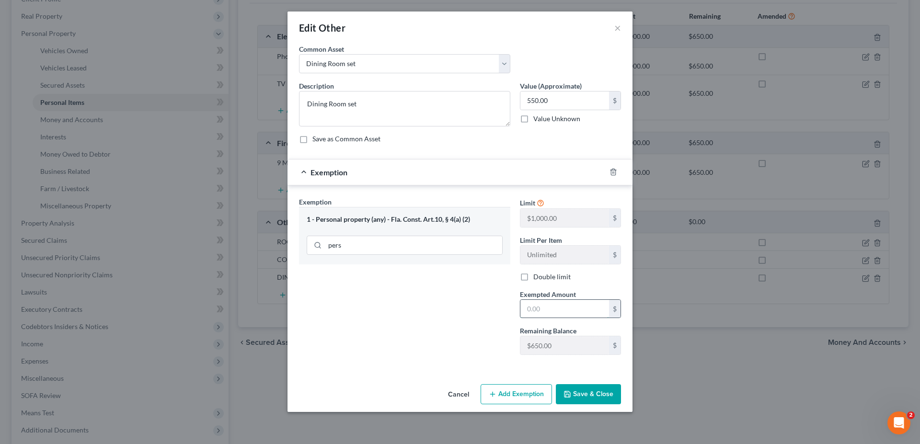
click at [546, 310] on input "text" at bounding box center [564, 309] width 89 height 18
type input "550.00"
click at [334, 222] on div "1 - Personal property (any) - Fla. Const. Art.10, § 4(a) (2)" at bounding box center [405, 219] width 196 height 9
click at [575, 395] on button "Save & Close" at bounding box center [588, 394] width 65 height 20
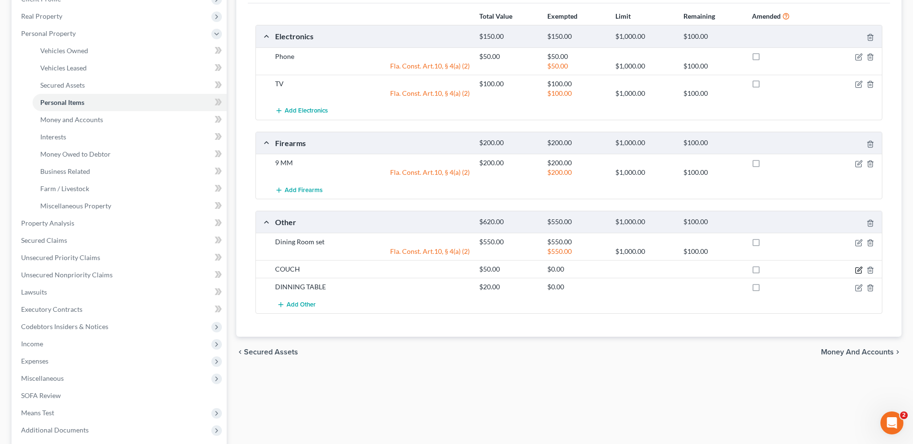
click at [857, 270] on icon "button" at bounding box center [859, 270] width 8 height 8
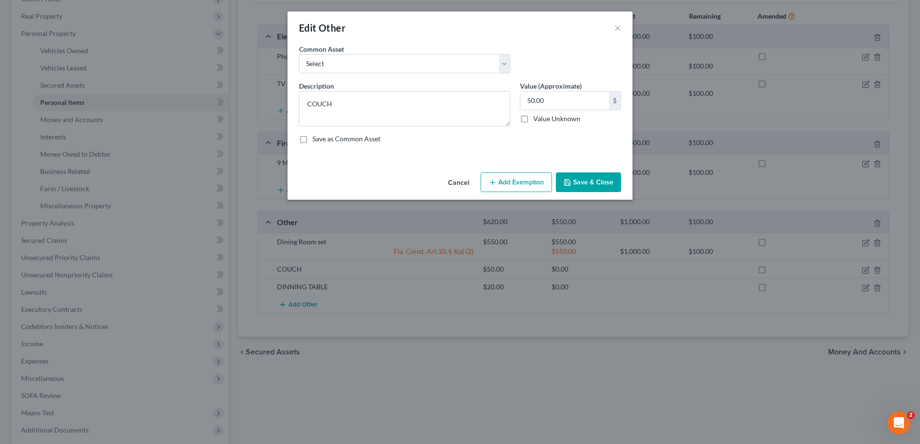
click at [507, 180] on button "Add Exemption" at bounding box center [516, 182] width 71 height 20
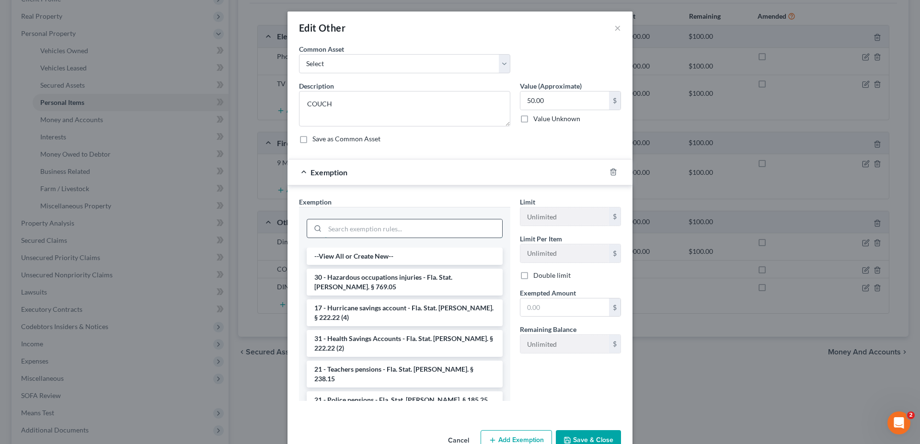
click at [433, 231] on input "search" at bounding box center [413, 228] width 177 height 18
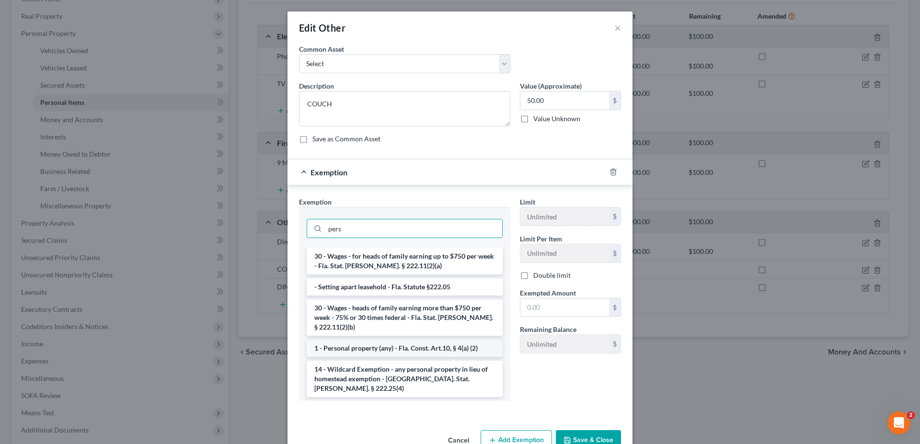
type input "pers"
click at [412, 340] on li "1 - Personal property (any) - Fla. Const. Art.10, § 4(a) (2)" at bounding box center [405, 348] width 196 height 17
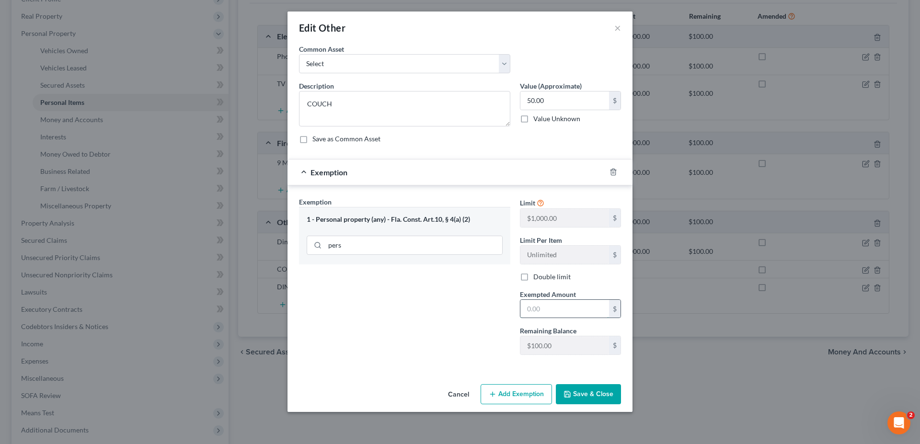
click at [551, 307] on input "text" at bounding box center [564, 309] width 89 height 18
type input "50"
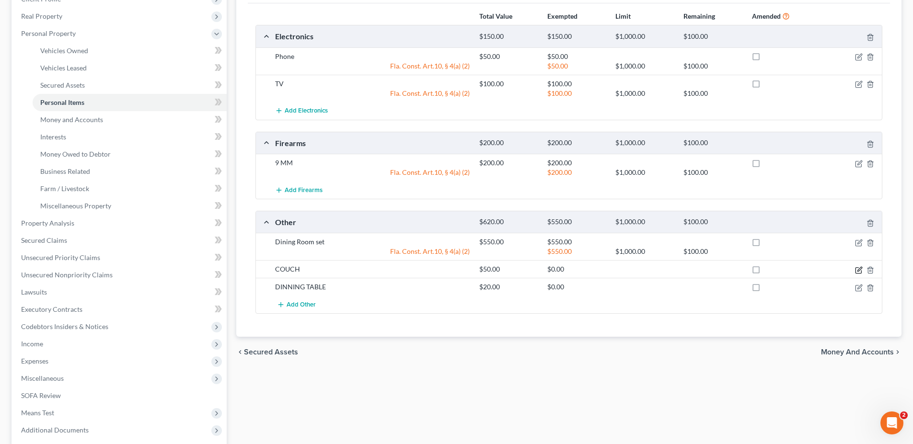
click at [859, 271] on icon "button" at bounding box center [859, 270] width 8 height 8
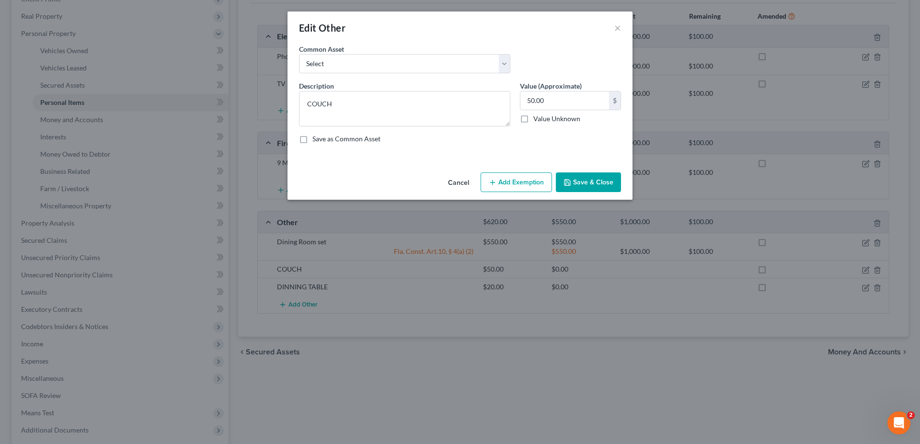
click at [510, 185] on button "Add Exemption" at bounding box center [516, 182] width 71 height 20
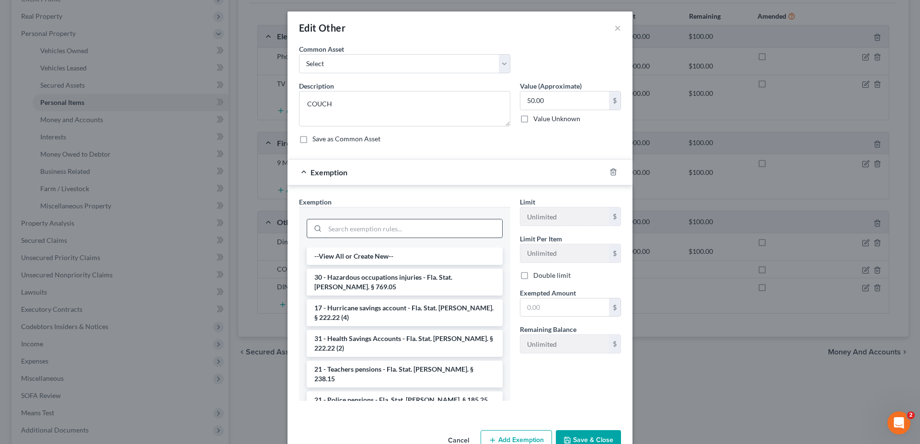
click at [417, 223] on input "search" at bounding box center [413, 228] width 177 height 18
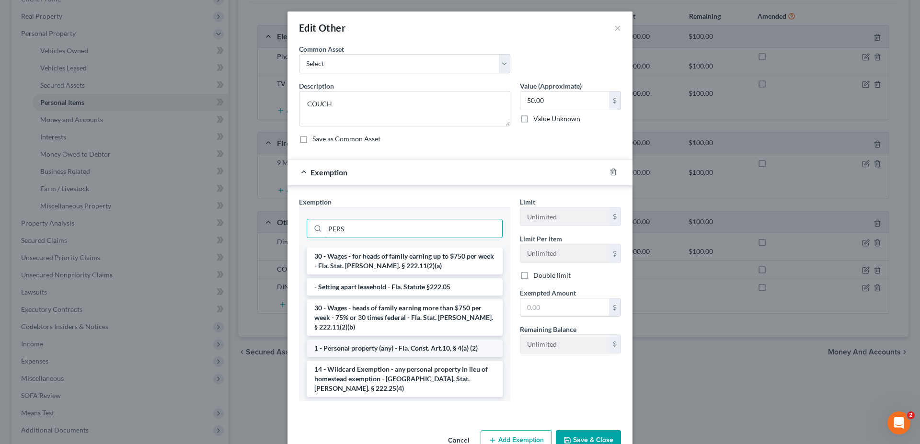
type input "PERS"
click at [344, 341] on li "1 - Personal property (any) - Fla. Const. Art.10, § 4(a) (2)" at bounding box center [405, 348] width 196 height 17
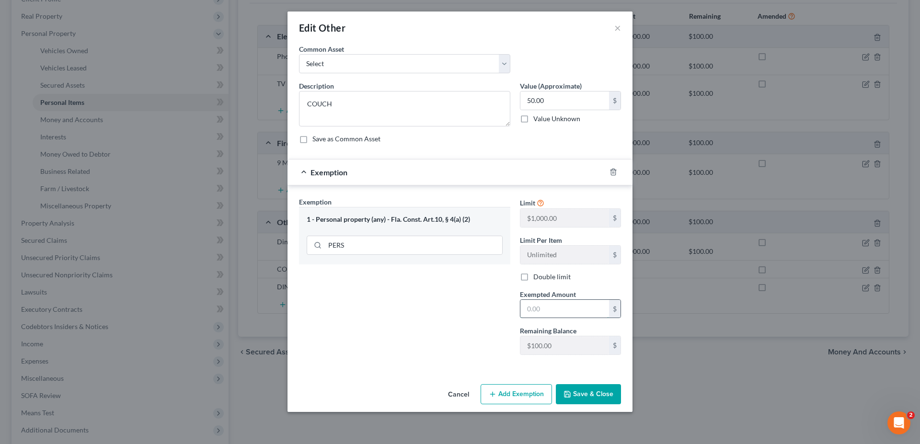
click at [559, 308] on input "text" at bounding box center [564, 309] width 89 height 18
type input "50"
click at [575, 392] on button "Save & Close" at bounding box center [588, 394] width 65 height 20
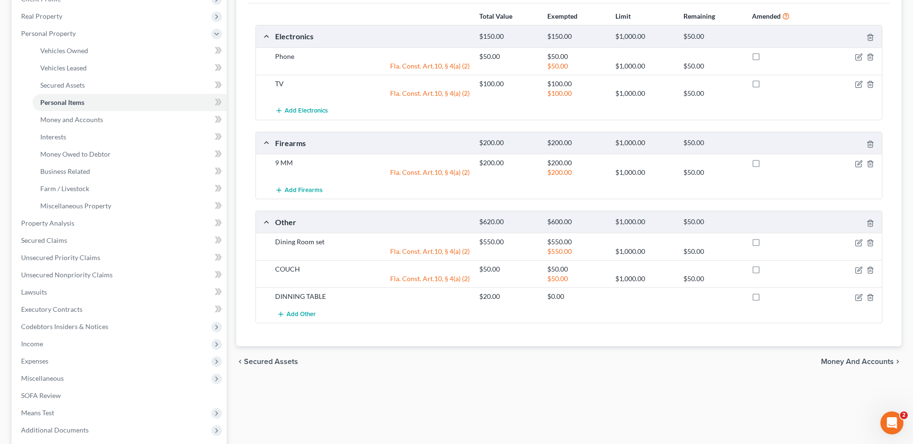
click at [862, 299] on div at bounding box center [848, 297] width 68 height 10
click at [860, 298] on icon "button" at bounding box center [859, 298] width 8 height 8
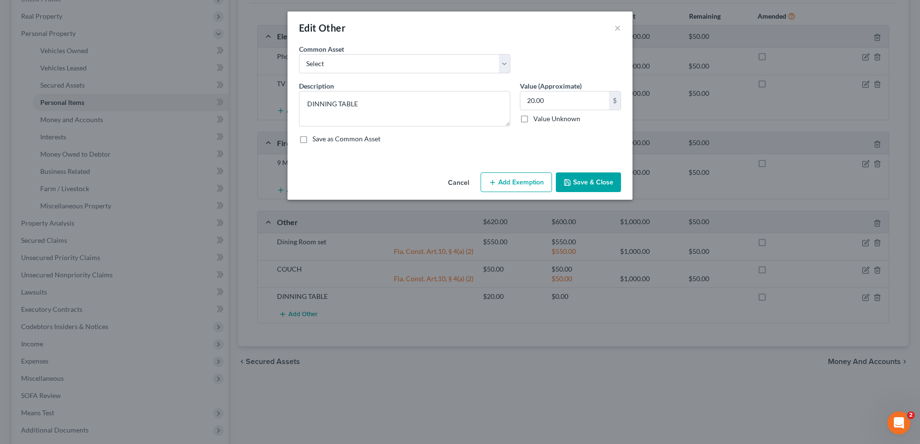
click at [515, 184] on button "Add Exemption" at bounding box center [516, 182] width 71 height 20
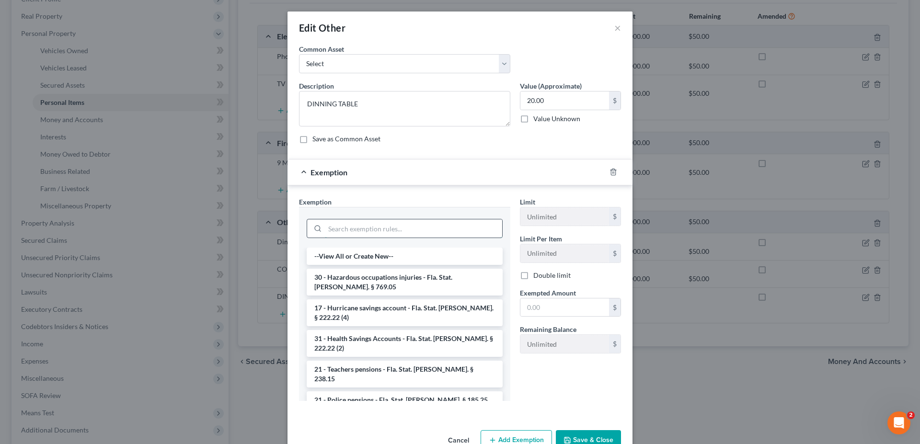
click at [434, 227] on input "search" at bounding box center [413, 228] width 177 height 18
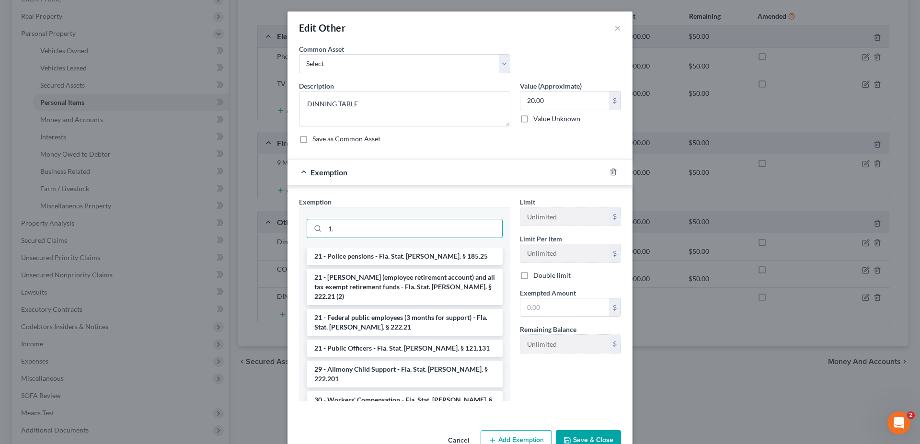
type input "1"
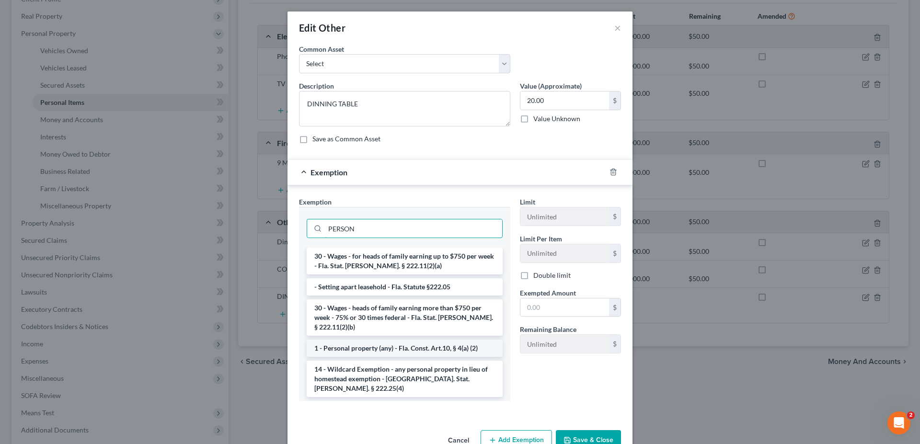
type input "PERSON"
click at [398, 341] on li "1 - Personal property (any) - Fla. Const. Art.10, § 4(a) (2)" at bounding box center [405, 348] width 196 height 17
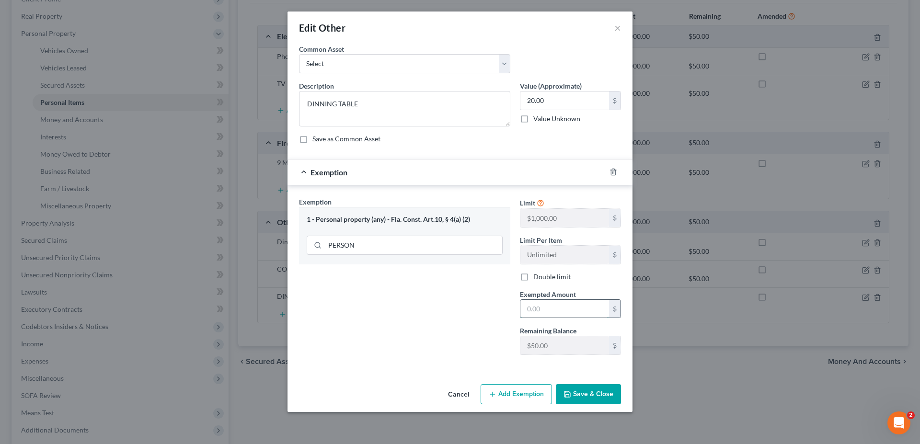
click at [571, 310] on input "text" at bounding box center [564, 309] width 89 height 18
type input "20"
click at [579, 392] on button "Save & Close" at bounding box center [588, 394] width 65 height 20
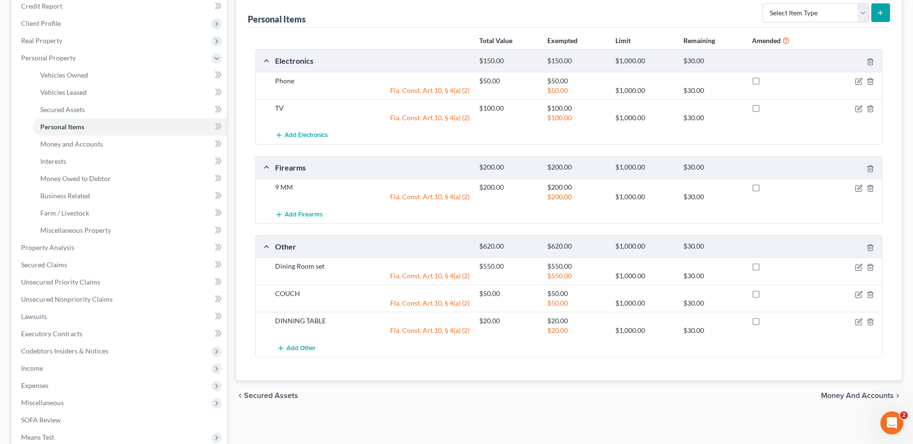
scroll to position [144, 0]
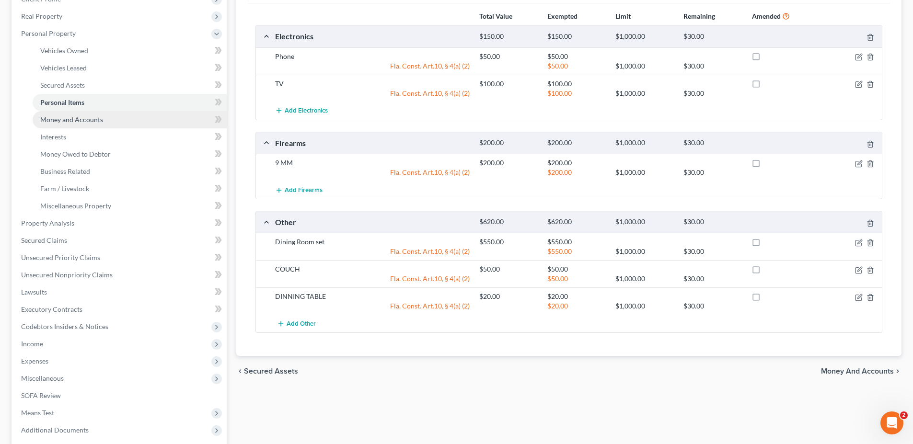
click at [73, 122] on span "Money and Accounts" at bounding box center [71, 119] width 63 height 8
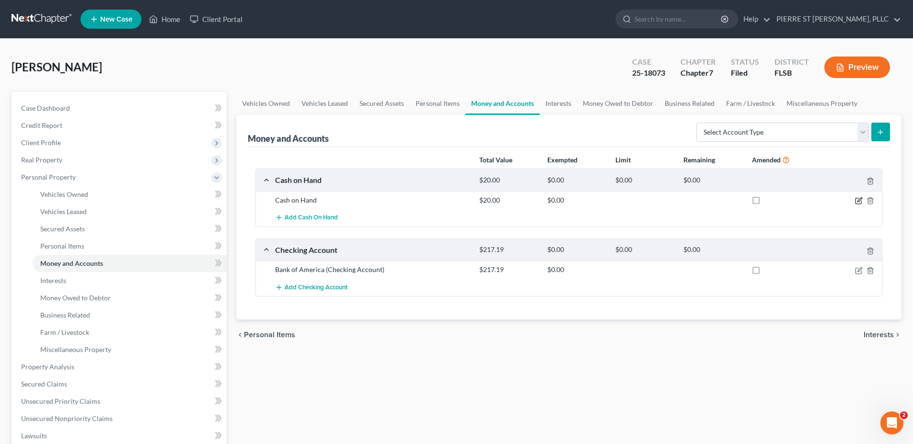
click at [858, 198] on icon "button" at bounding box center [859, 201] width 8 height 8
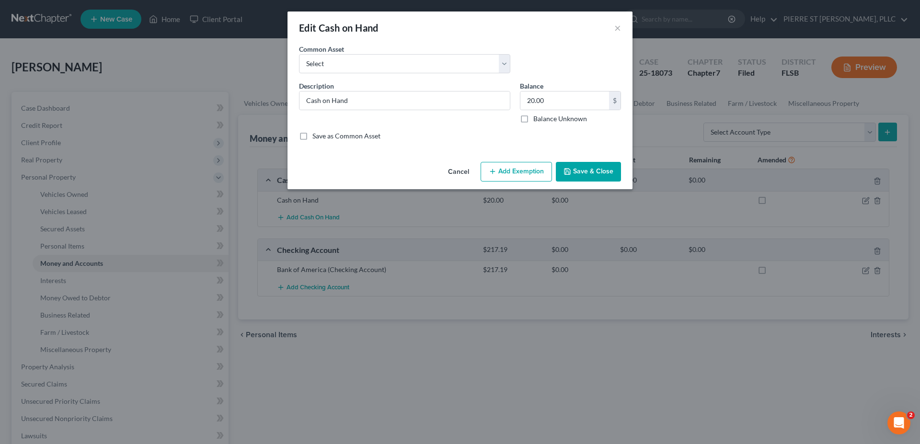
click at [509, 171] on button "Add Exemption" at bounding box center [516, 172] width 71 height 20
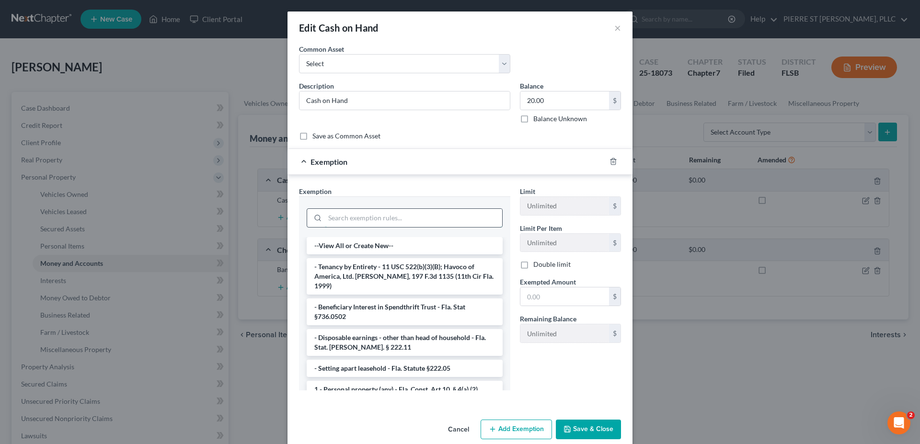
click at [448, 215] on input "search" at bounding box center [413, 218] width 177 height 18
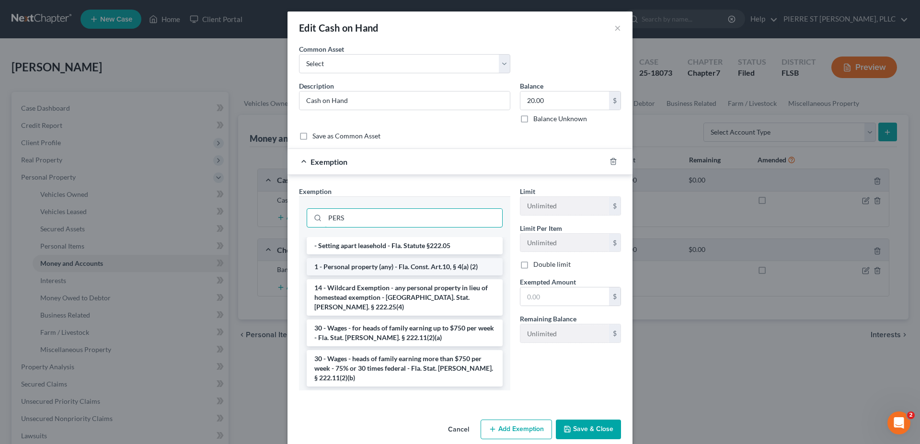
type input "PERS"
click at [341, 266] on li "1 - Personal property (any) - Fla. Const. Art.10, § 4(a) (2)" at bounding box center [405, 266] width 196 height 17
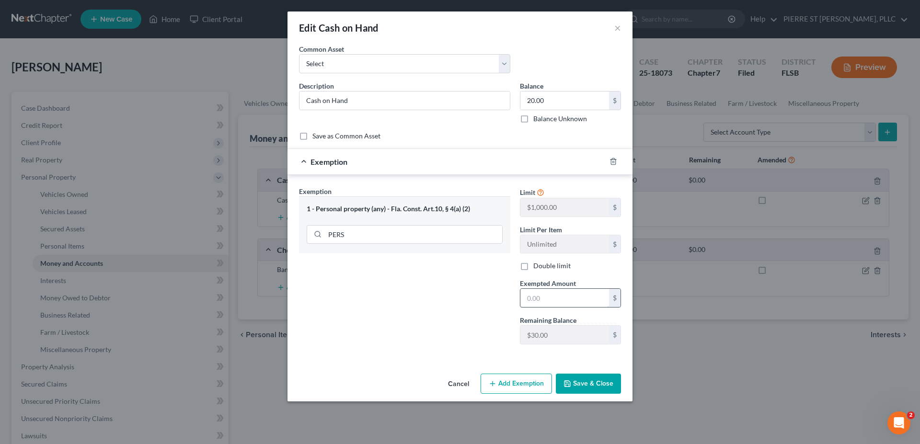
click at [558, 299] on input "text" at bounding box center [564, 298] width 89 height 18
type input "20"
click at [594, 379] on button "Save & Close" at bounding box center [588, 384] width 65 height 20
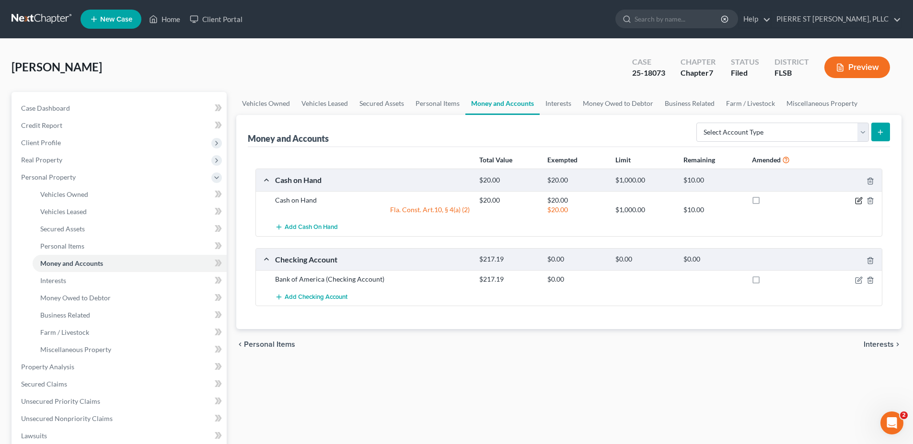
click at [859, 201] on icon "button" at bounding box center [859, 201] width 8 height 8
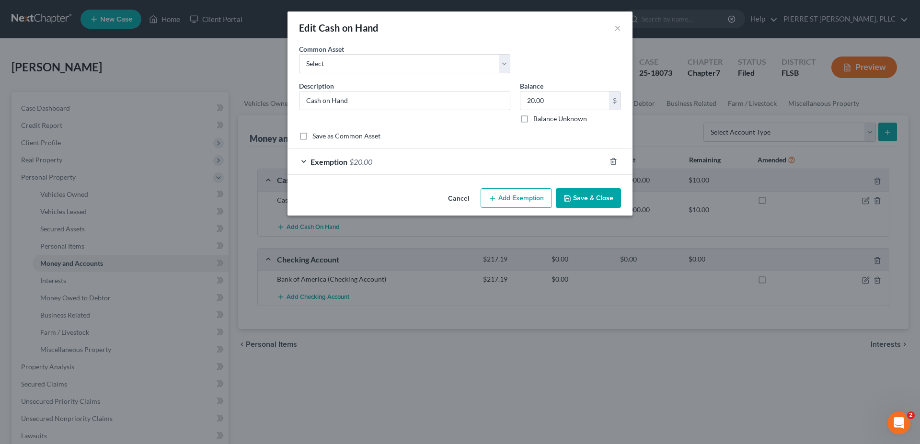
click at [511, 198] on button "Add Exemption" at bounding box center [516, 198] width 71 height 20
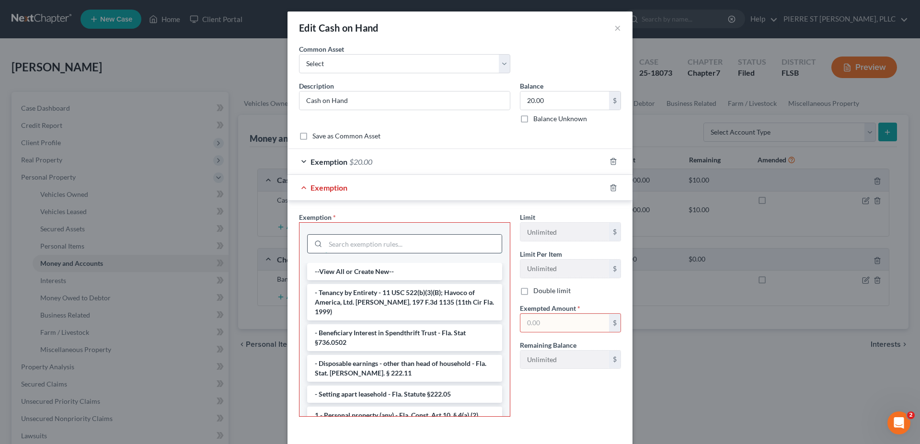
click at [423, 244] on input "search" at bounding box center [413, 244] width 176 height 18
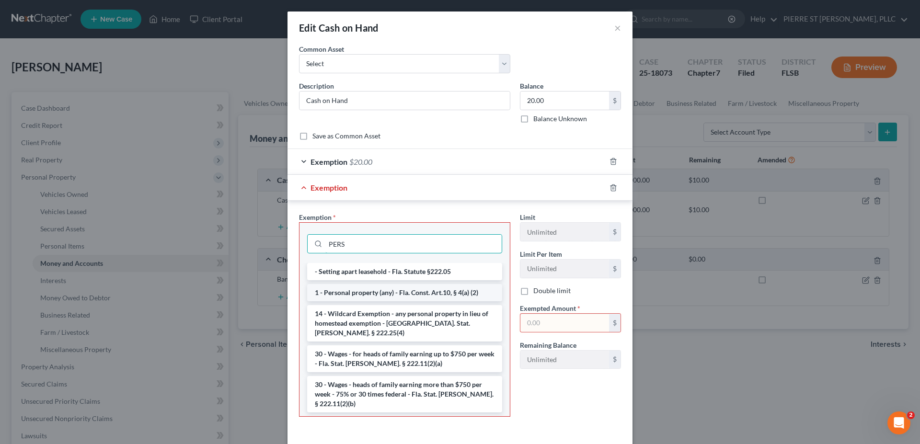
type input "PERS"
click at [337, 291] on li "1 - Personal property (any) - Fla. Const. Art.10, § 4(a) (2)" at bounding box center [404, 292] width 195 height 17
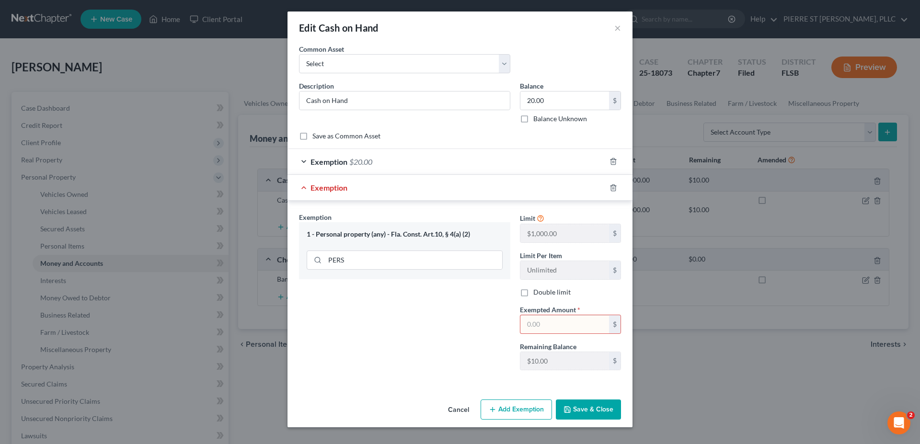
click at [557, 324] on input "text" at bounding box center [564, 324] width 89 height 18
type input "10"
click at [573, 414] on button "Save & Close" at bounding box center [588, 410] width 65 height 20
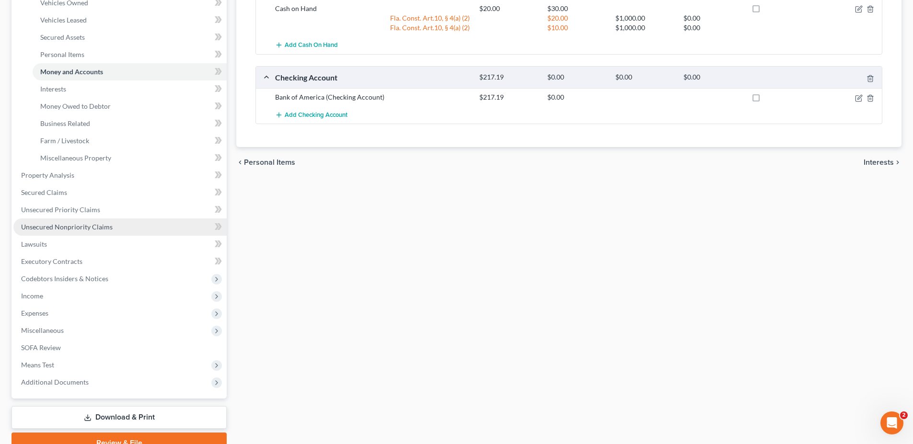
scroll to position [238, 0]
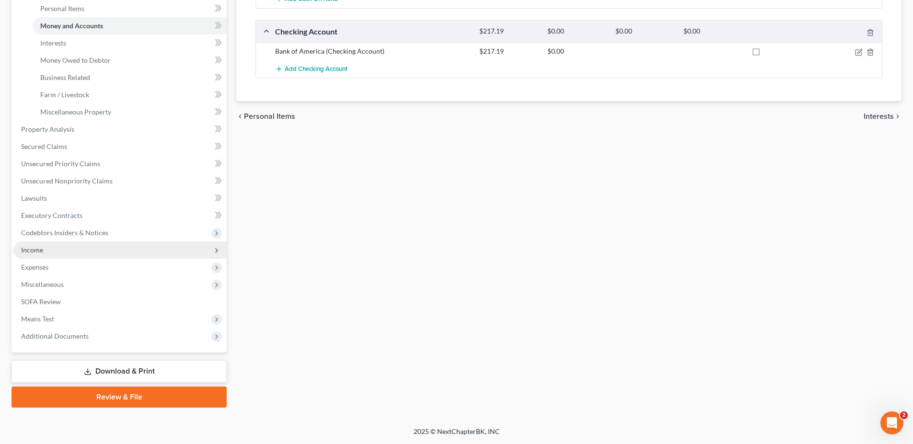
click at [32, 251] on span "Income" at bounding box center [32, 250] width 22 height 8
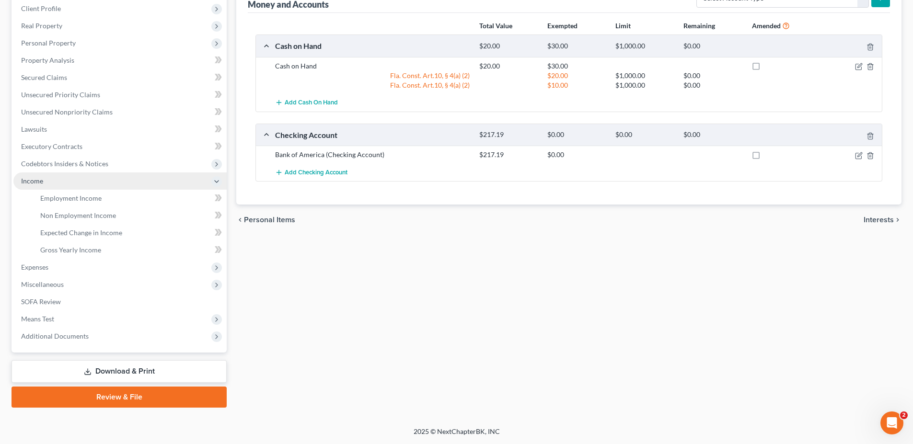
scroll to position [134, 0]
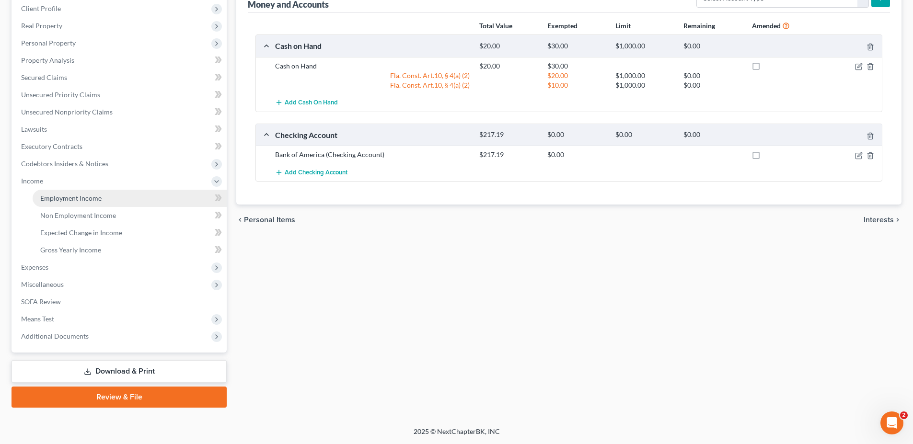
click at [73, 195] on span "Employment Income" at bounding box center [70, 198] width 61 height 8
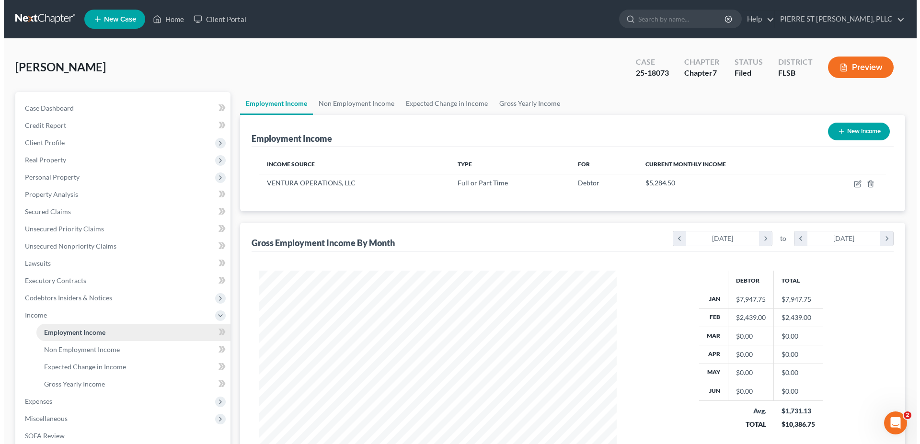
scroll to position [179, 377]
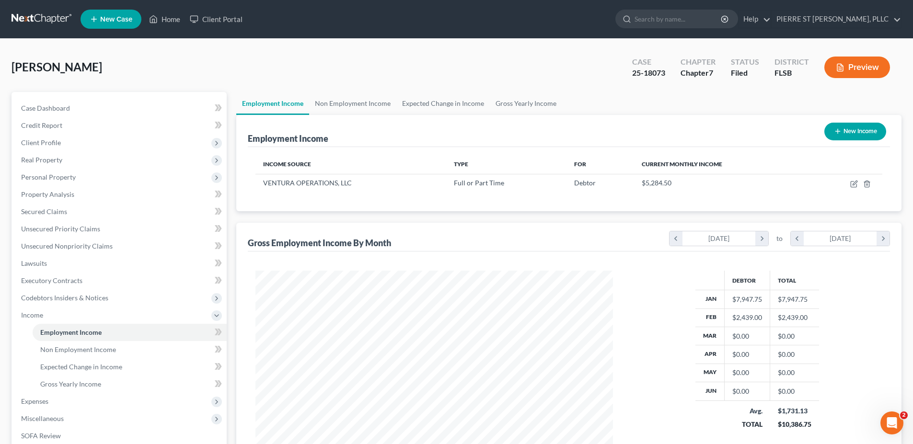
click at [845, 129] on button "New Income" at bounding box center [855, 132] width 62 height 18
select select "0"
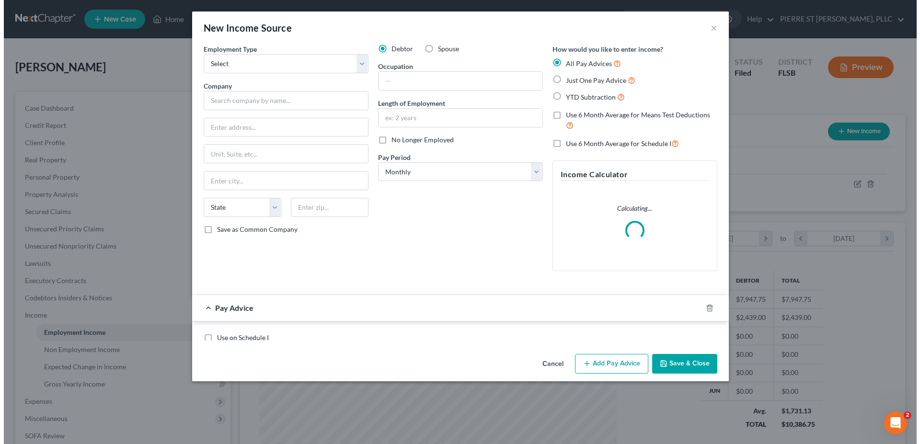
scroll to position [180, 380]
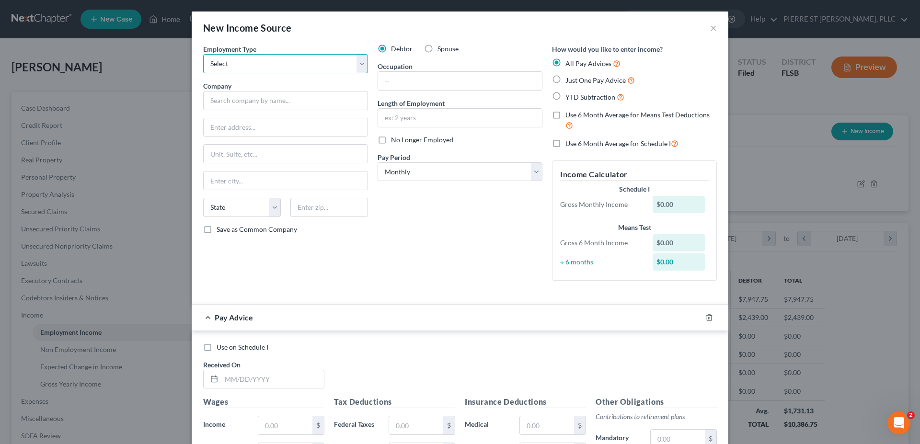
click at [356, 65] on select "Select Full or Part Time Employment Self Employment" at bounding box center [285, 63] width 165 height 19
select select "1"
click at [203, 54] on select "Select Full or Part Time Employment Self Employment" at bounding box center [285, 63] width 165 height 19
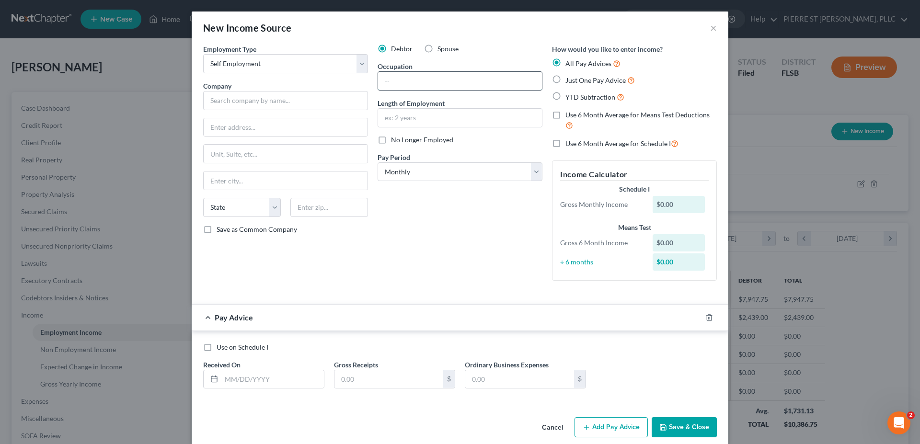
click at [462, 85] on input "text" at bounding box center [460, 81] width 164 height 18
type input "HAIR BRAIDER"
click at [470, 175] on select "Select Monthly Twice Monthly Every Other Week Weekly" at bounding box center [460, 171] width 165 height 19
click at [378, 162] on select "Select Monthly Twice Monthly Every Other Week Weekly" at bounding box center [460, 171] width 165 height 19
click at [391, 378] on input "text" at bounding box center [388, 379] width 109 height 18
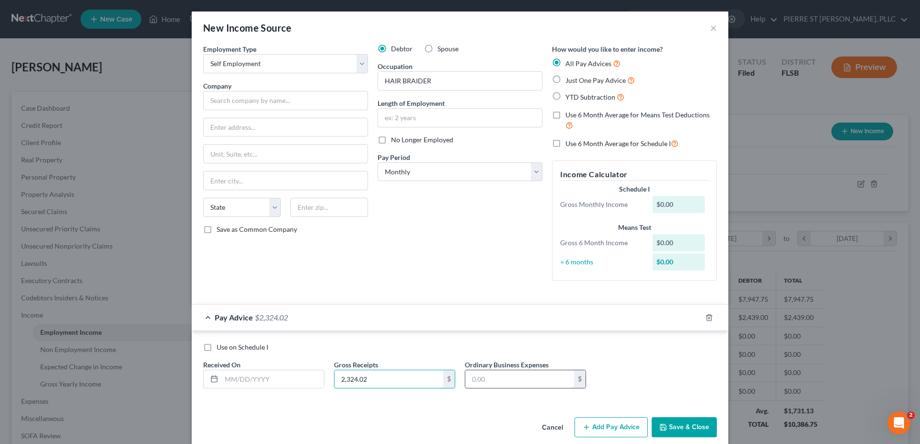
type input "2,324.02"
click at [527, 380] on input "text" at bounding box center [519, 379] width 109 height 18
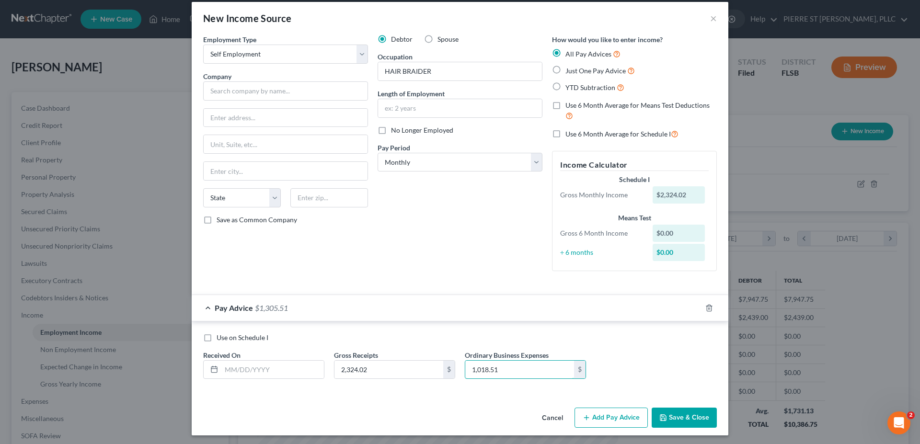
scroll to position [12, 0]
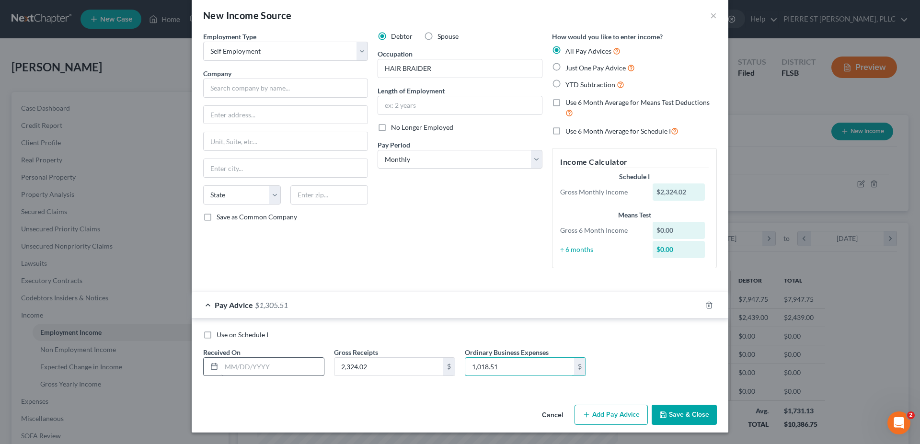
type input "1,018.51"
click at [283, 369] on input "text" at bounding box center [272, 367] width 103 height 18
type input "08/31/2025"
click at [492, 380] on div "Use on Schedule I Received On * 08/31/2025 Gross Receipts 2,324.02 $ Ordinary B…" at bounding box center [459, 357] width 523 height 54
click at [521, 373] on input "1,018.51" at bounding box center [519, 367] width 109 height 18
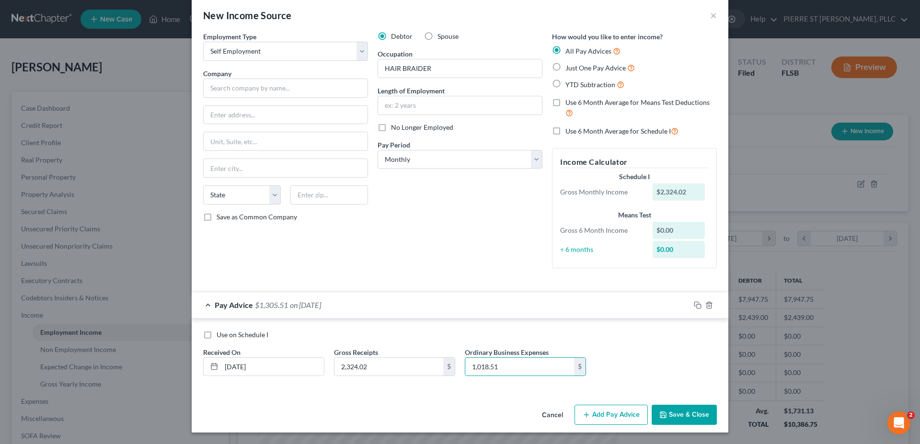
click at [503, 395] on div "Employment Type * Select Full or Part Time Employment Self Employment Company *…" at bounding box center [460, 216] width 537 height 369
drag, startPoint x: 593, startPoint y: 395, endPoint x: 602, endPoint y: 396, distance: 9.7
click at [596, 395] on div "Employment Type * Select Full or Part Time Employment Self Employment Company *…" at bounding box center [460, 216] width 537 height 369
click at [565, 133] on label "Use 6 Month Average for Schedule I" at bounding box center [621, 131] width 113 height 11
click at [569, 132] on input "Use 6 Month Average for Schedule I" at bounding box center [572, 129] width 6 height 6
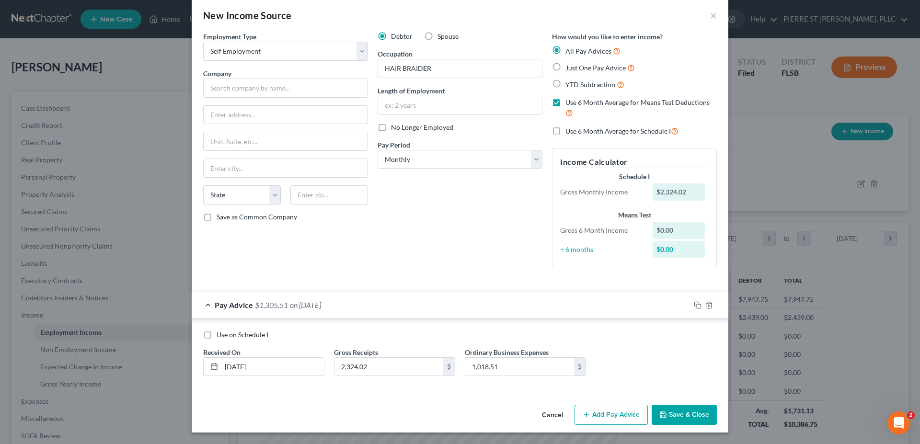
checkbox input "true"
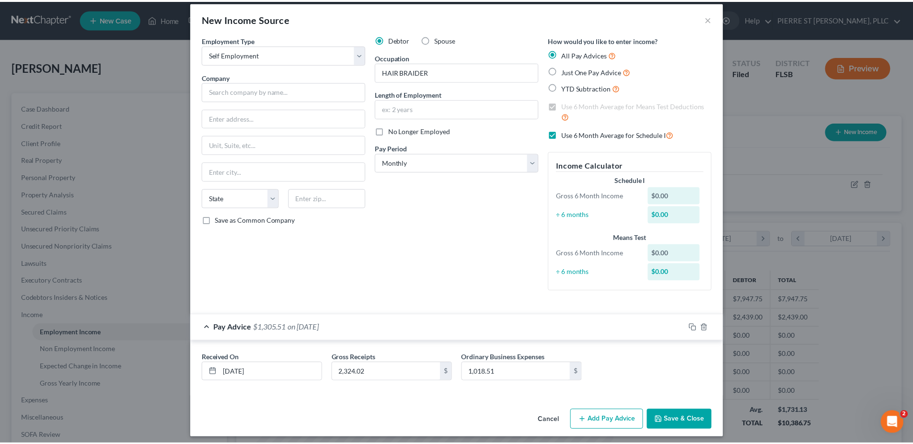
scroll to position [14, 0]
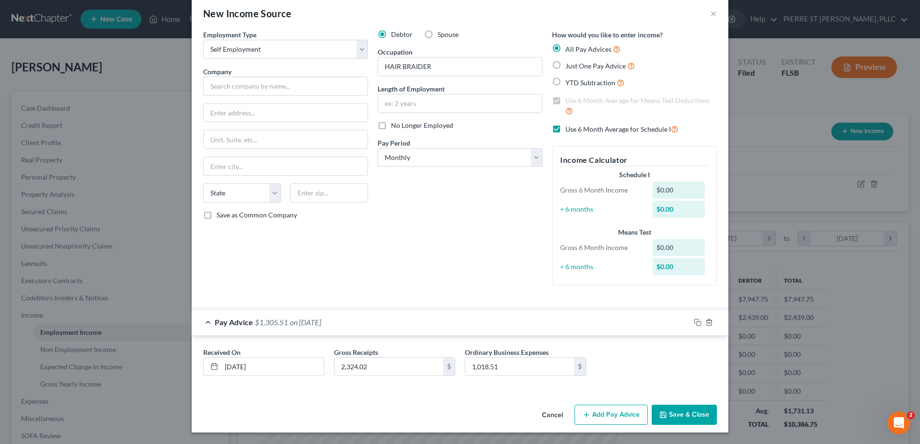
click at [675, 416] on button "Save & Close" at bounding box center [684, 415] width 65 height 20
drag, startPoint x: 264, startPoint y: 78, endPoint x: 267, endPoint y: 84, distance: 7.1
click at [264, 78] on input "text" at bounding box center [285, 86] width 165 height 19
click at [269, 88] on input "text" at bounding box center [285, 86] width 165 height 19
type input "f"
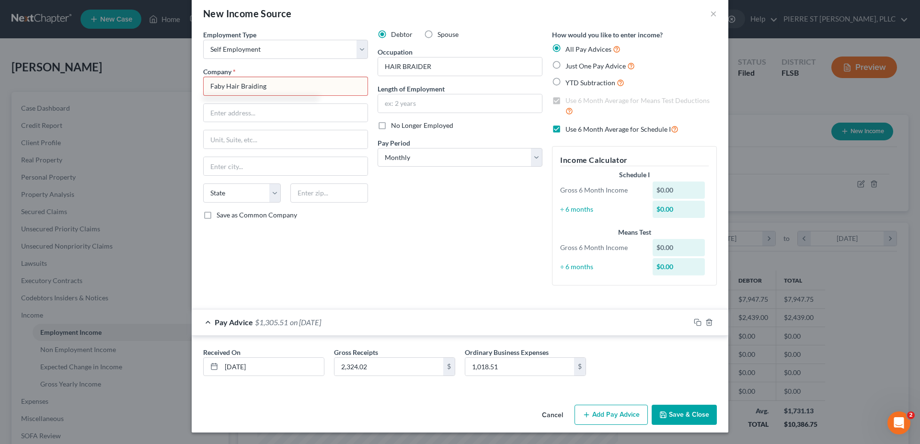
type input "Faby Hair Braiding"
click at [426, 254] on div "Debtor Spouse Occupation HAIR BRAIDER Length of Employment No Longer Employed P…" at bounding box center [460, 161] width 174 height 263
click at [633, 355] on div "Received On * 08/31/2025 Gross Receipts 2,324.02 $ Ordinary Business Expenses 1…" at bounding box center [459, 365] width 523 height 37
click at [675, 413] on button "Save & Close" at bounding box center [684, 415] width 65 height 20
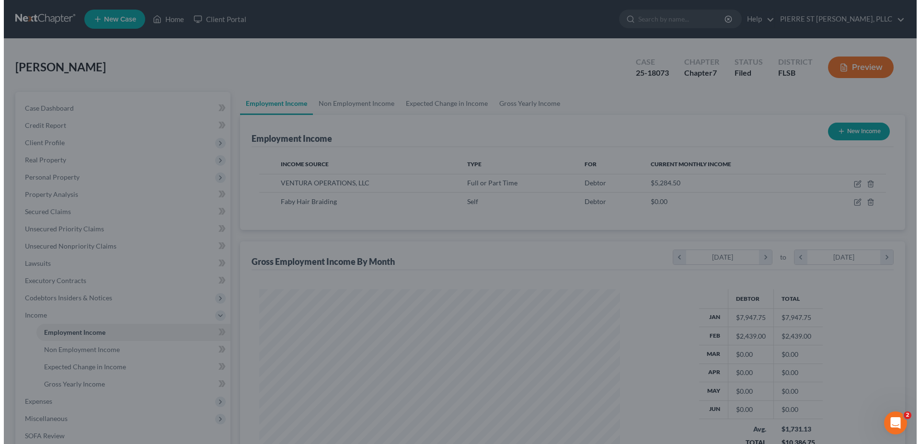
scroll to position [478904, 478706]
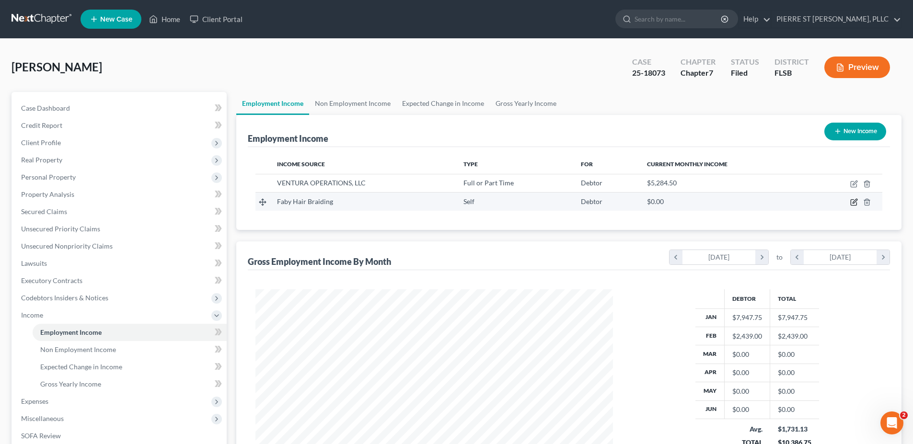
click at [853, 203] on icon "button" at bounding box center [854, 201] width 4 height 4
select select "1"
select select "0"
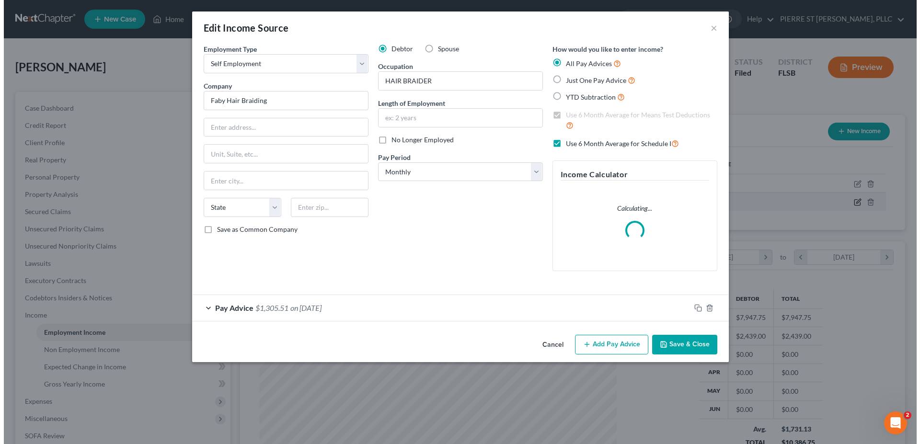
scroll to position [180, 380]
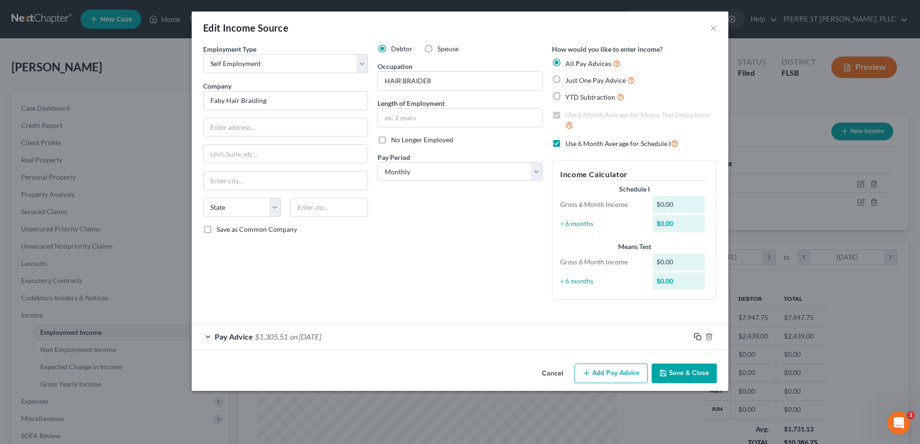
click at [698, 335] on icon "button" at bounding box center [698, 337] width 8 height 8
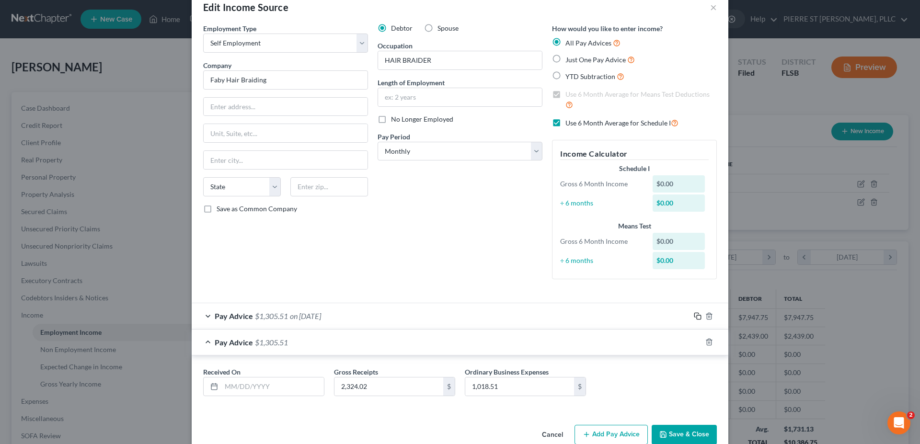
scroll to position [40, 0]
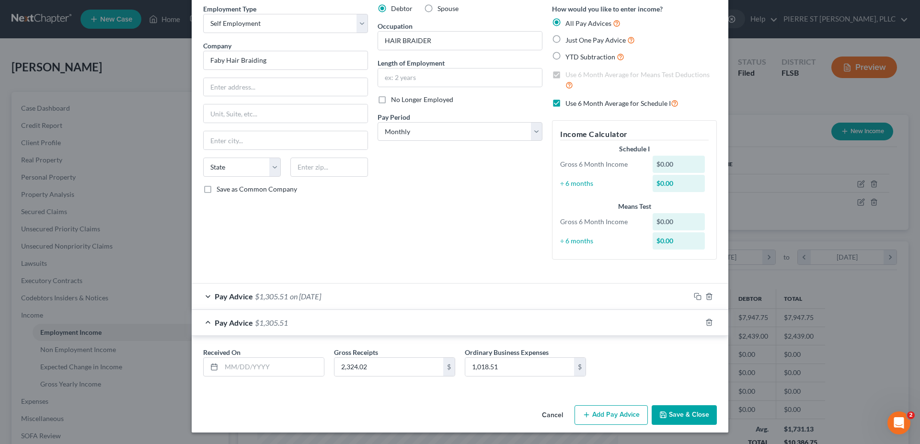
click at [565, 103] on label "Use 6 Month Average for Schedule I" at bounding box center [621, 103] width 113 height 11
click at [569, 103] on input "Use 6 Month Average for Schedule I" at bounding box center [572, 101] width 6 height 6
checkbox input "false"
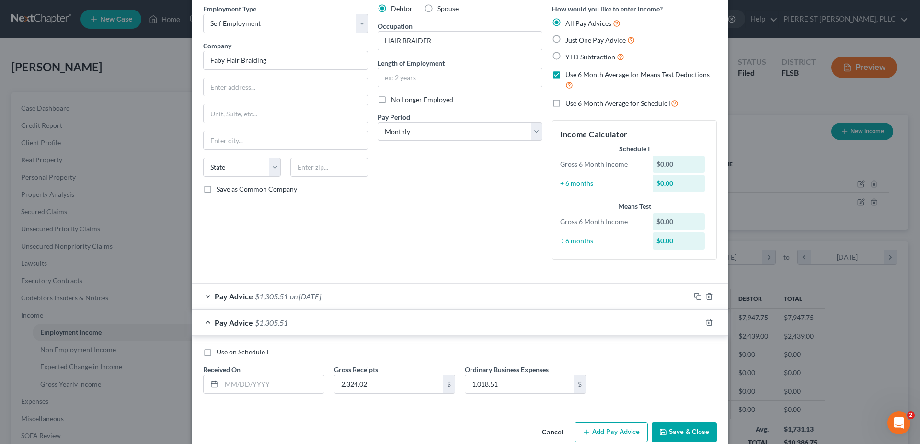
click at [565, 38] on label "Just One Pay Advice" at bounding box center [599, 39] width 69 height 11
click at [569, 38] on input "Just One Pay Advice" at bounding box center [572, 37] width 6 height 6
radio input "true"
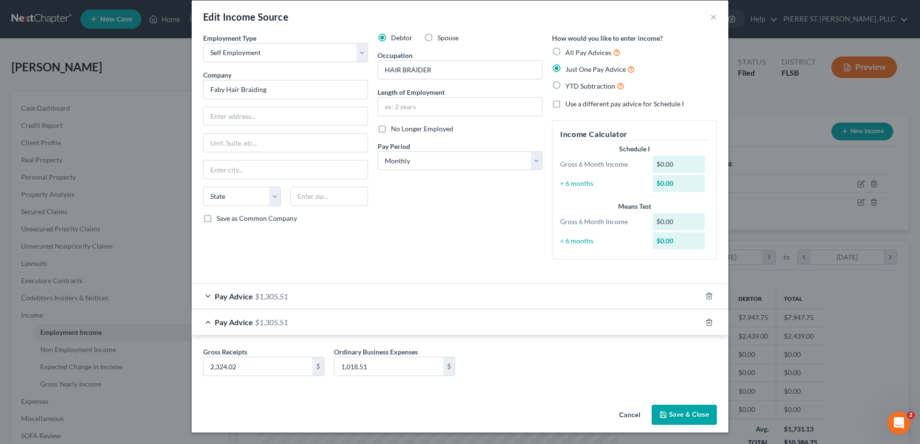
drag, startPoint x: 677, startPoint y: 417, endPoint x: 667, endPoint y: 412, distance: 11.1
click at [676, 416] on button "Save & Close" at bounding box center [684, 415] width 65 height 20
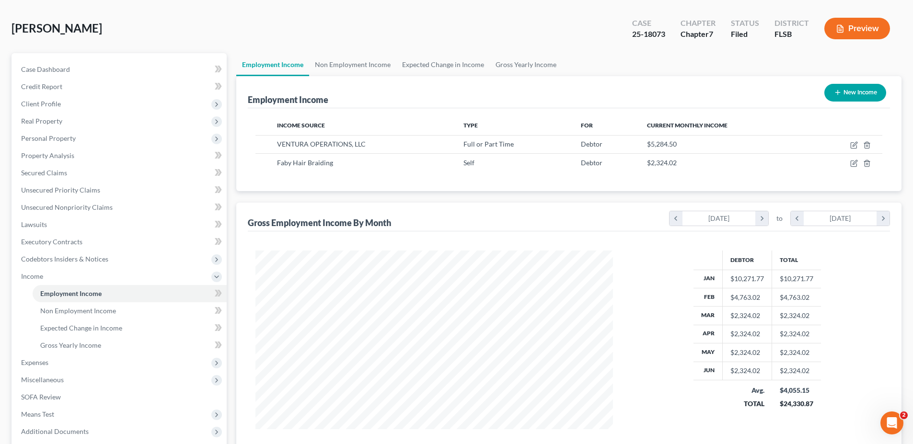
scroll to position [38, 0]
